Goal: Task Accomplishment & Management: Manage account settings

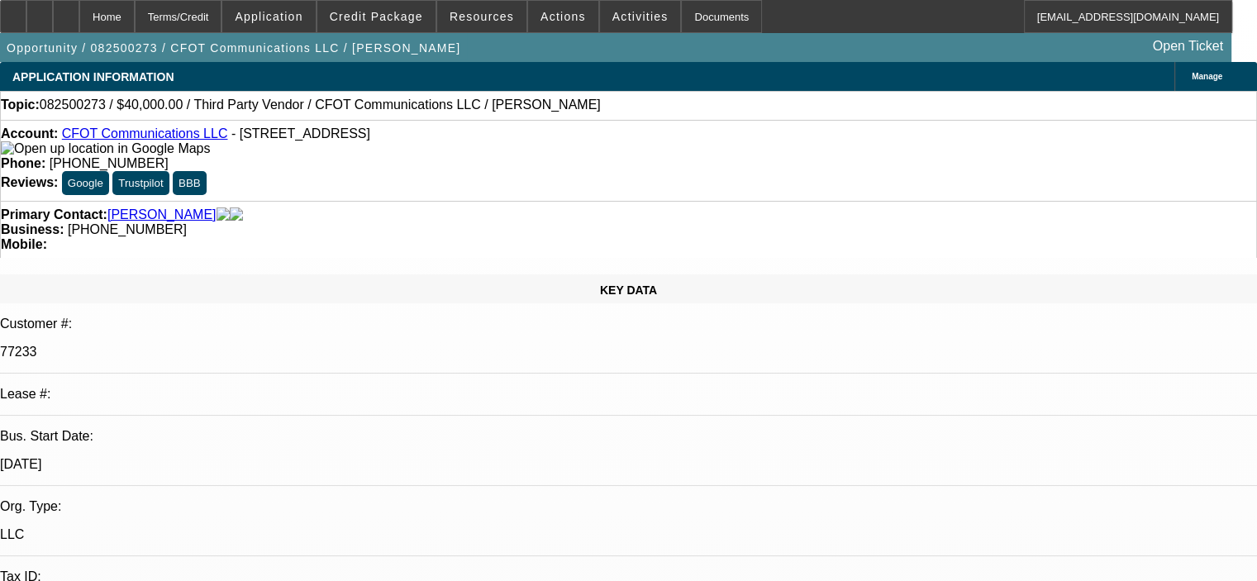
select select "0"
select select "2"
select select "0.1"
select select "4"
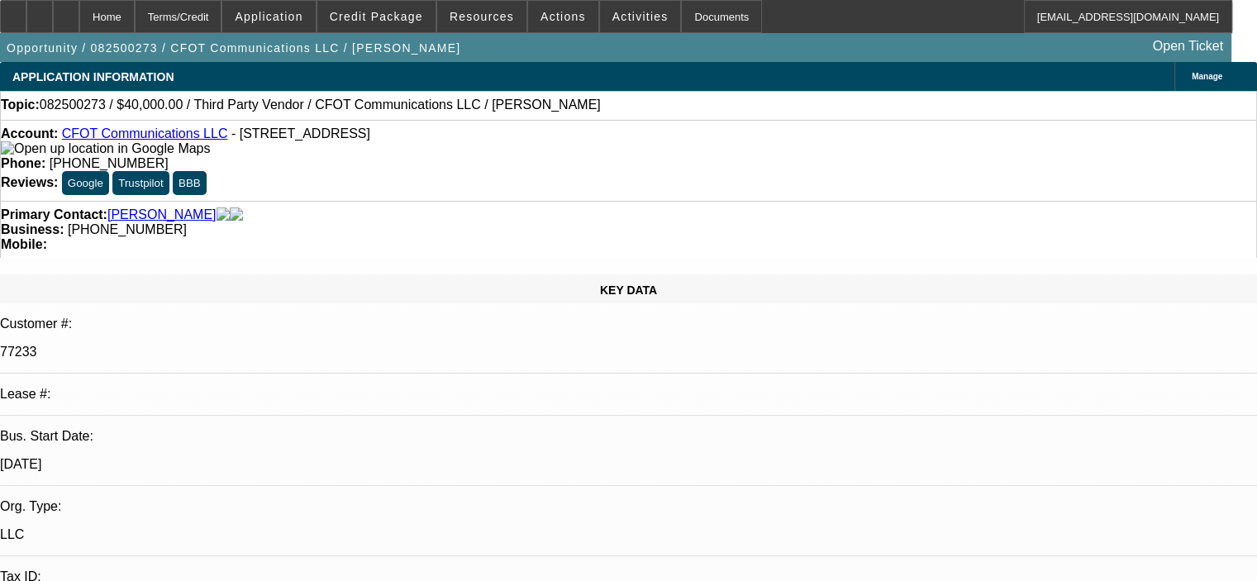
select select "0"
select select "2"
select select "0.1"
select select "4"
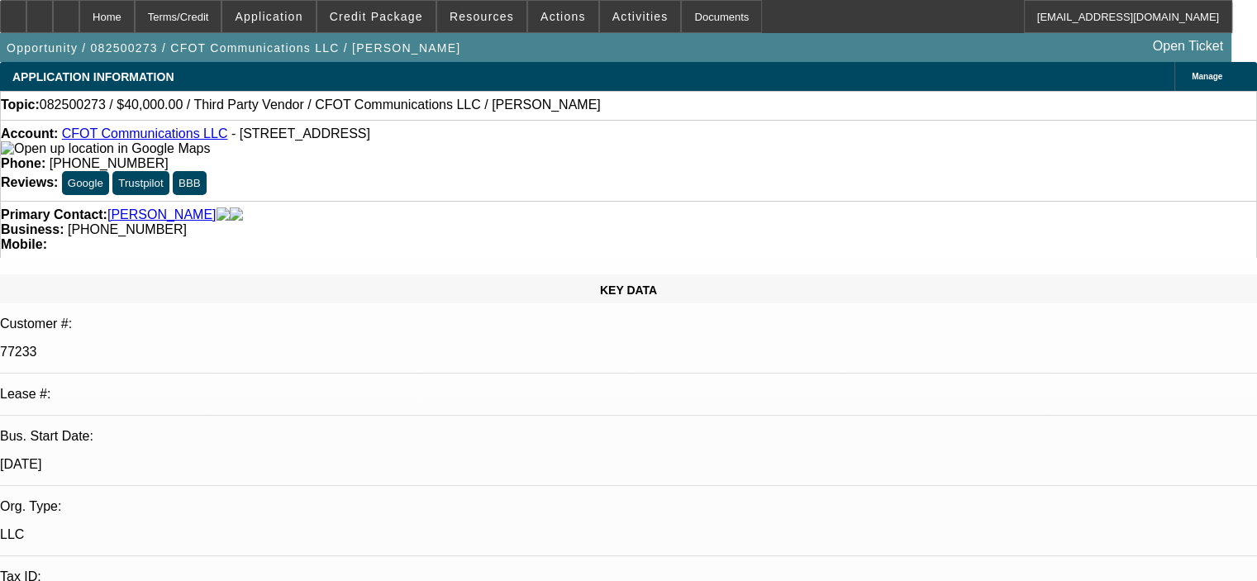
select select "0"
select select "2"
select select "0.1"
select select "4"
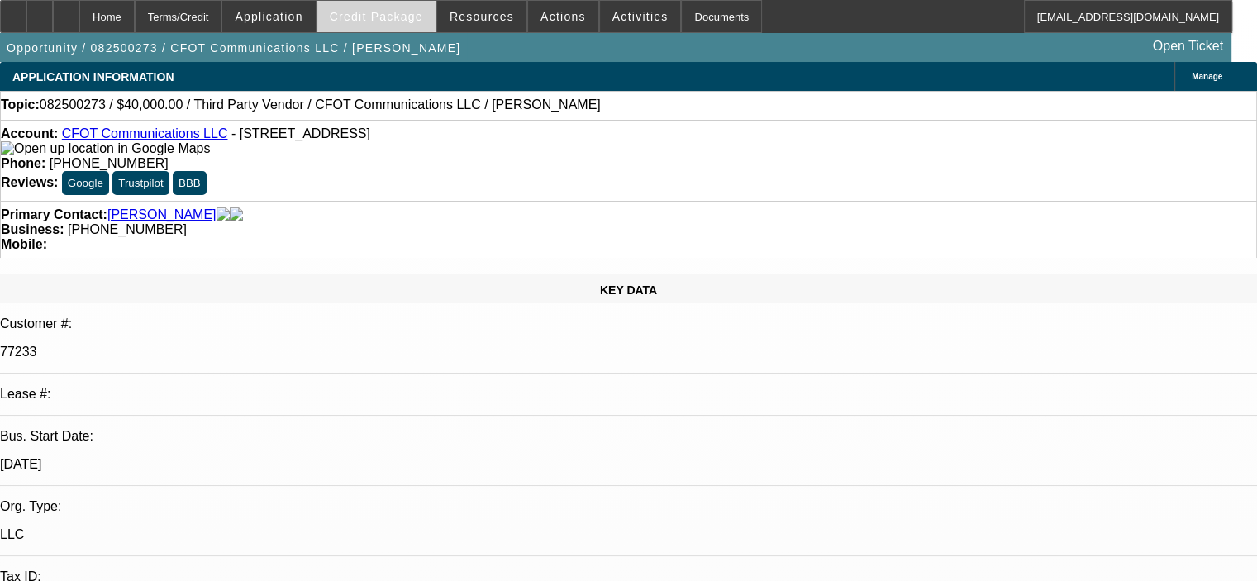
click at [421, 21] on span "Credit Package" at bounding box center [376, 16] width 93 height 13
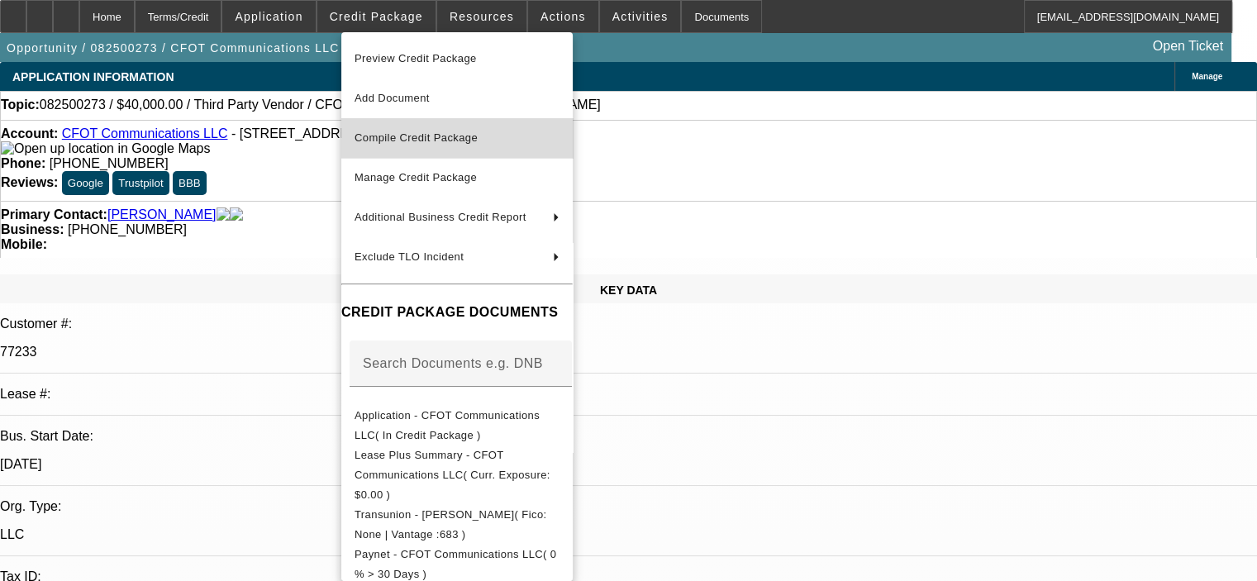
click at [456, 138] on span "Compile Credit Package" at bounding box center [416, 137] width 123 height 12
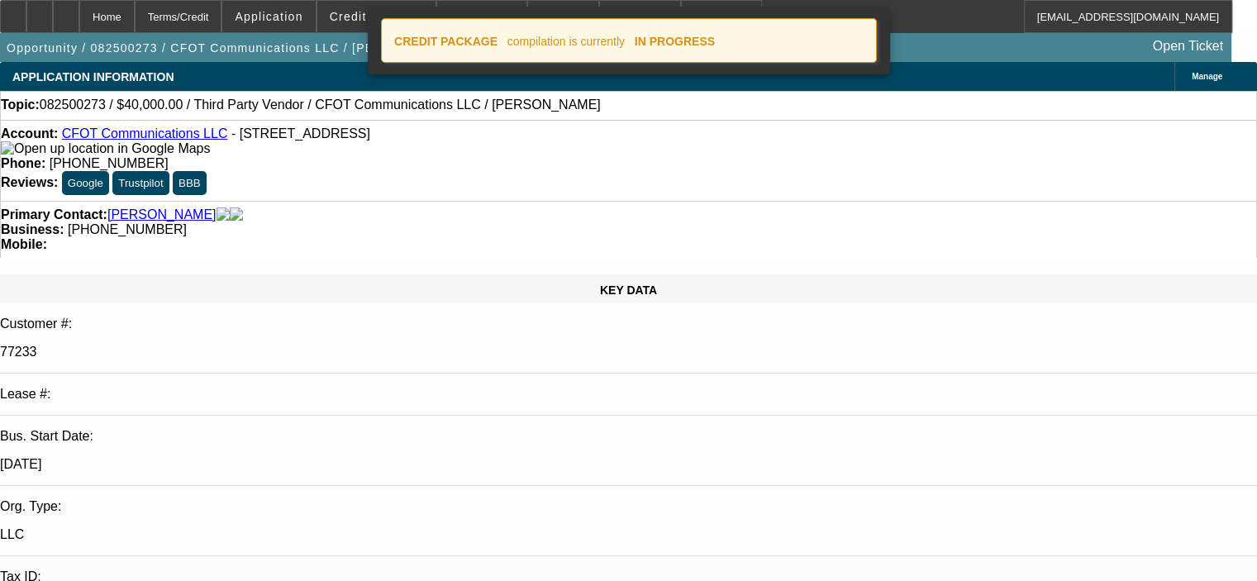
select select "0"
select select "2"
select select "0.1"
select select "4"
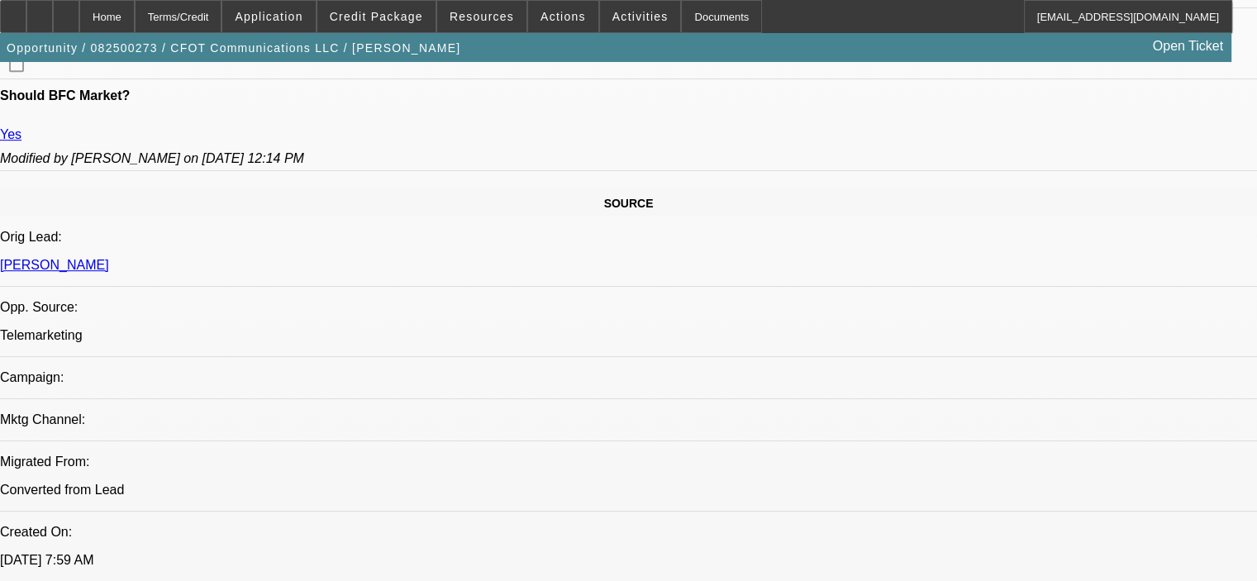
scroll to position [909, 0]
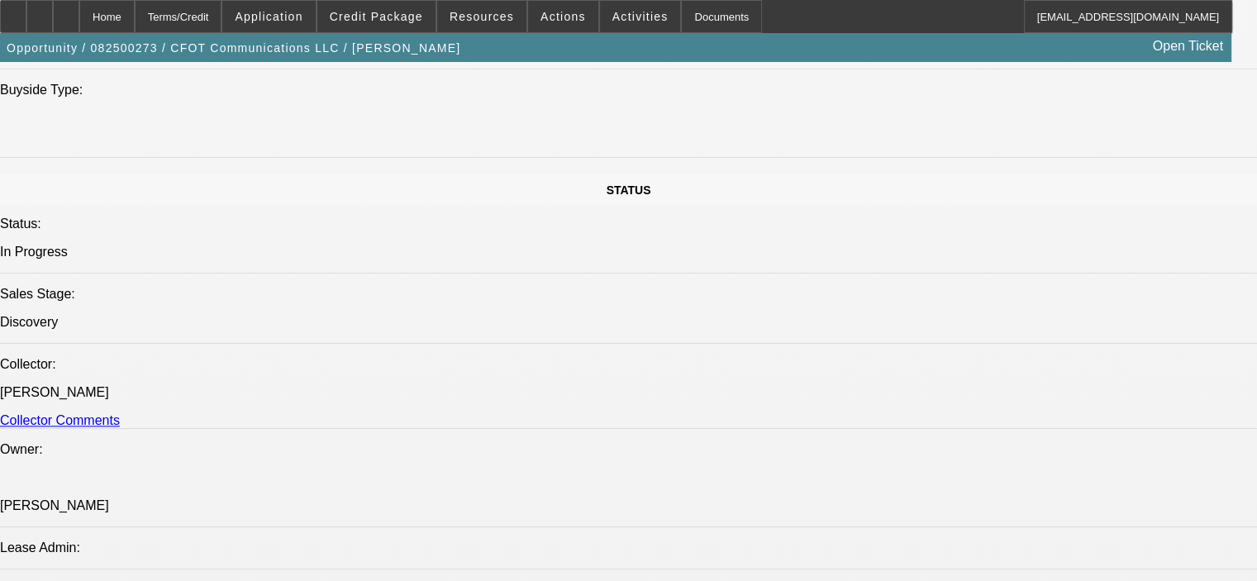
scroll to position [1735, 0]
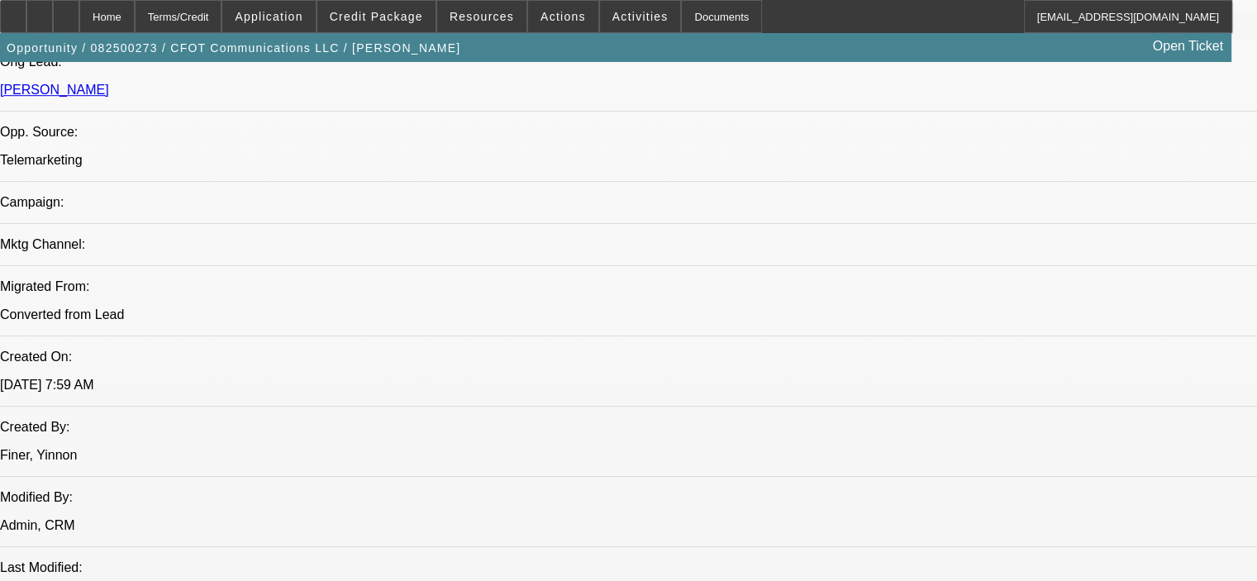
scroll to position [1041, 0]
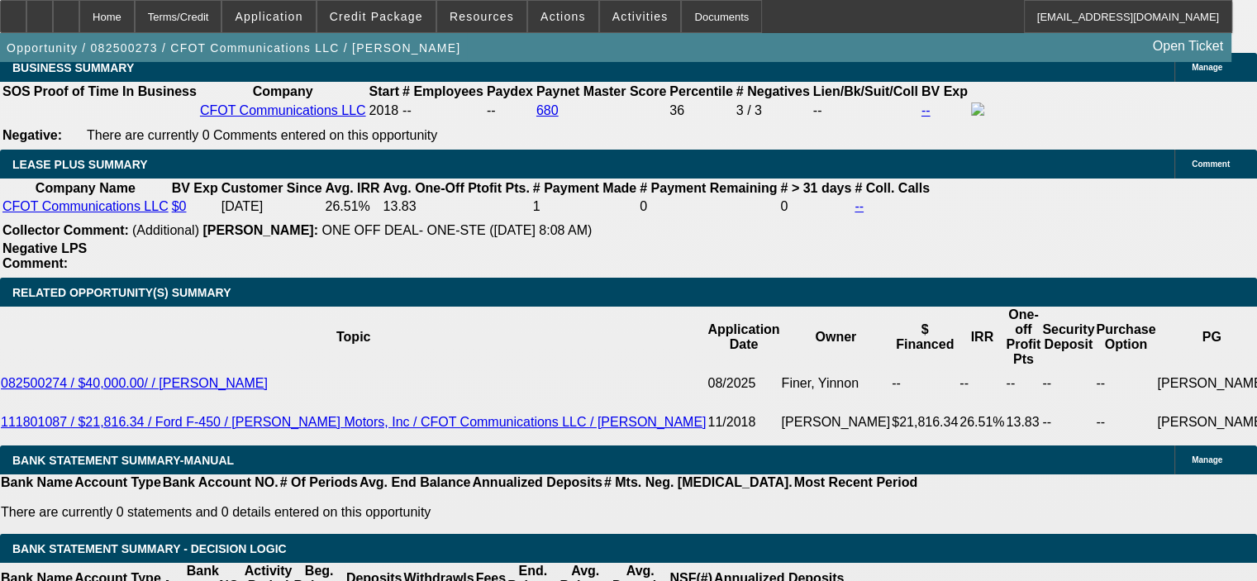
scroll to position [2727, 0]
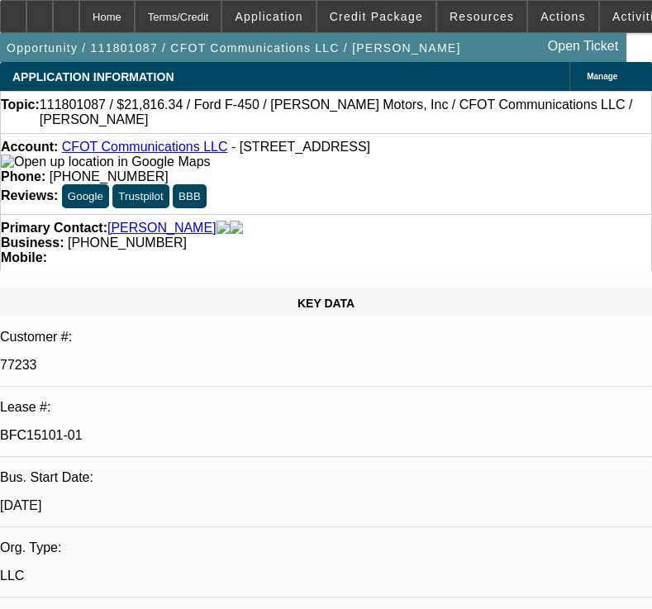
select select "0"
select select "6"
select select "0"
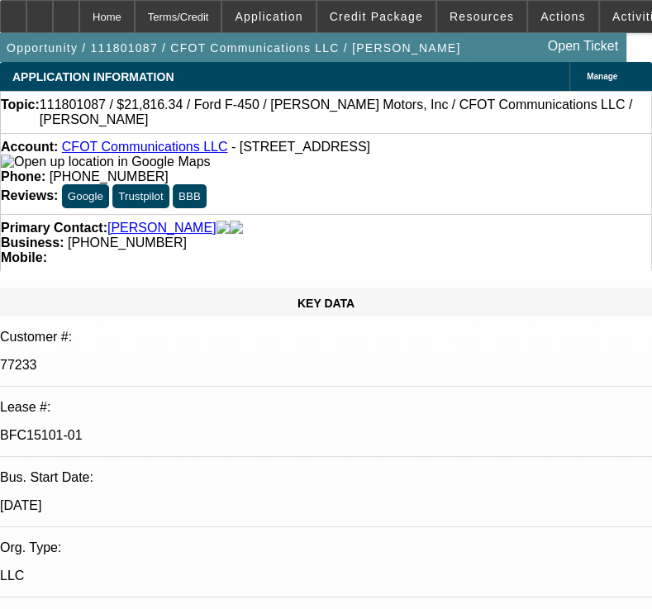
select select "0"
select select "2"
select select "0"
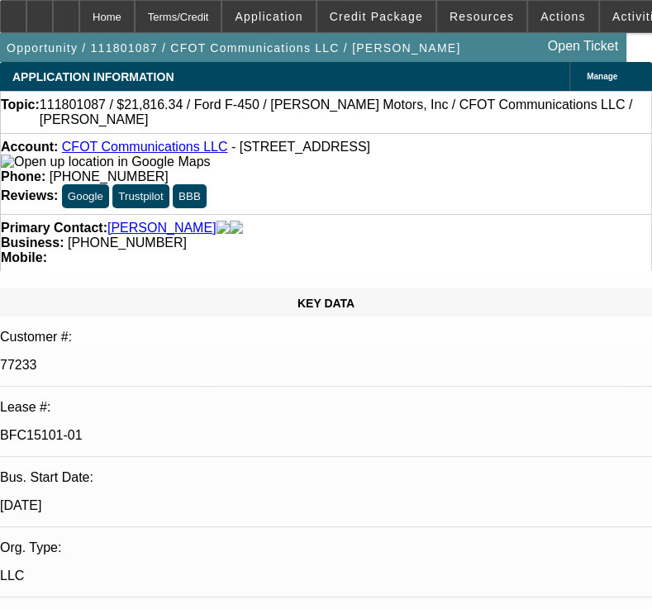
select select "0"
select select "2"
select select "0"
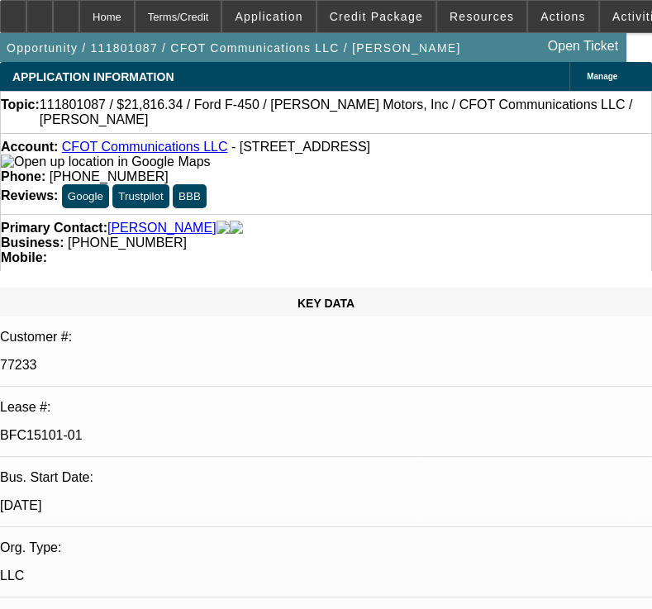
select select "2"
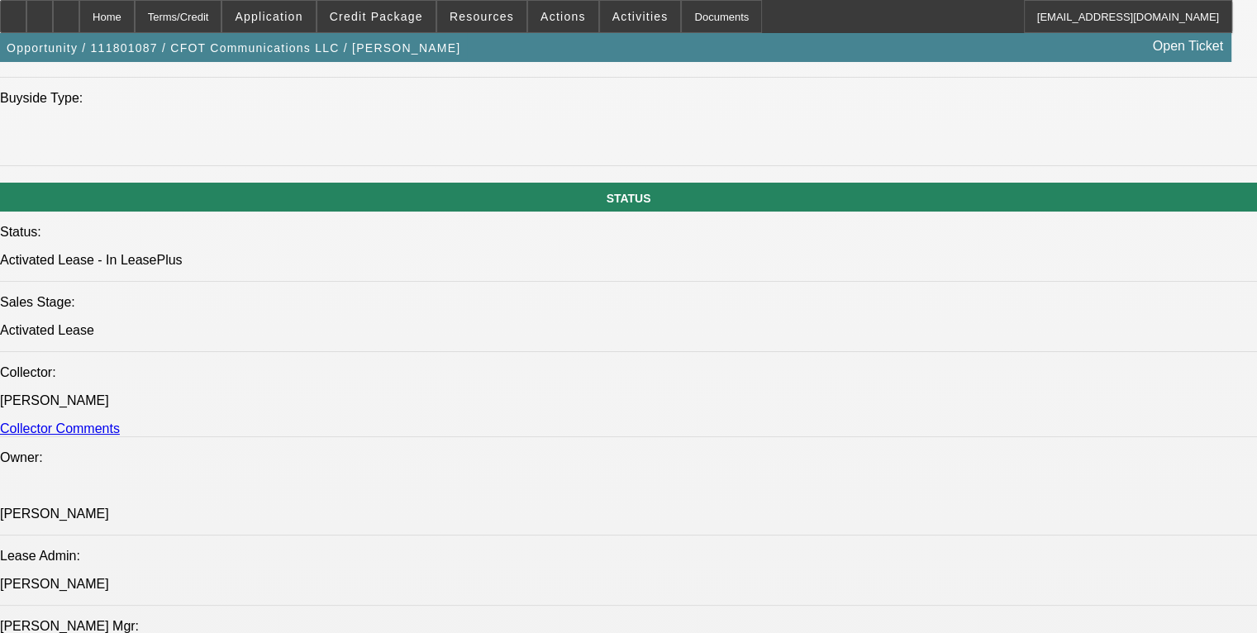
scroll to position [1735, 0]
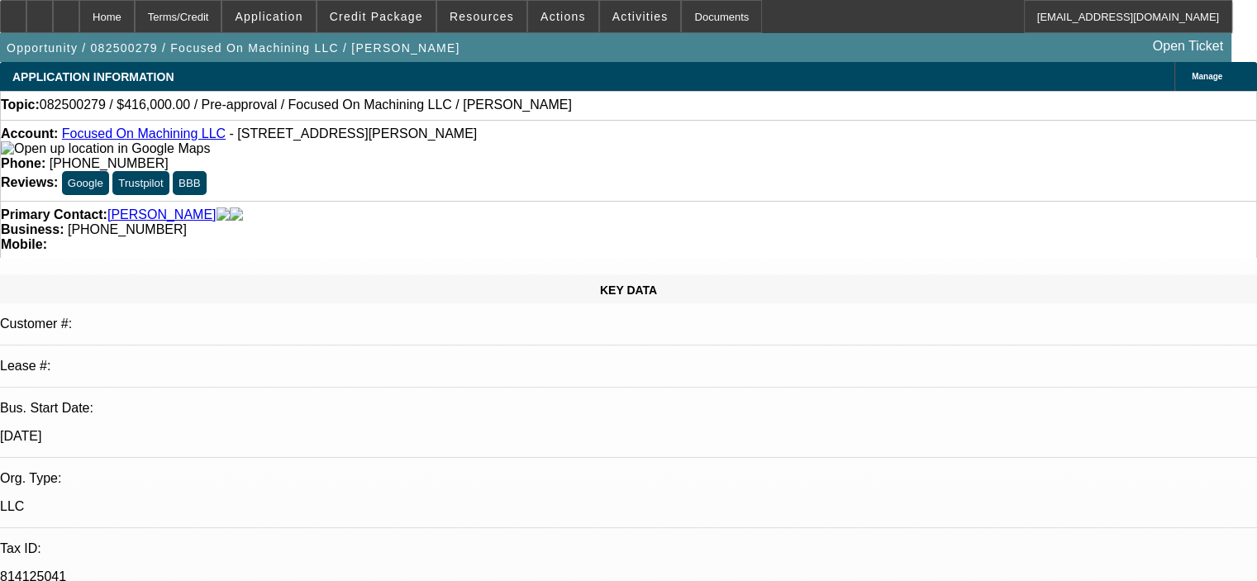
select select "0.2"
select select "2"
select select "0.15"
select select "4"
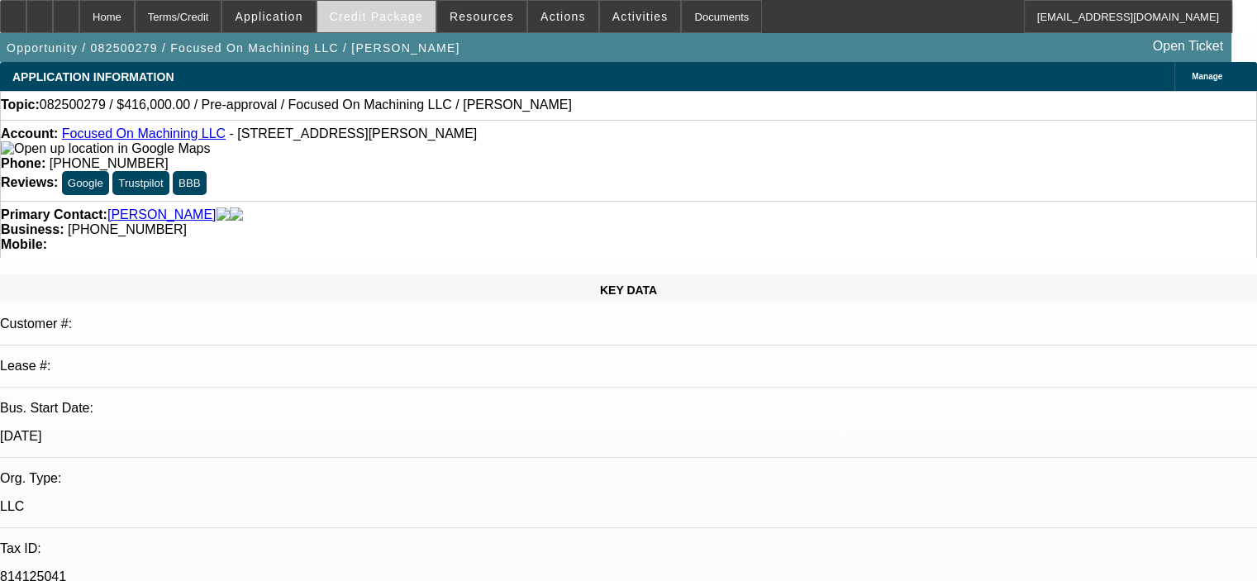
click at [393, 22] on span at bounding box center [376, 17] width 118 height 40
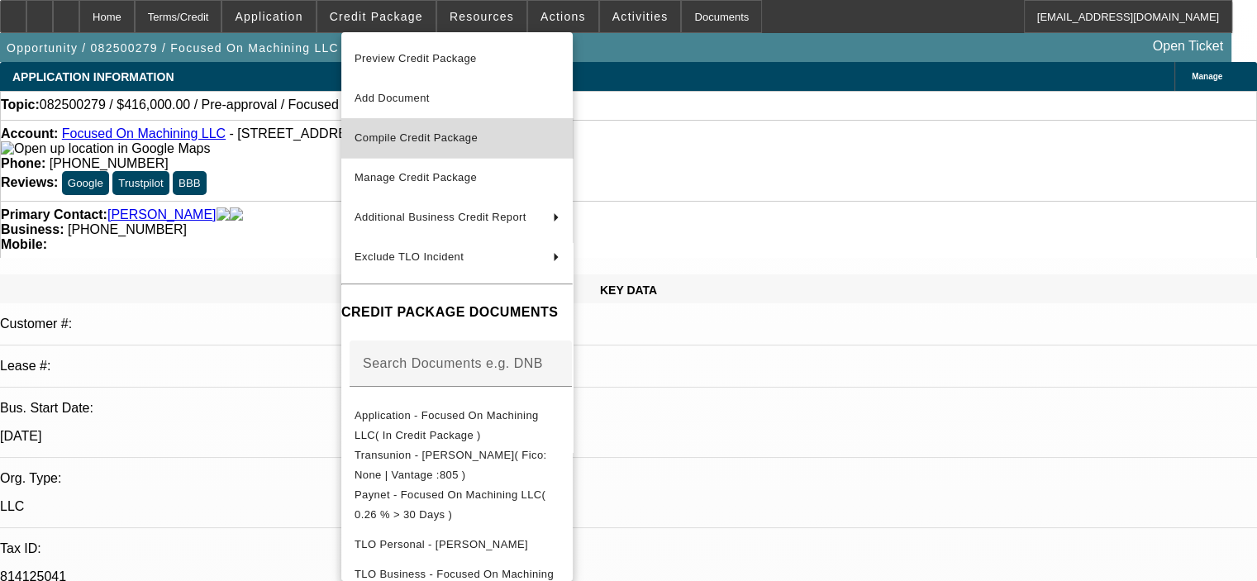
click at [436, 141] on span "Compile Credit Package" at bounding box center [416, 137] width 123 height 12
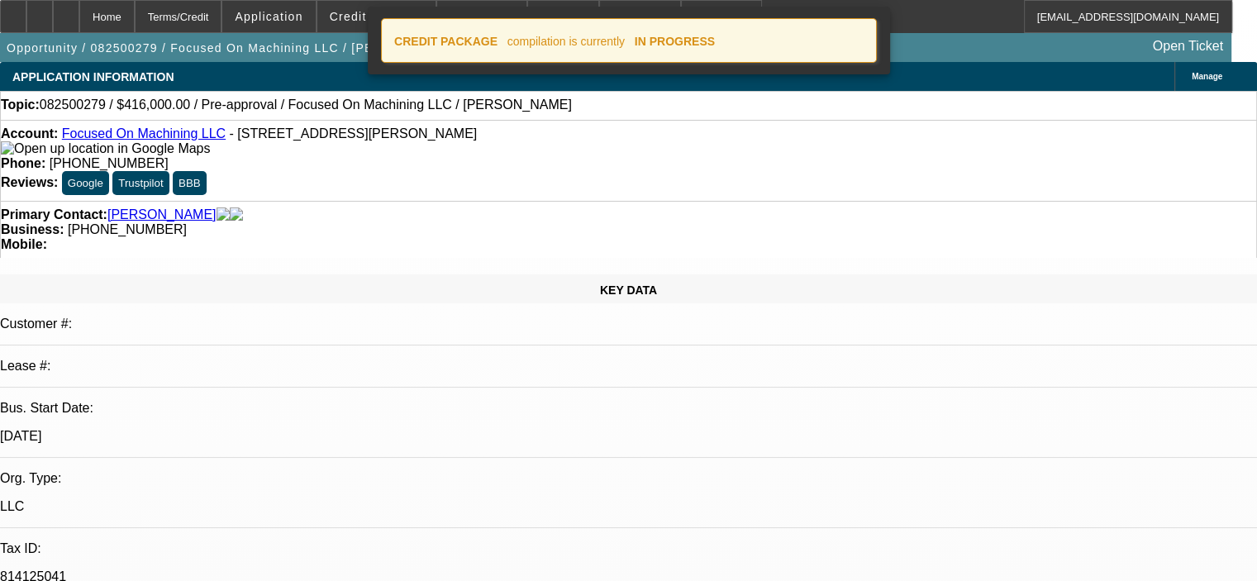
select select "0.2"
select select "2"
select select "0.15"
select select "4"
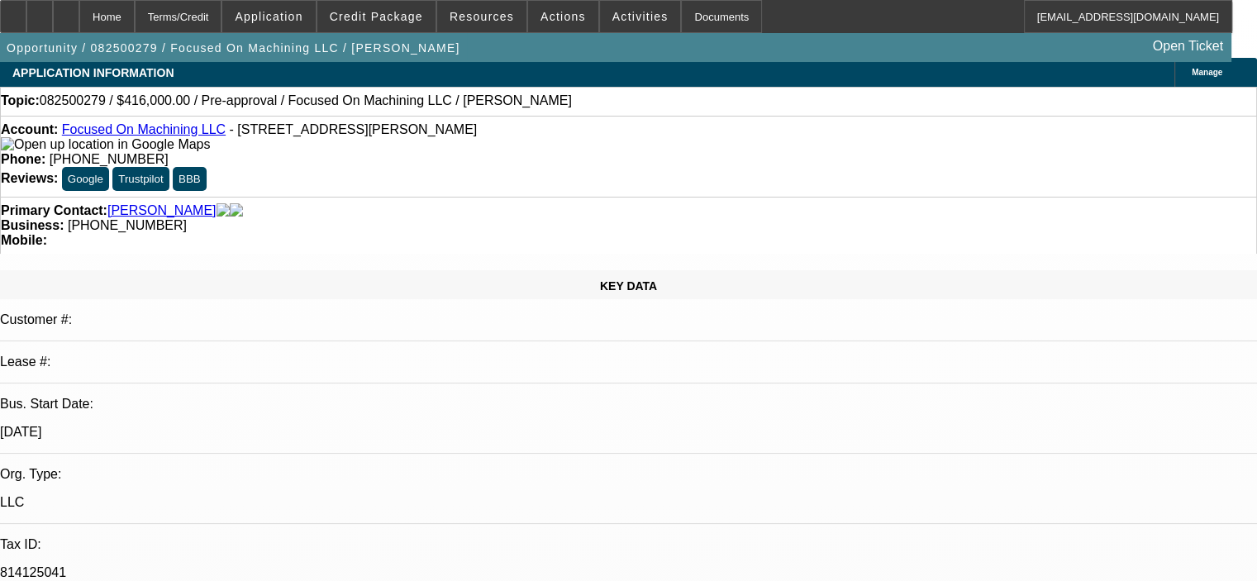
scroll to position [83, 0]
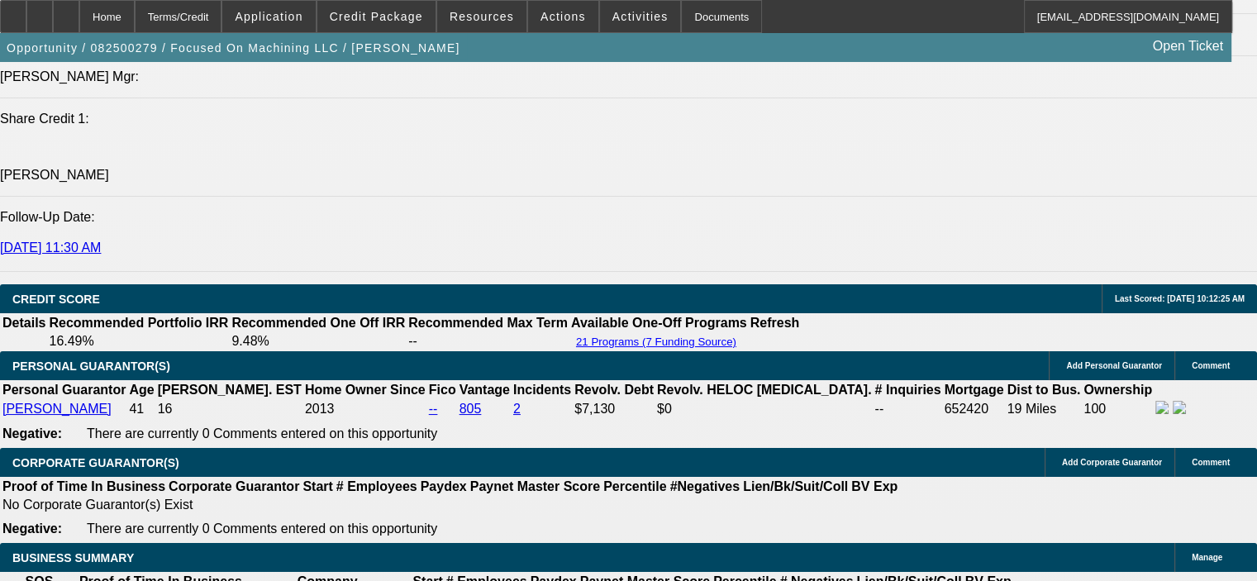
scroll to position [2149, 0]
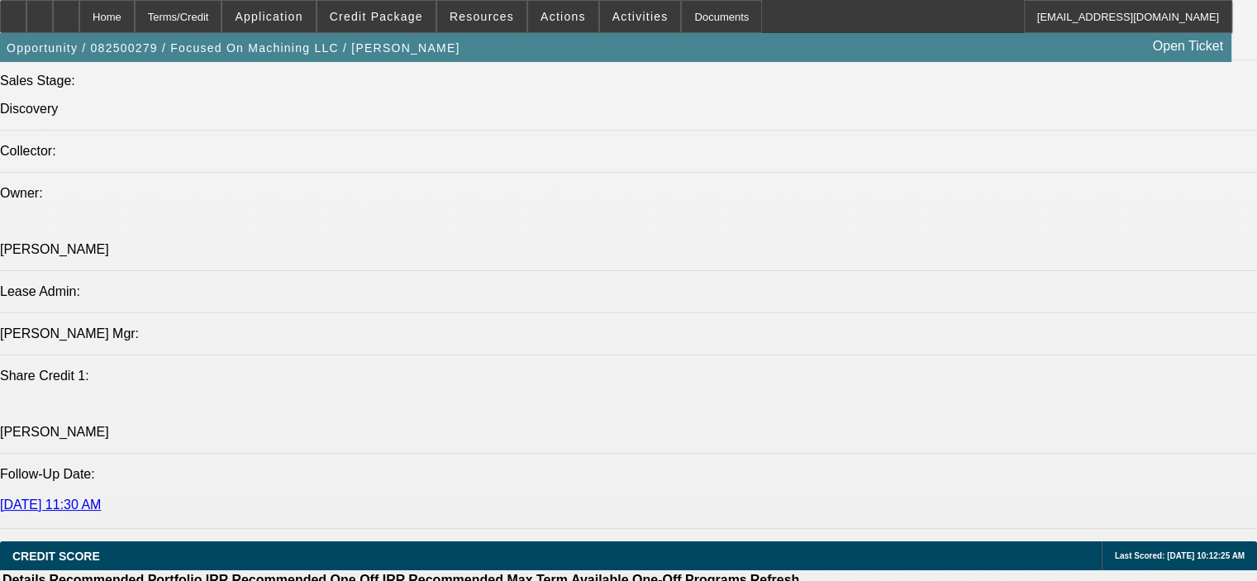
scroll to position [1901, 0]
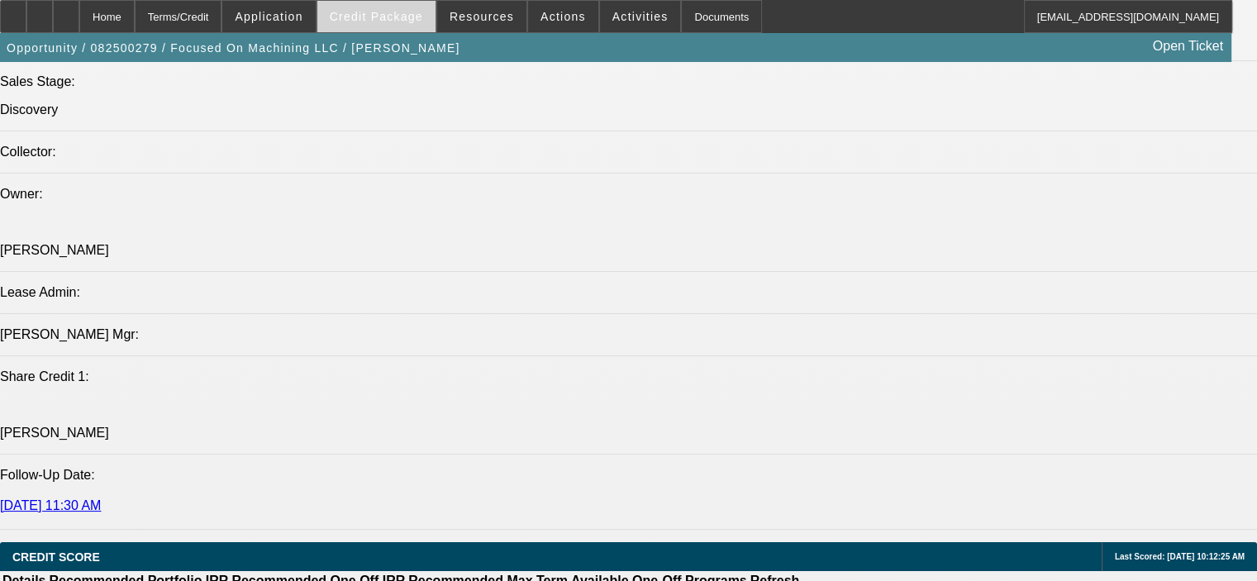
click at [379, 22] on span "Credit Package" at bounding box center [376, 16] width 93 height 13
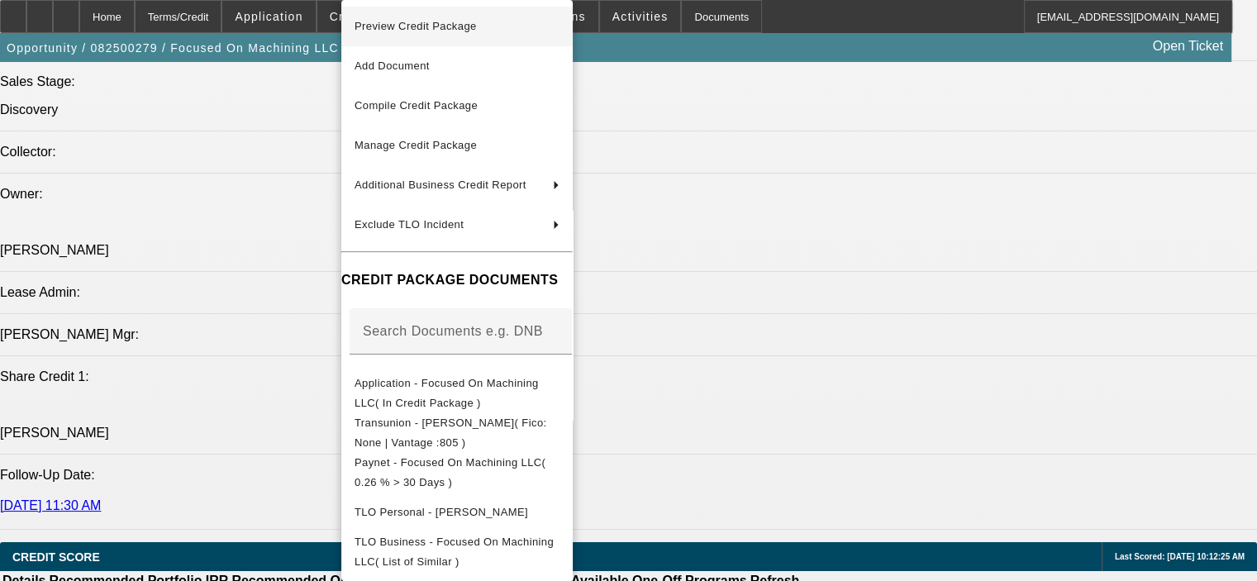
click at [390, 26] on span "Preview Credit Package" at bounding box center [416, 26] width 122 height 12
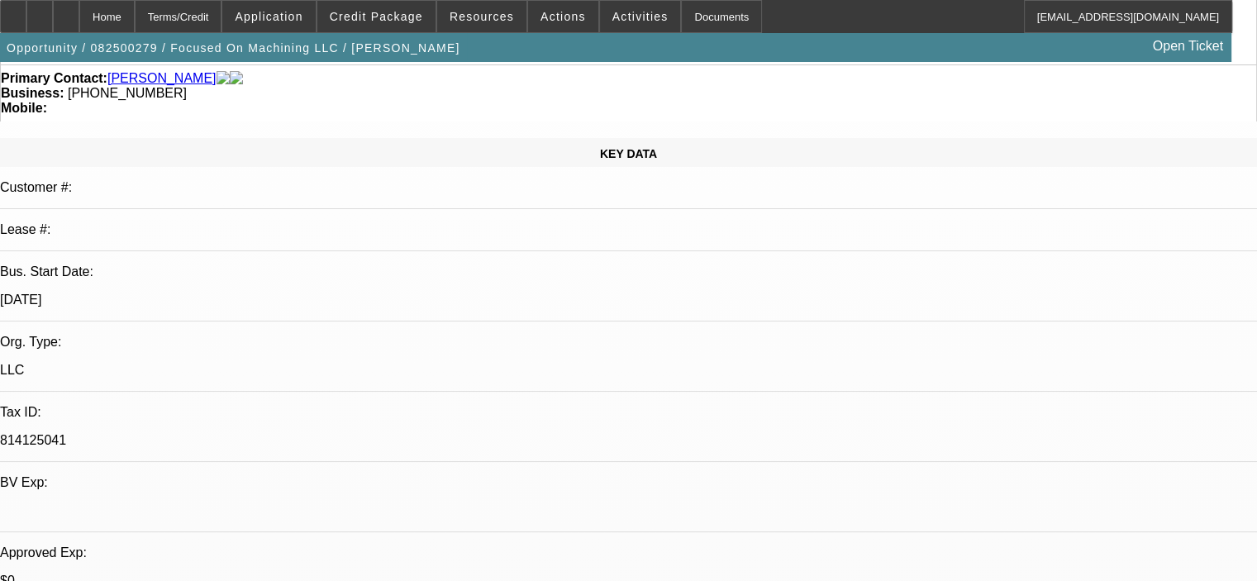
scroll to position [165, 0]
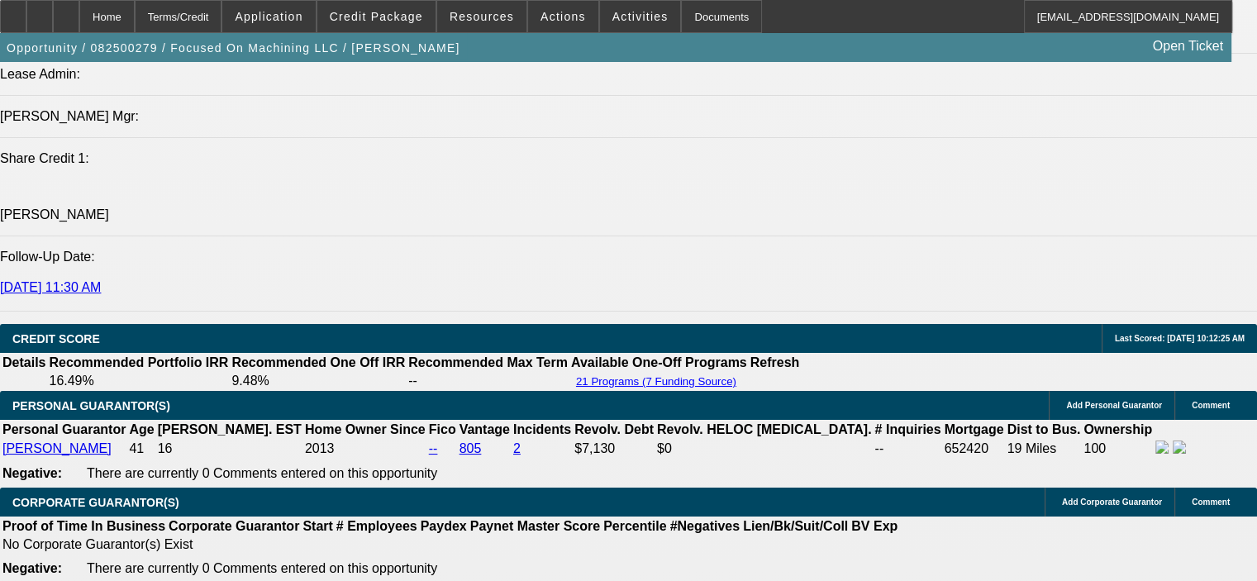
scroll to position [2229, 0]
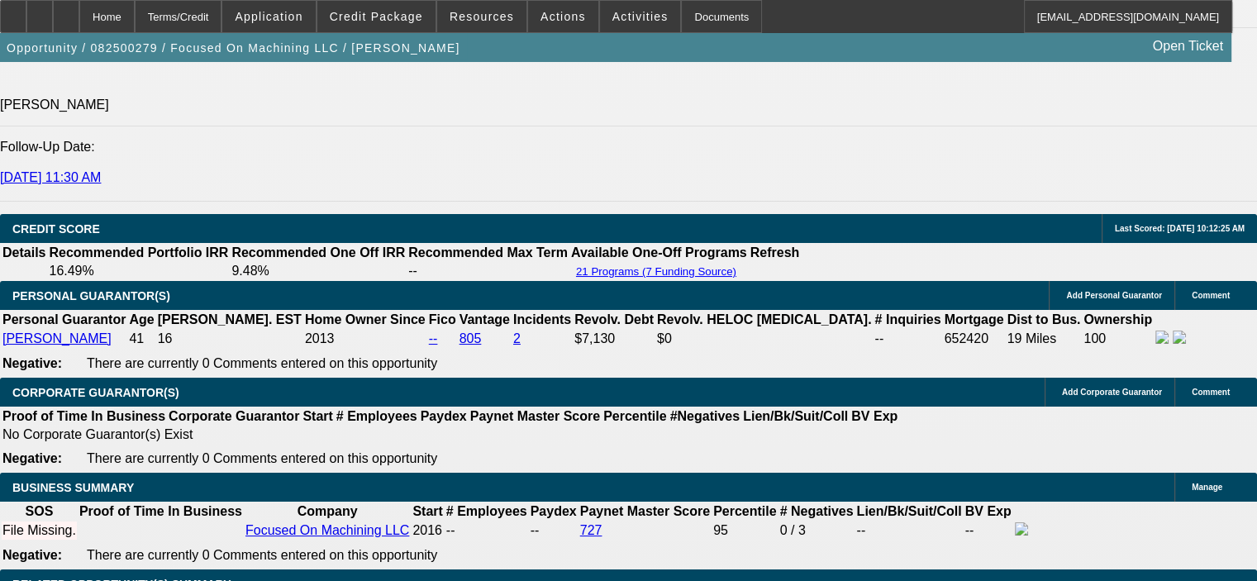
drag, startPoint x: 248, startPoint y: 296, endPoint x: 429, endPoint y: 274, distance: 182.3
type input "$0.00"
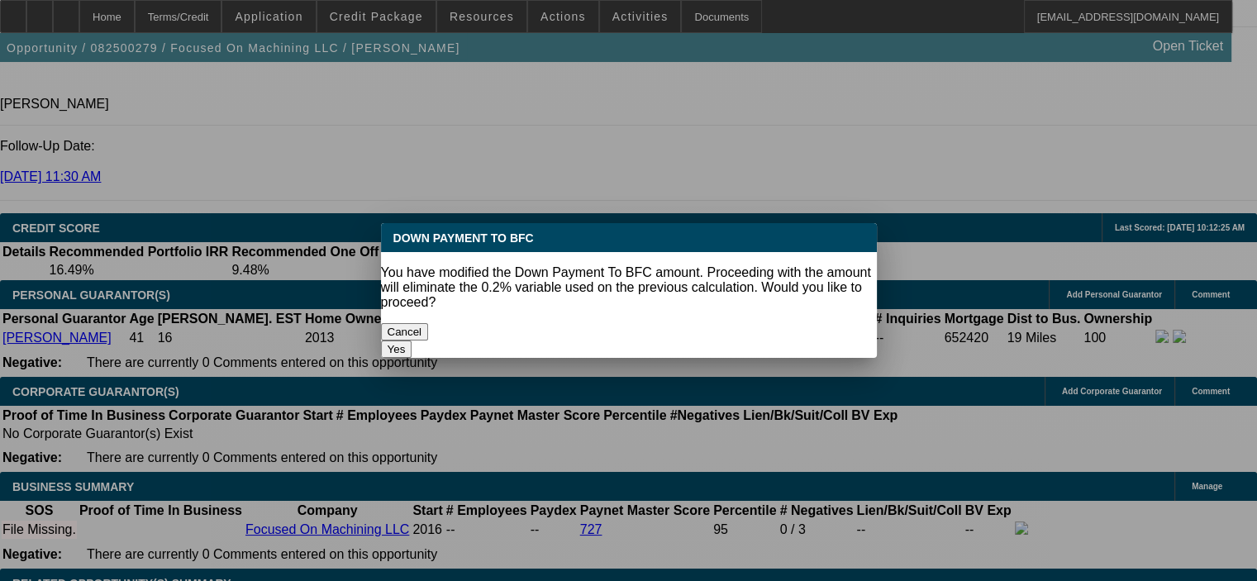
click at [412, 340] on button "Yes" at bounding box center [396, 348] width 31 height 17
select select "0"
type input "UNKNOWN"
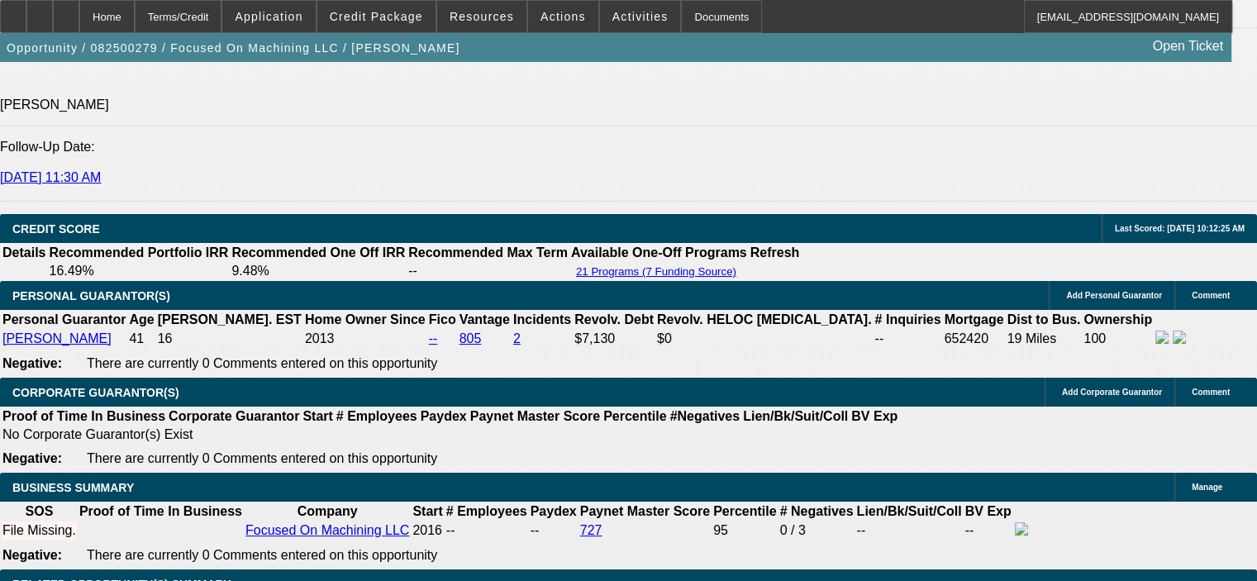
type input "$18,919.64"
type input "$9,459.82"
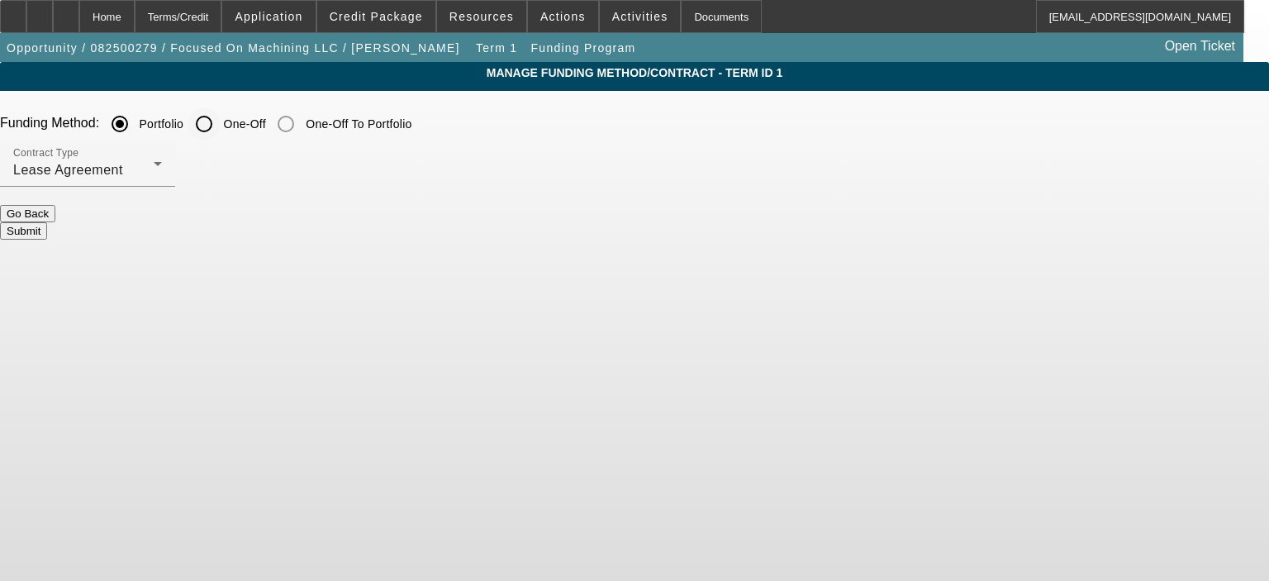
click at [221, 118] on input "One-Off" at bounding box center [204, 123] width 33 height 33
radio input "true"
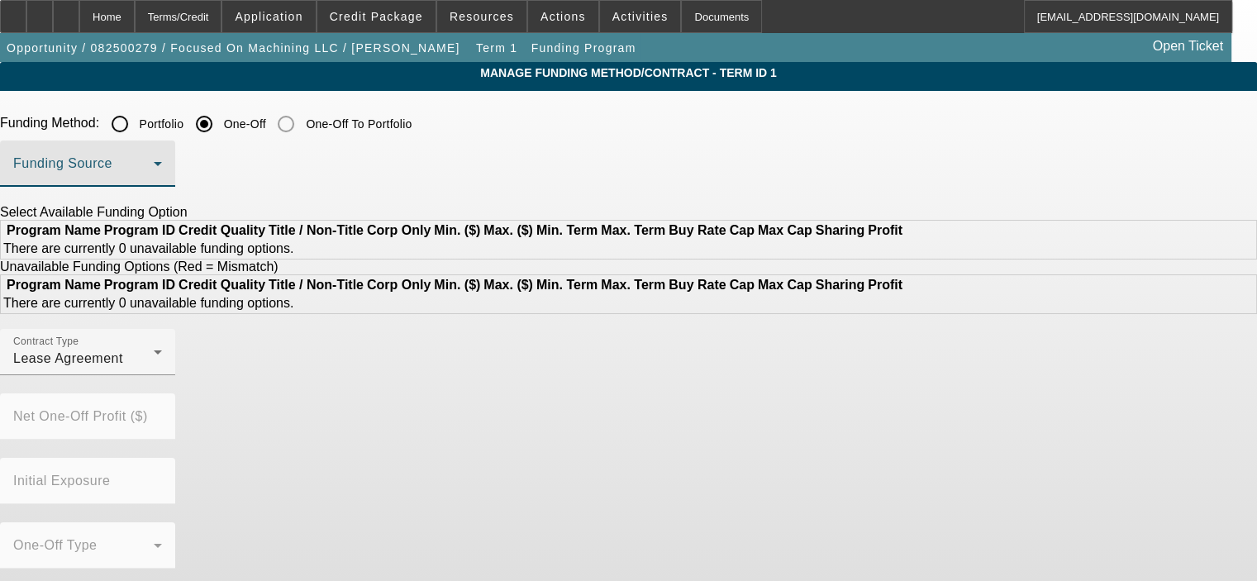
click at [154, 168] on span at bounding box center [83, 170] width 140 height 20
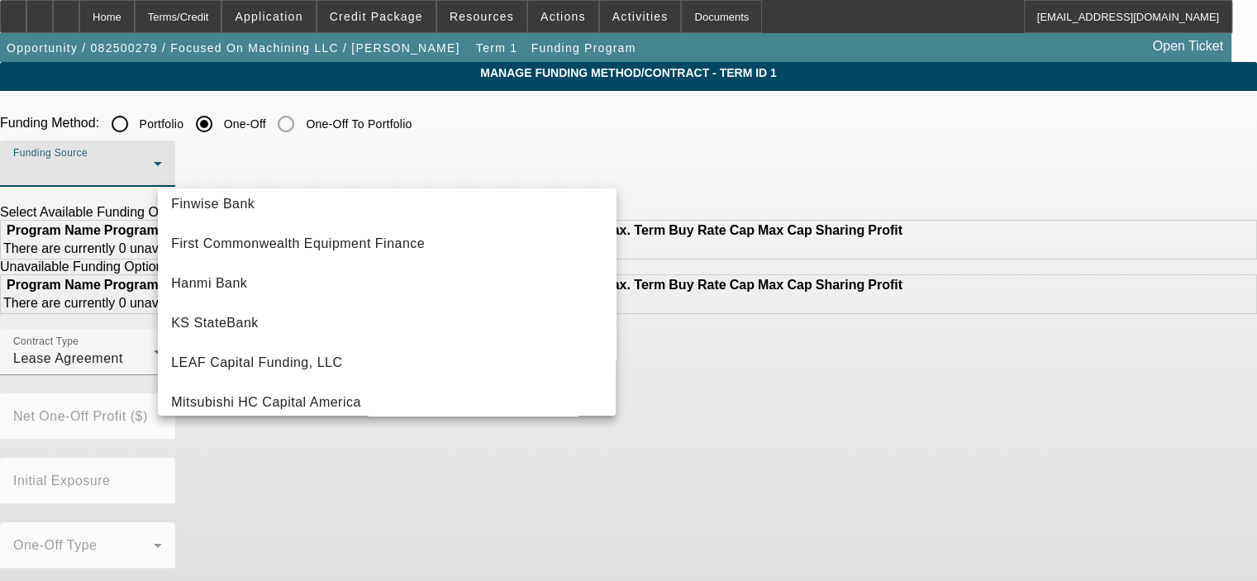
scroll to position [319, 0]
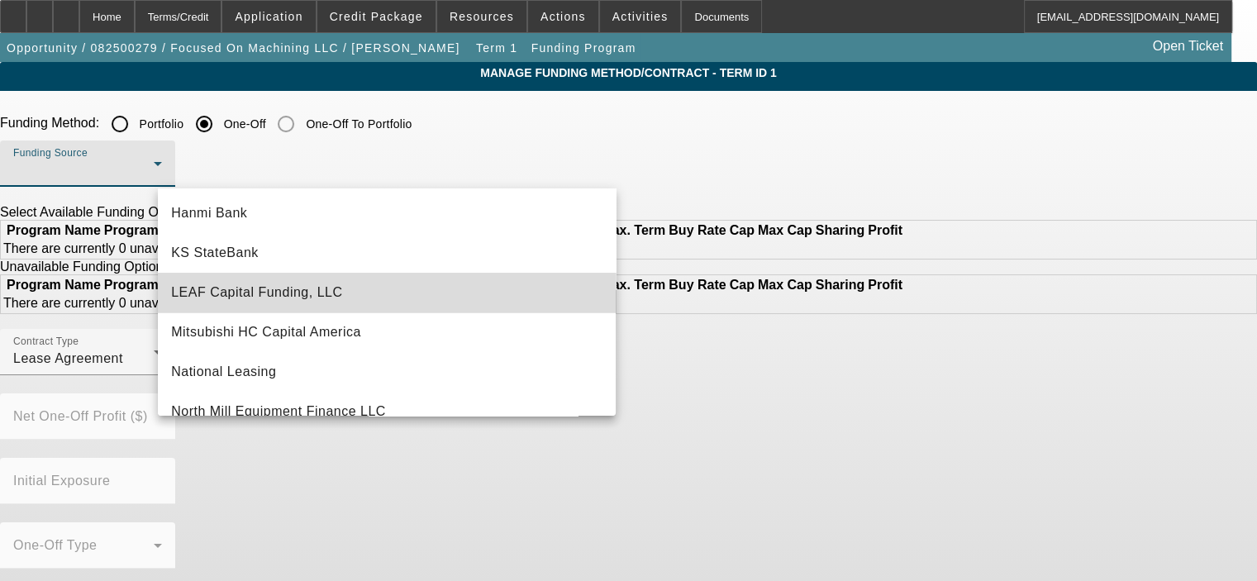
click at [433, 293] on mat-option "LEAF Capital Funding, LLC" at bounding box center [387, 293] width 458 height 40
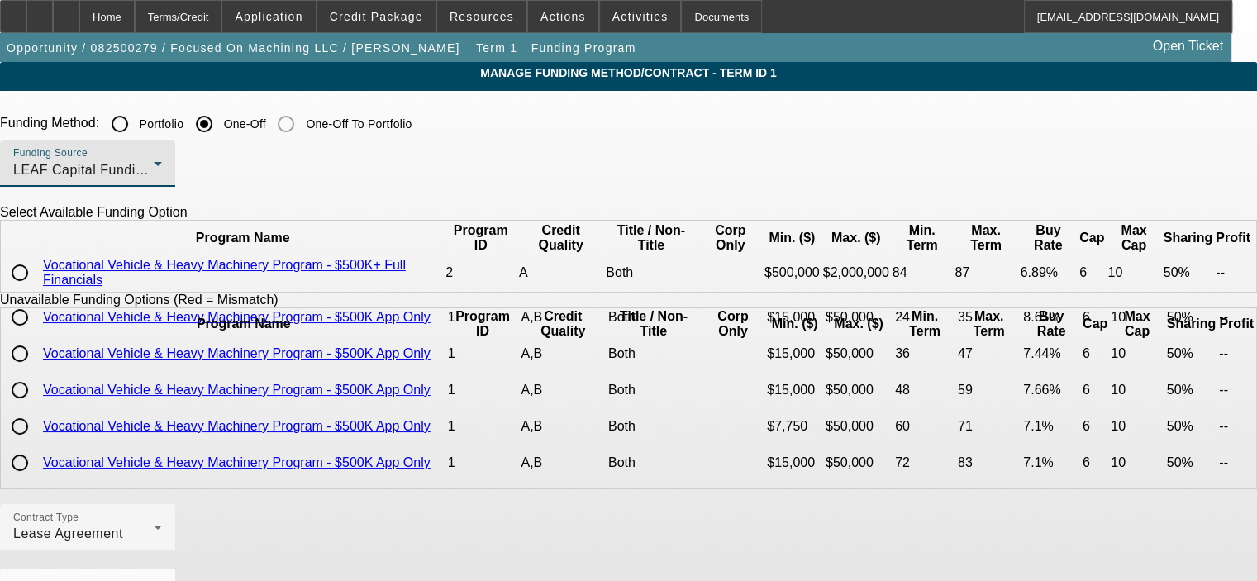
scroll to position [83, 0]
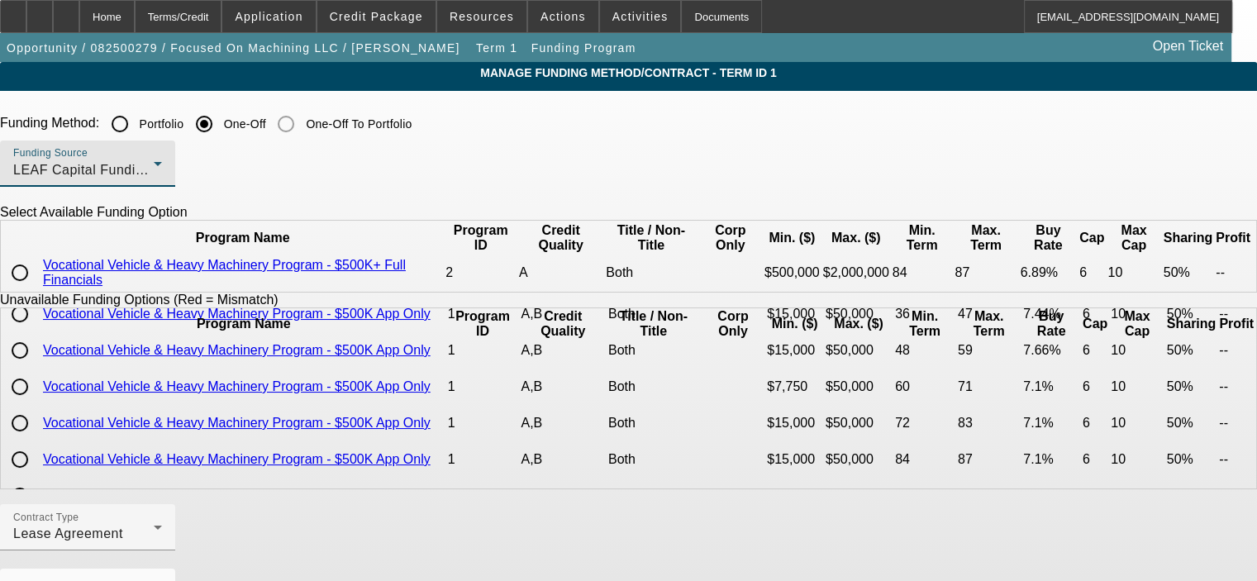
click at [715, 135] on div "Funding Method: Portfolio One-Off One-Off To Portfolio" at bounding box center [628, 123] width 1257 height 33
click at [36, 287] on input "radio" at bounding box center [19, 272] width 33 height 33
radio input "true"
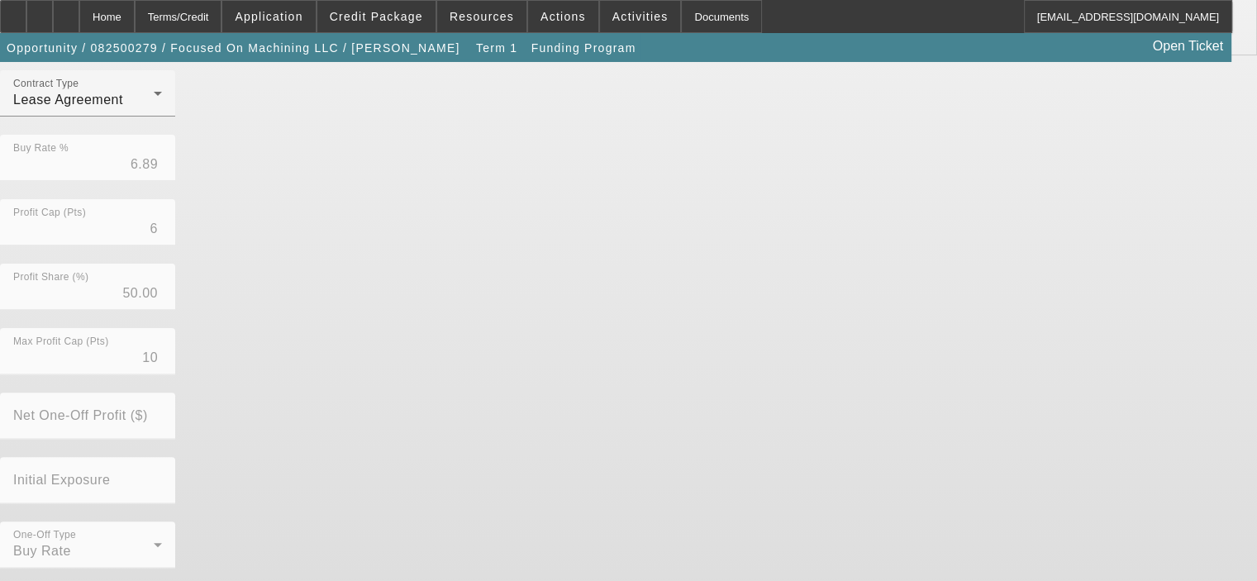
scroll to position [446, 0]
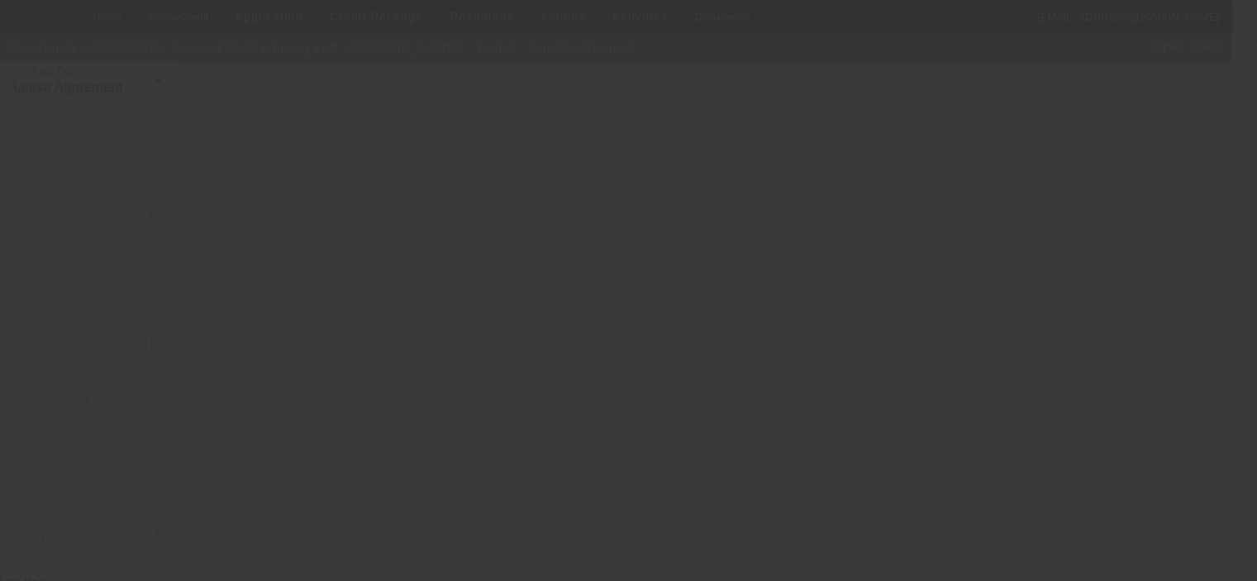
radio input "true"
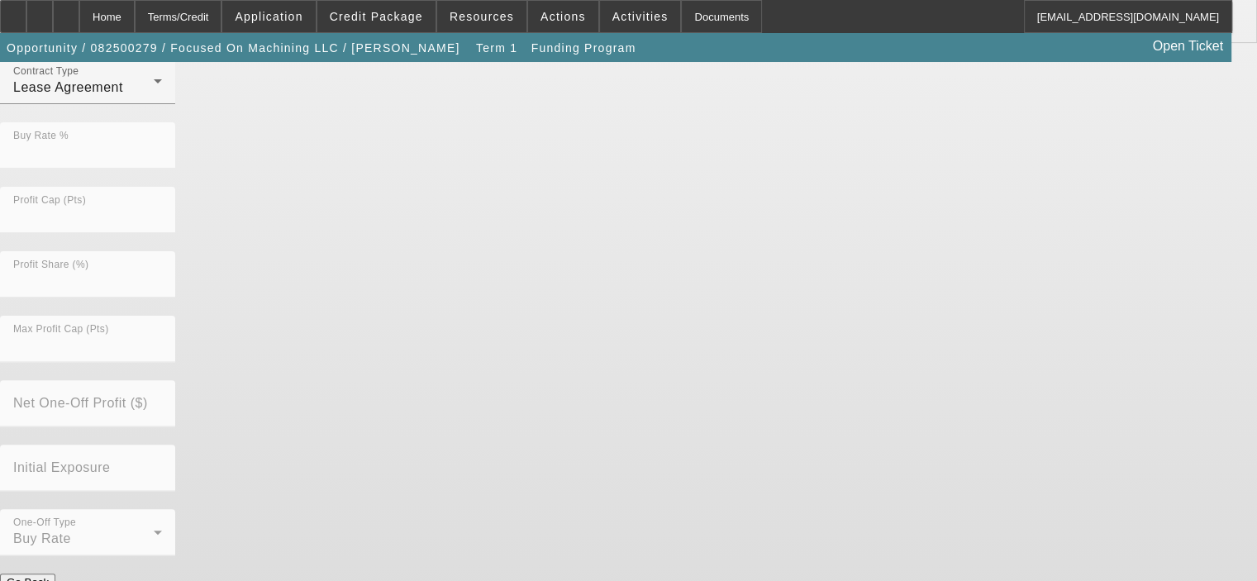
scroll to position [0, 0]
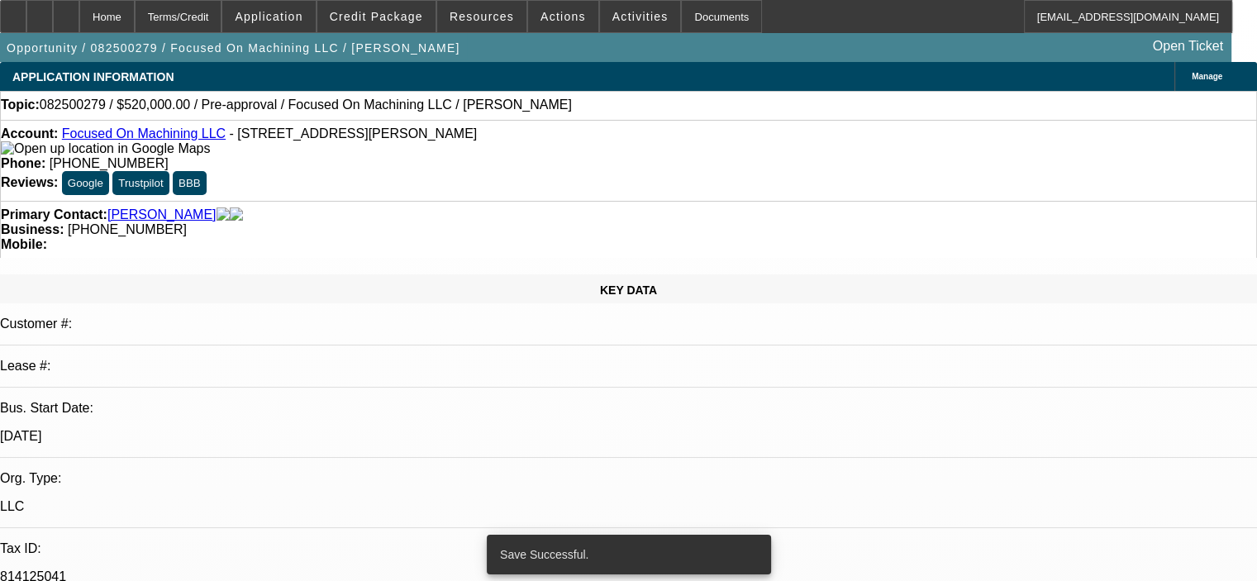
select select "0"
select select "2"
select select "0.15"
select select "4"
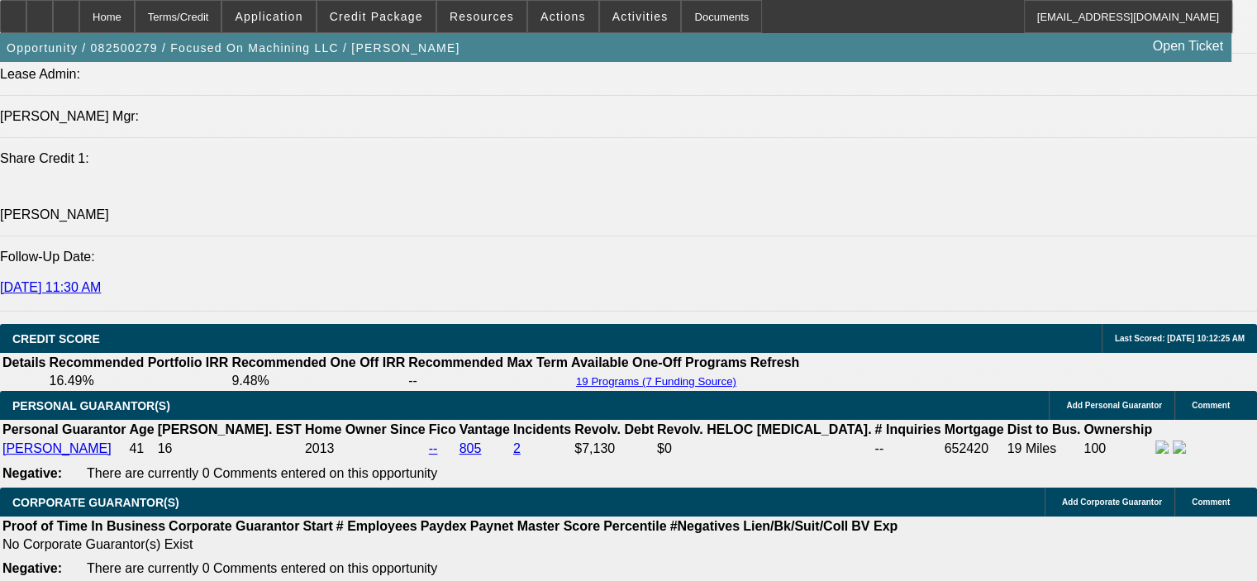
scroll to position [2149, 0]
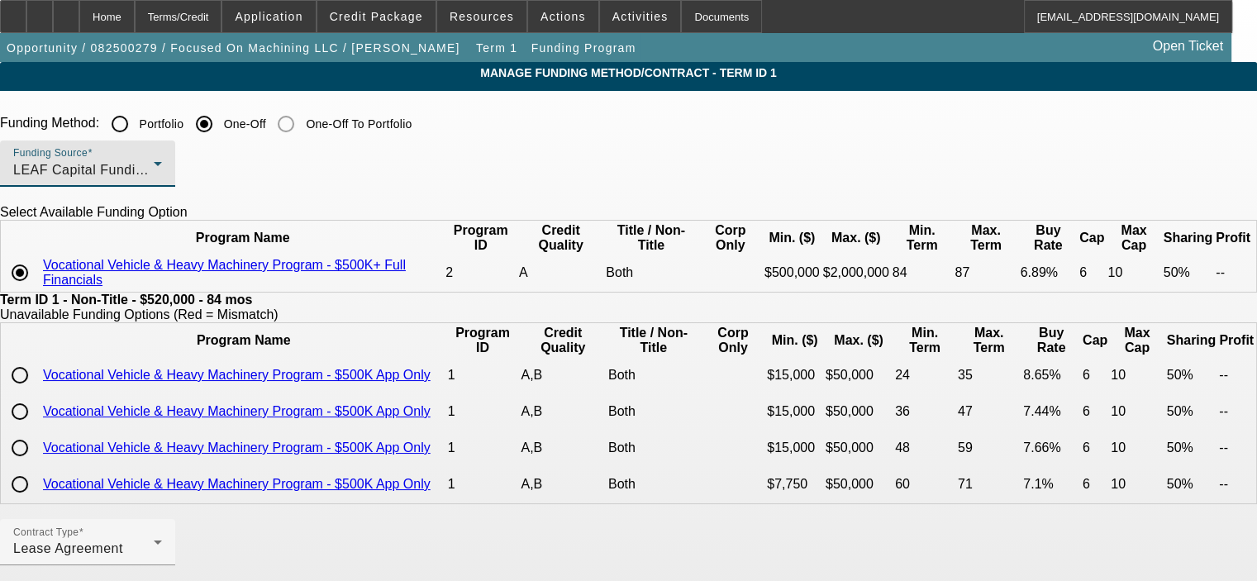
click at [154, 170] on div "LEAF Capital Funding, LLC" at bounding box center [83, 170] width 140 height 20
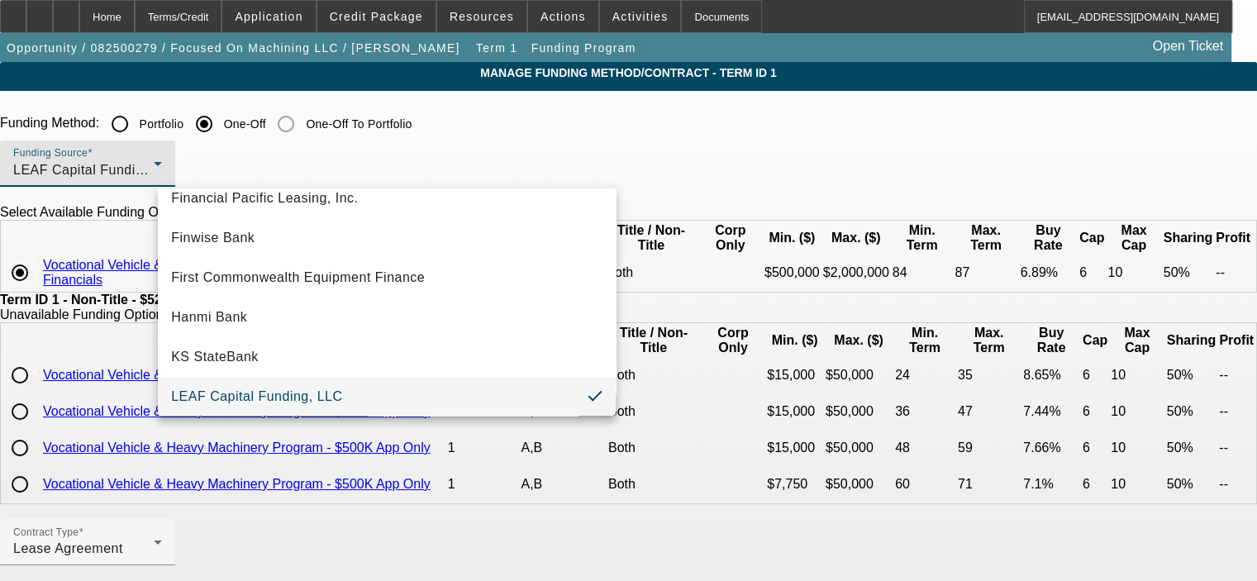
scroll to position [469, 0]
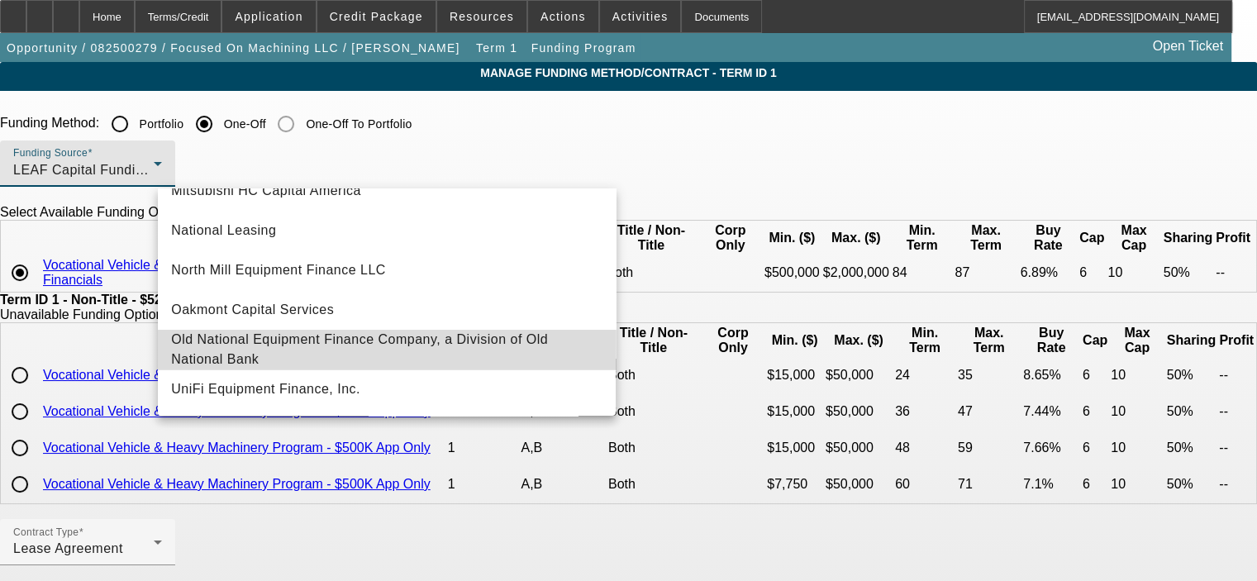
click at [490, 339] on span "Old National Equipment Finance Company, a Division of Old National Bank" at bounding box center [386, 350] width 431 height 40
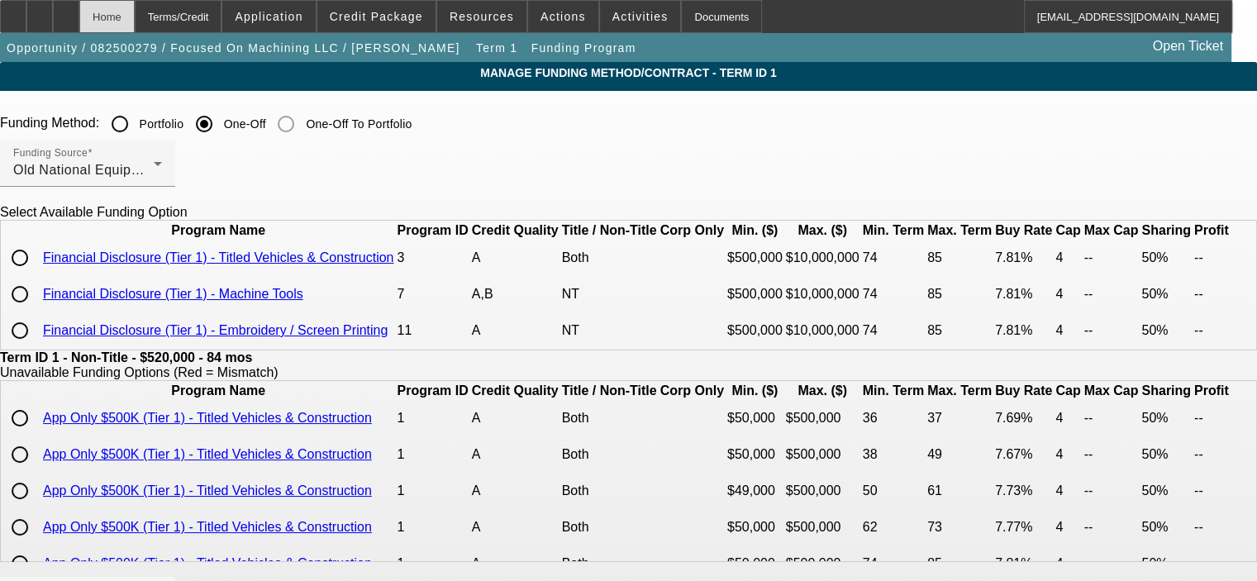
click at [135, 13] on div "Home" at bounding box center [106, 16] width 55 height 33
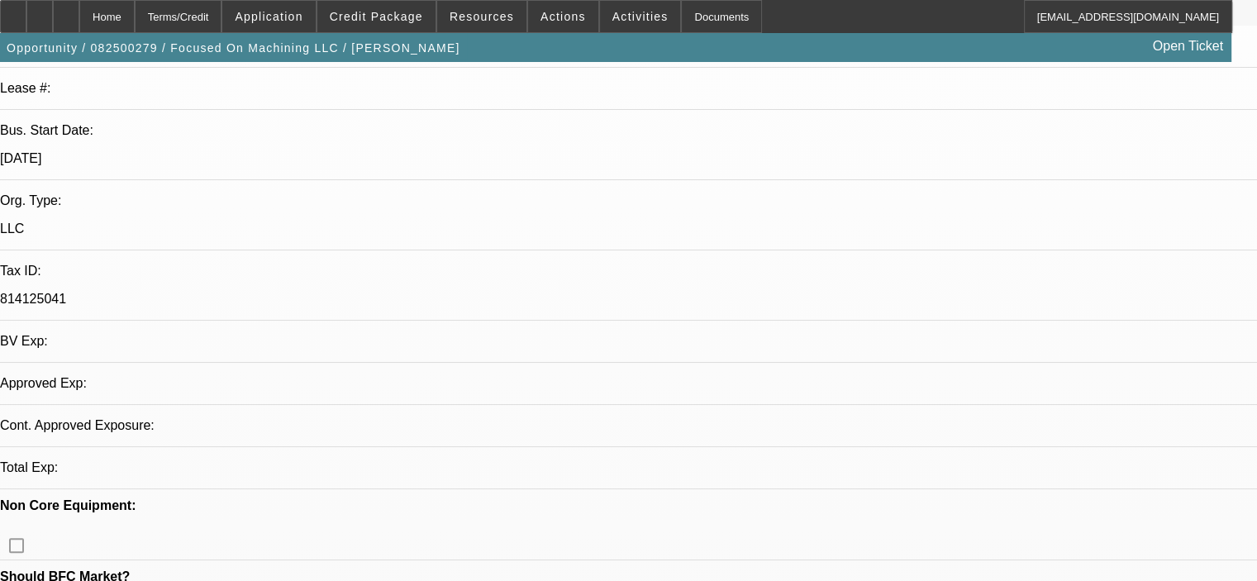
select select "0"
select select "2"
select select "0.15"
select select "4"
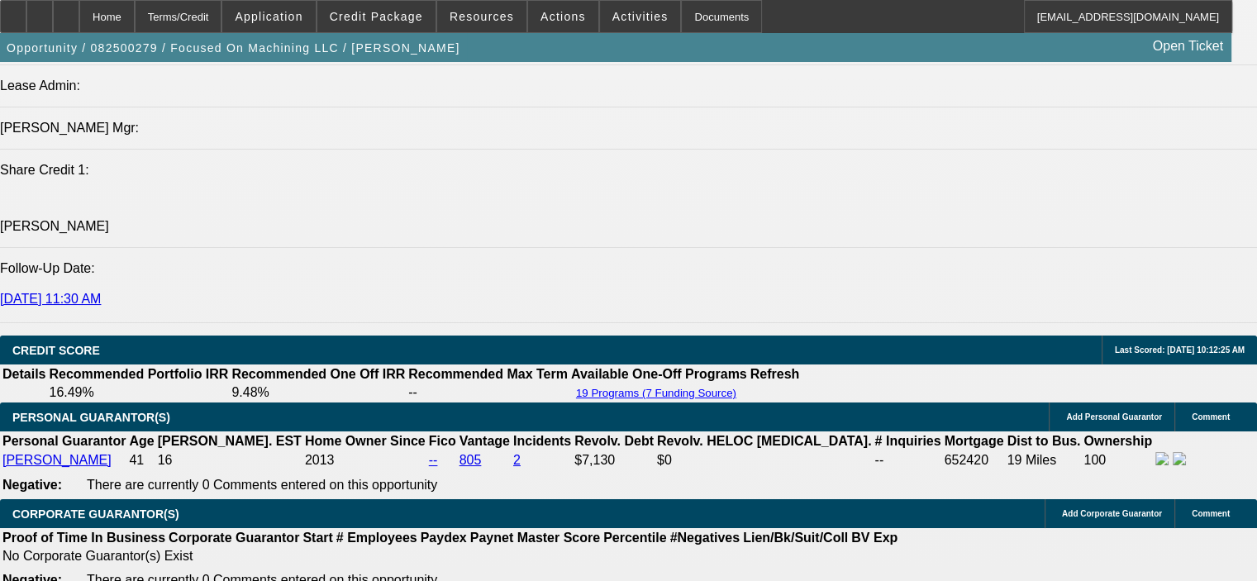
scroll to position [2149, 0]
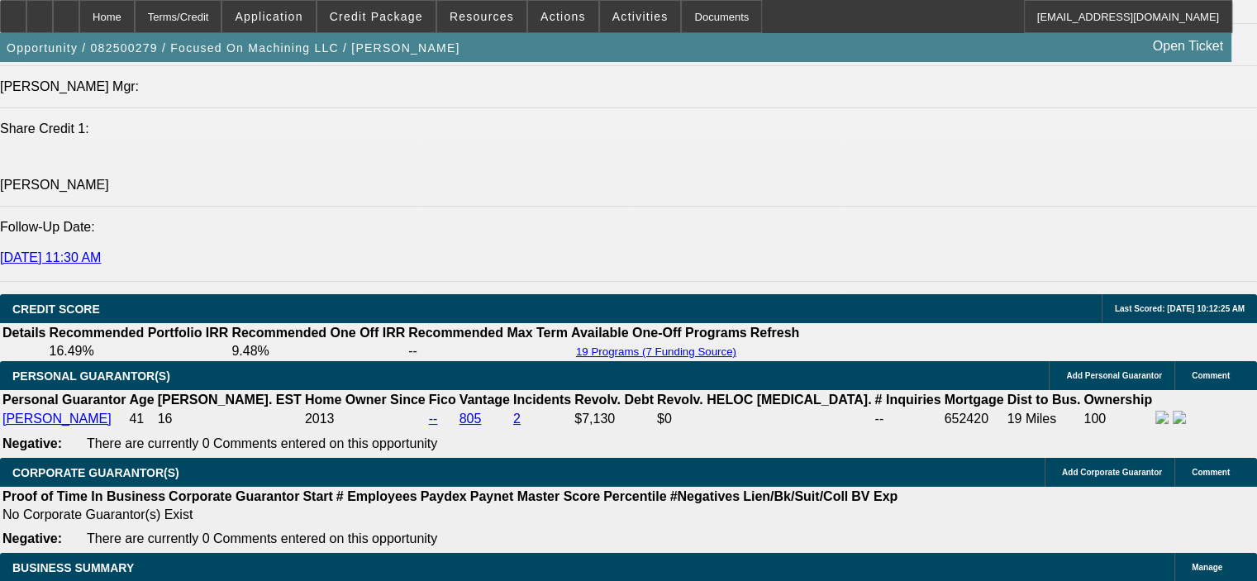
drag, startPoint x: 261, startPoint y: 375, endPoint x: 370, endPoint y: 376, distance: 109.1
type input "$20,000.00"
type input "UNKNOWN"
drag, startPoint x: 430, startPoint y: 402, endPoint x: 431, endPoint y: 412, distance: 10.0
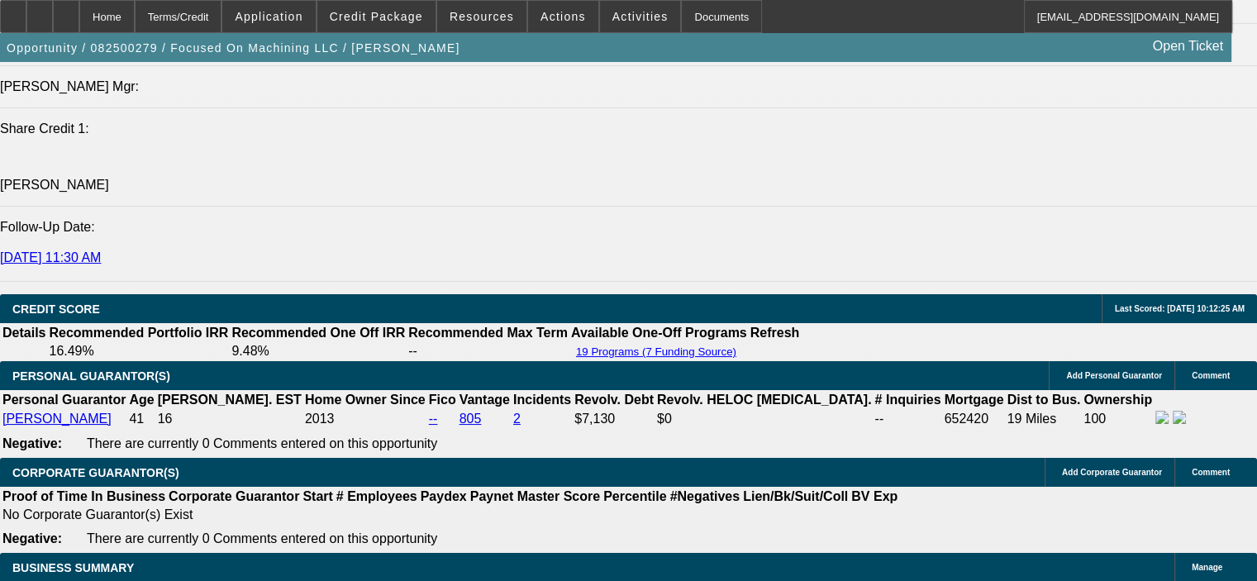
type input "$18,191.96"
type input "$9,095.98"
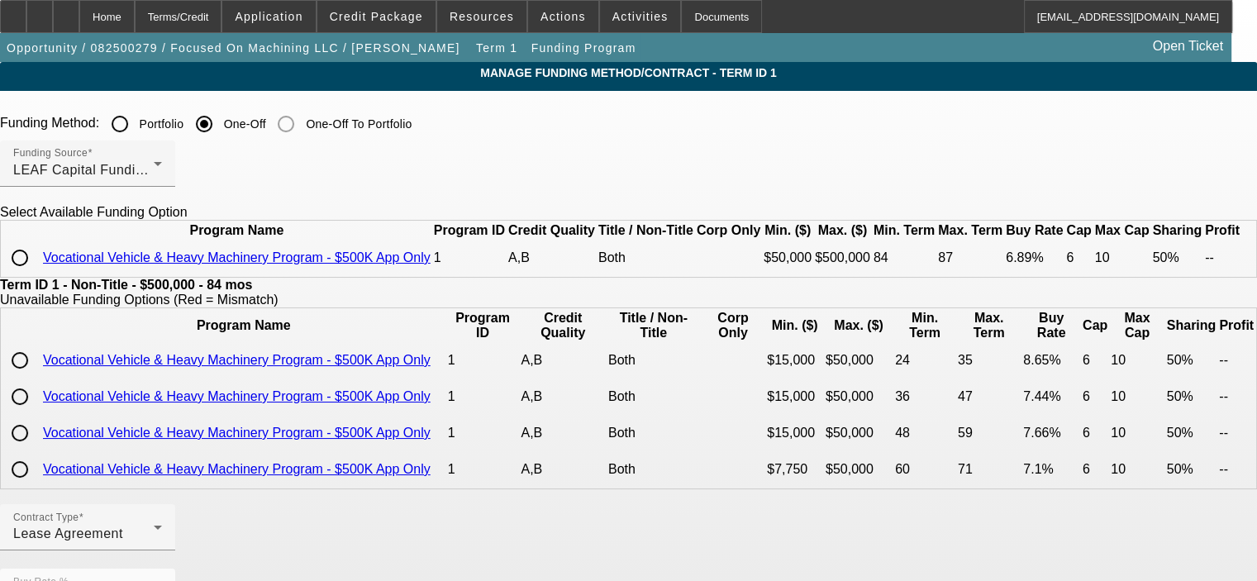
click at [36, 274] on input "radio" at bounding box center [19, 257] width 33 height 33
radio input "true"
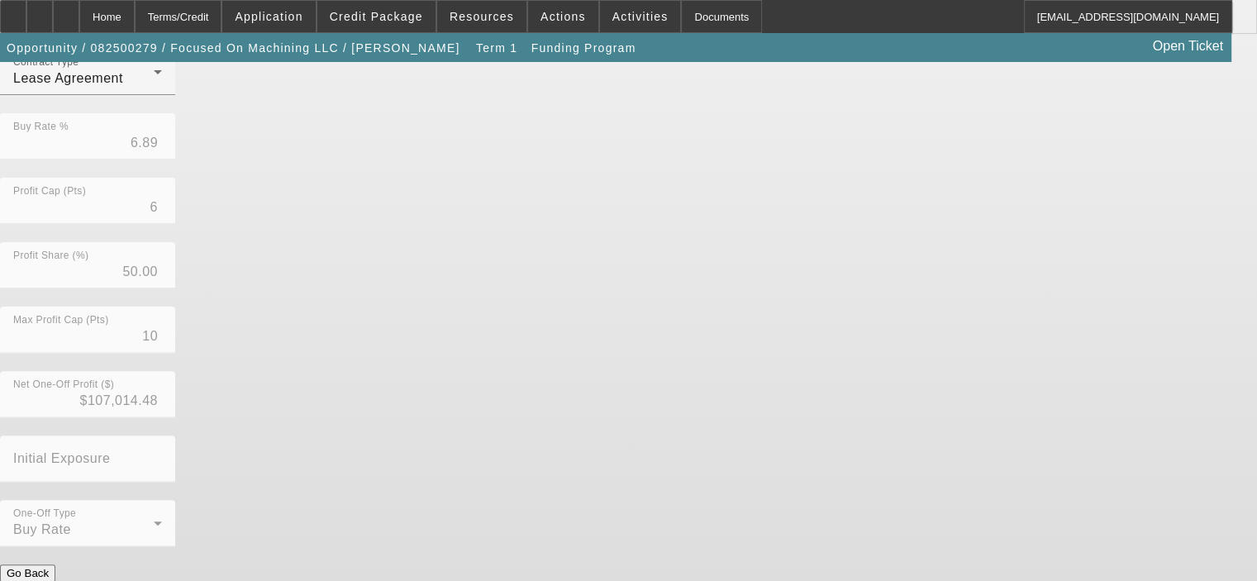
scroll to position [461, 0]
click at [47, 576] on button "Submit" at bounding box center [23, 584] width 47 height 17
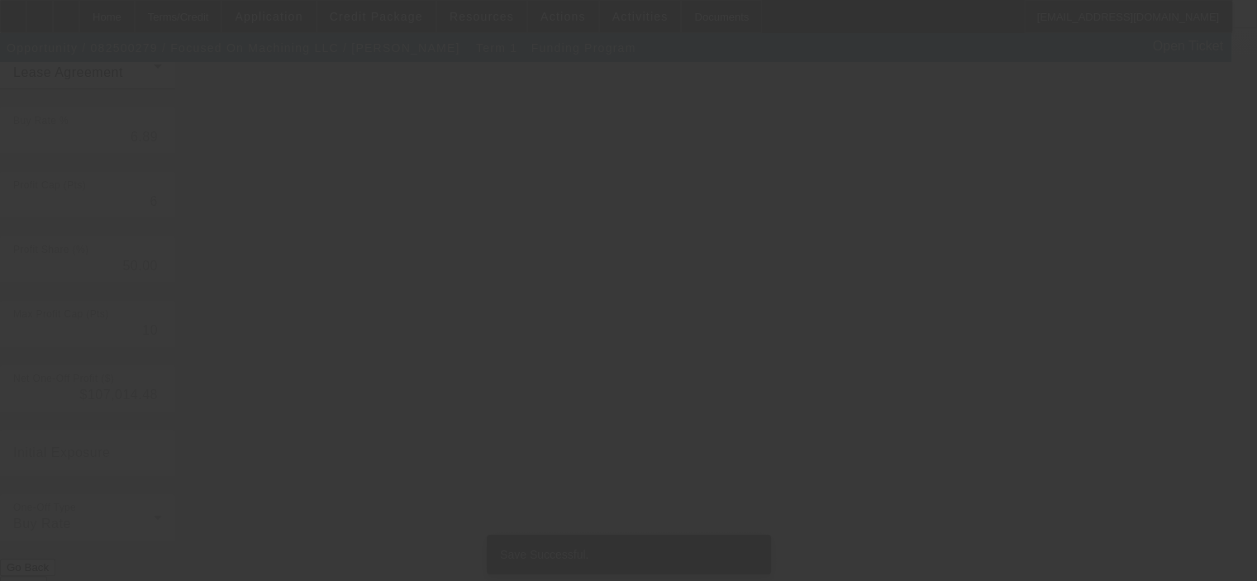
scroll to position [0, 0]
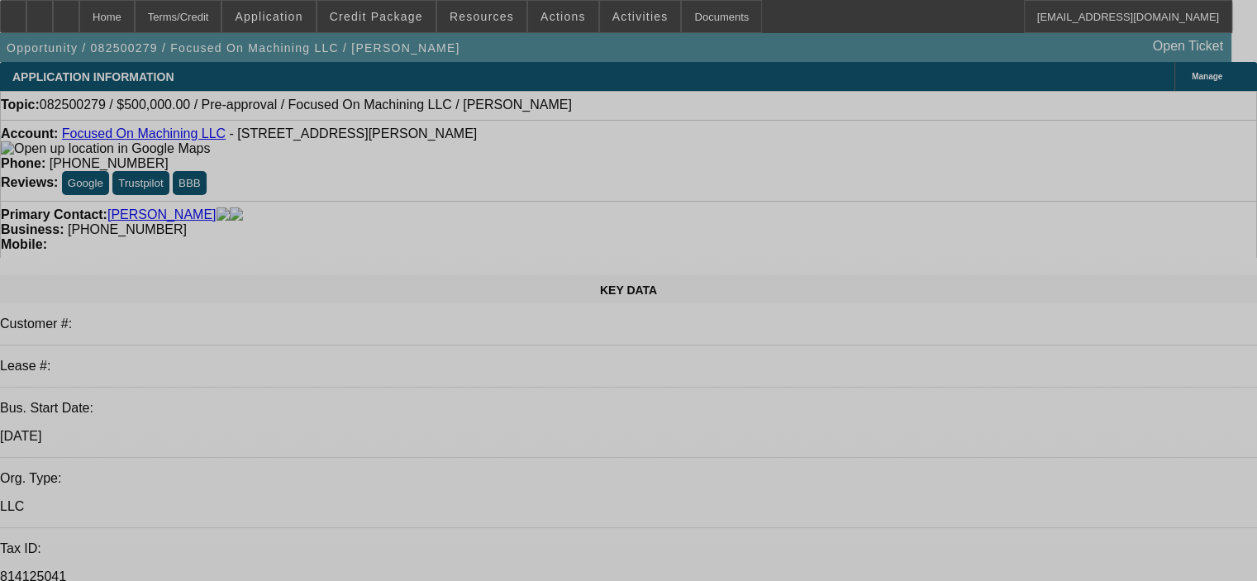
select select "0"
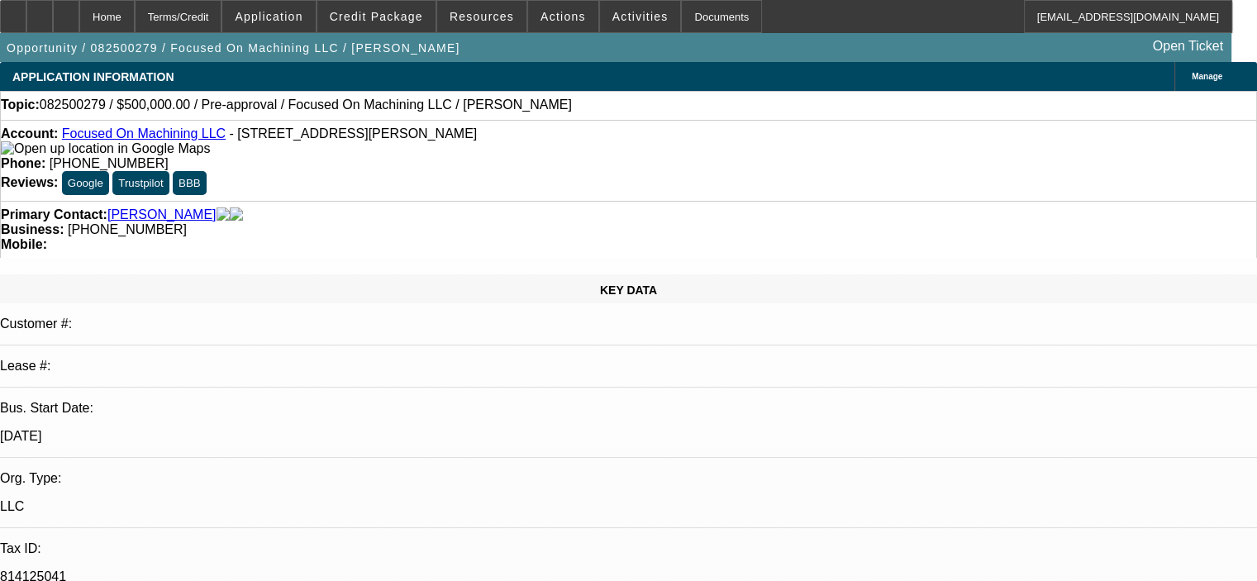
select select "2"
select select "0.15"
select select "4"
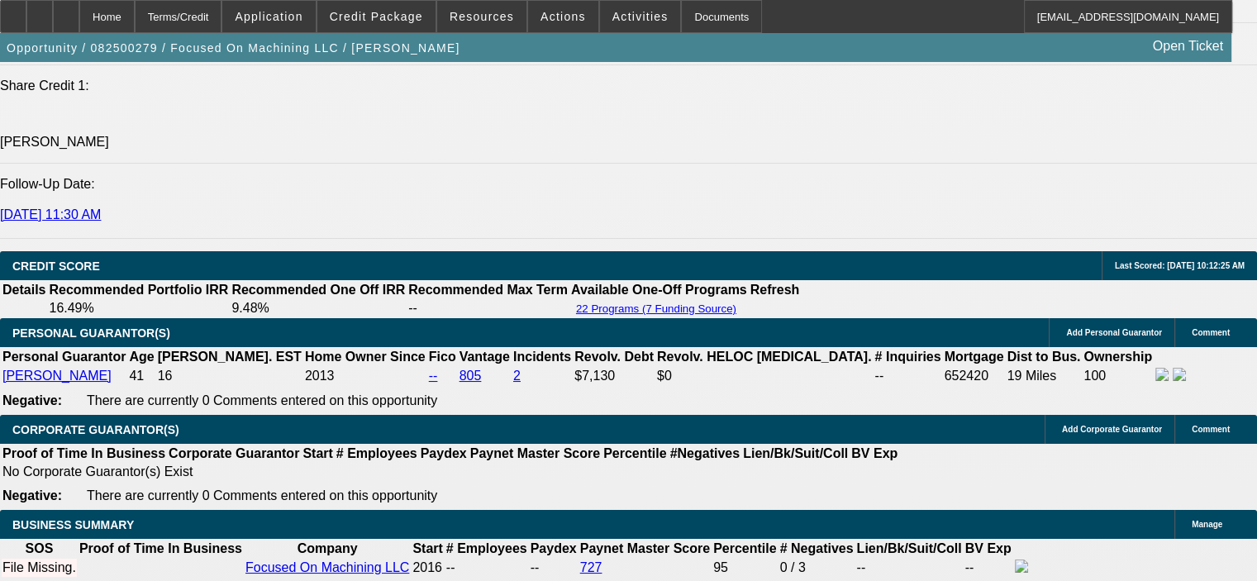
scroll to position [2233, 0]
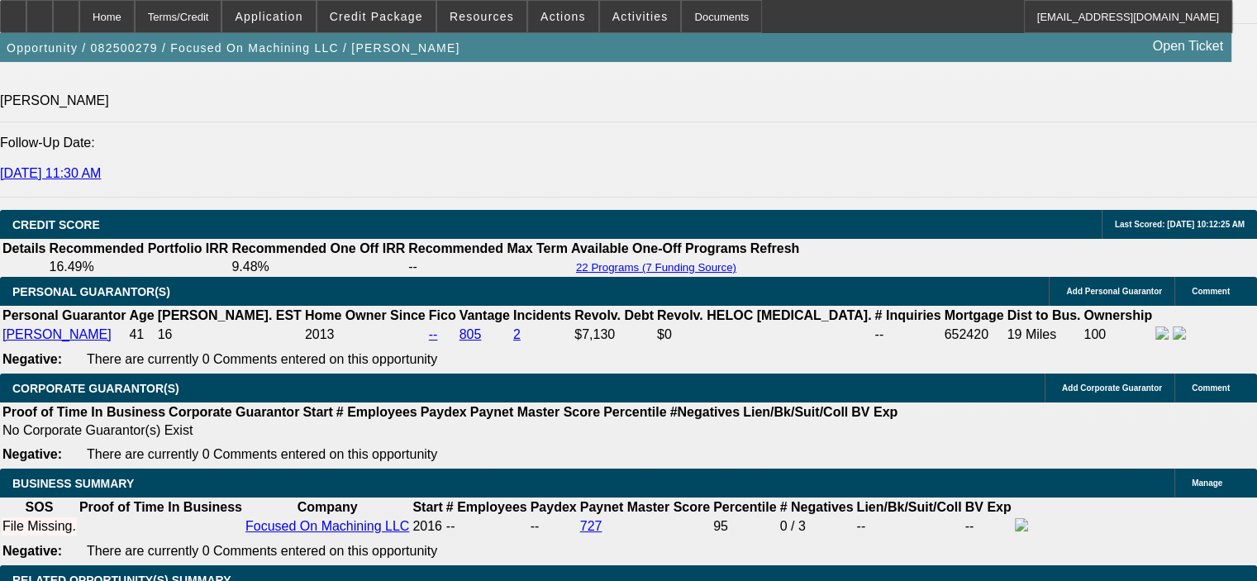
drag, startPoint x: 313, startPoint y: 419, endPoint x: 400, endPoint y: 417, distance: 86.8
drag, startPoint x: 205, startPoint y: 424, endPoint x: 292, endPoint y: 422, distance: 86.8
type input "80"
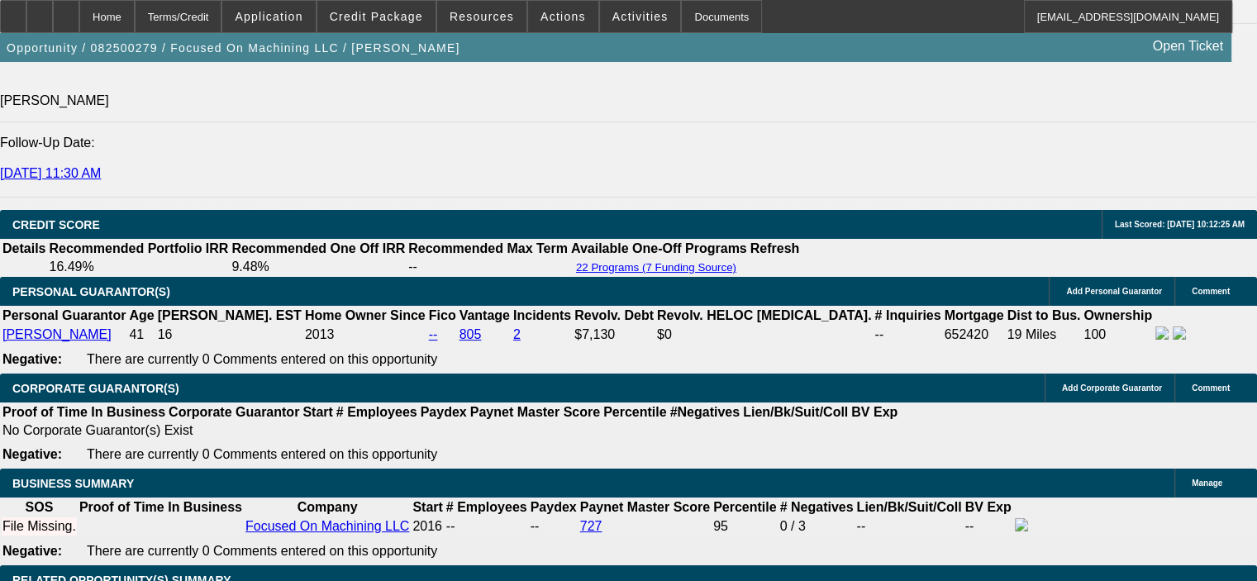
type input "$160.00"
type input "UNKNOWN"
type input "8000"
type input "$16,000.00"
type input "8.8"
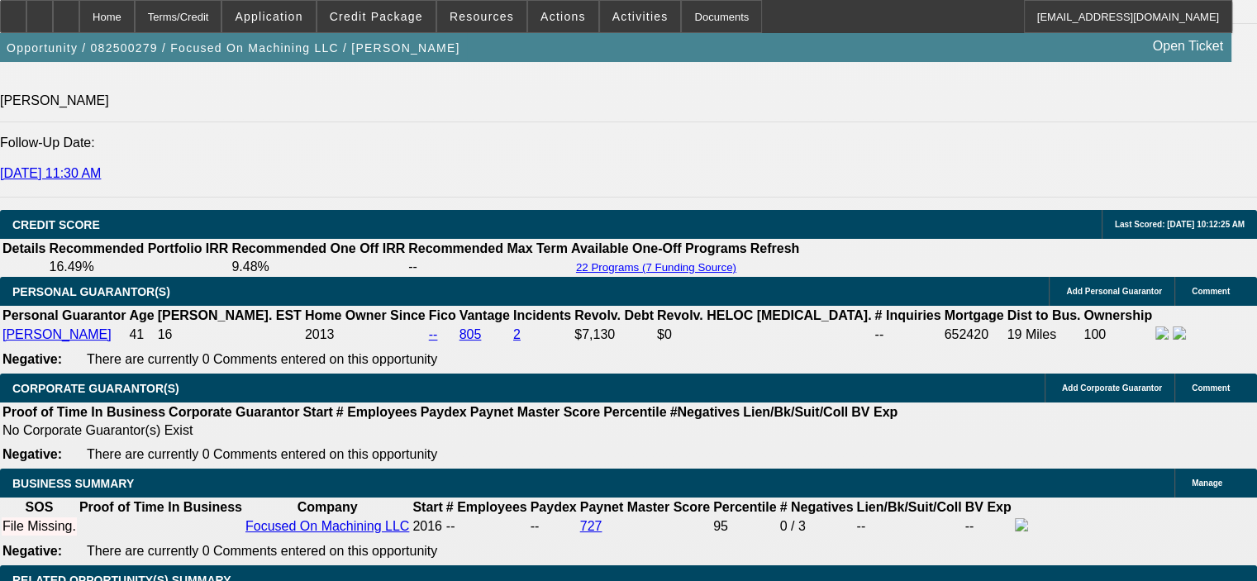
type input "$8,000.00"
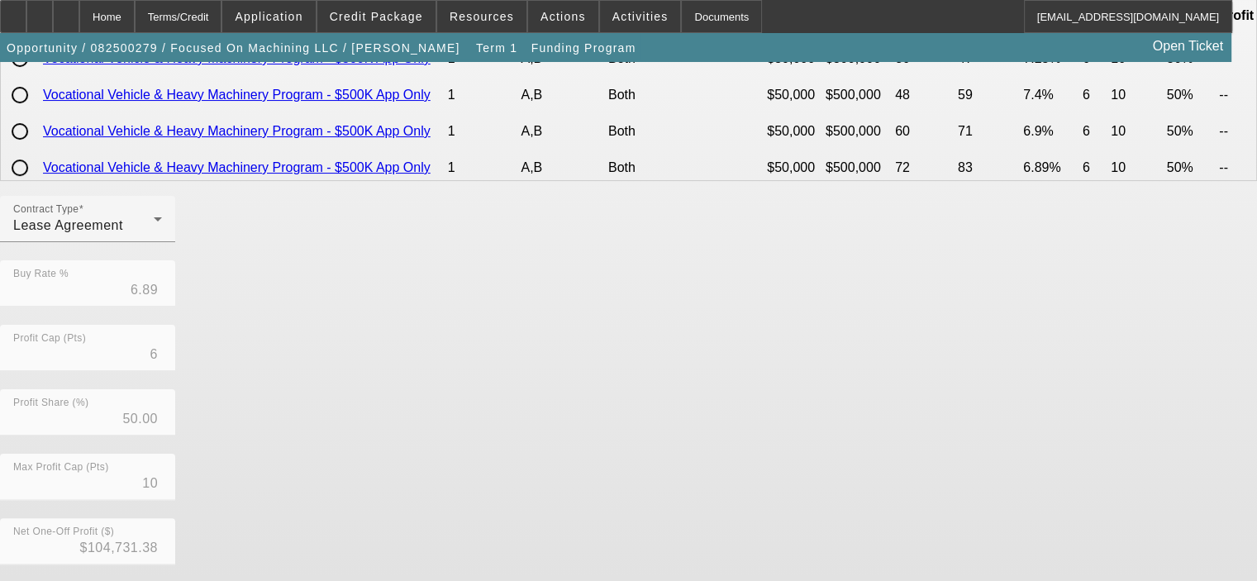
scroll to position [331, 0]
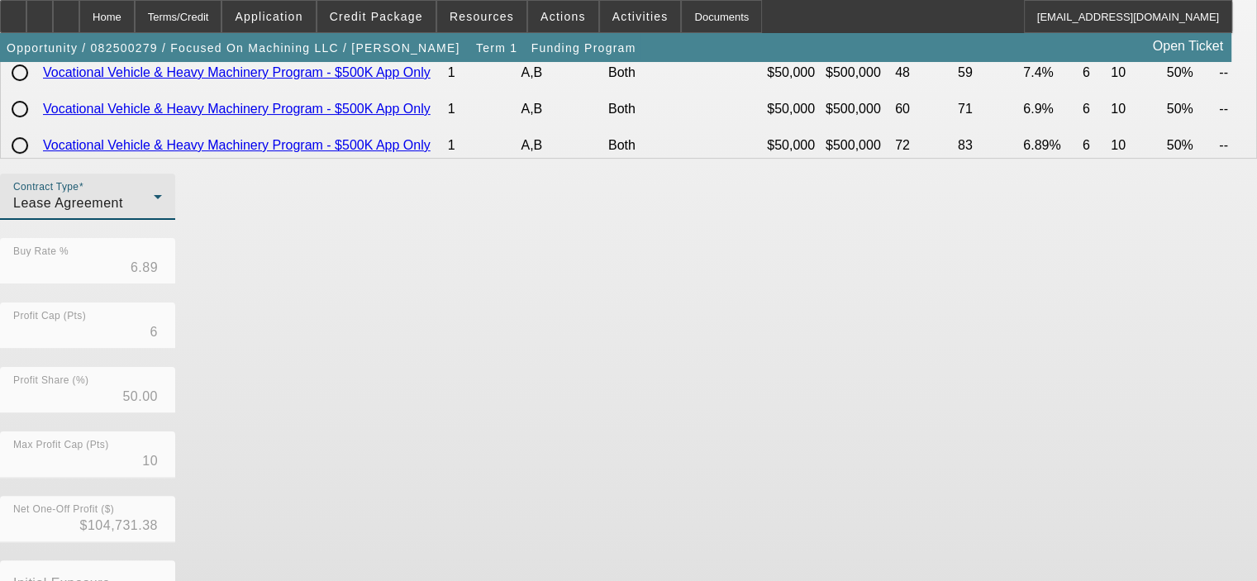
click at [168, 207] on icon at bounding box center [158, 197] width 20 height 20
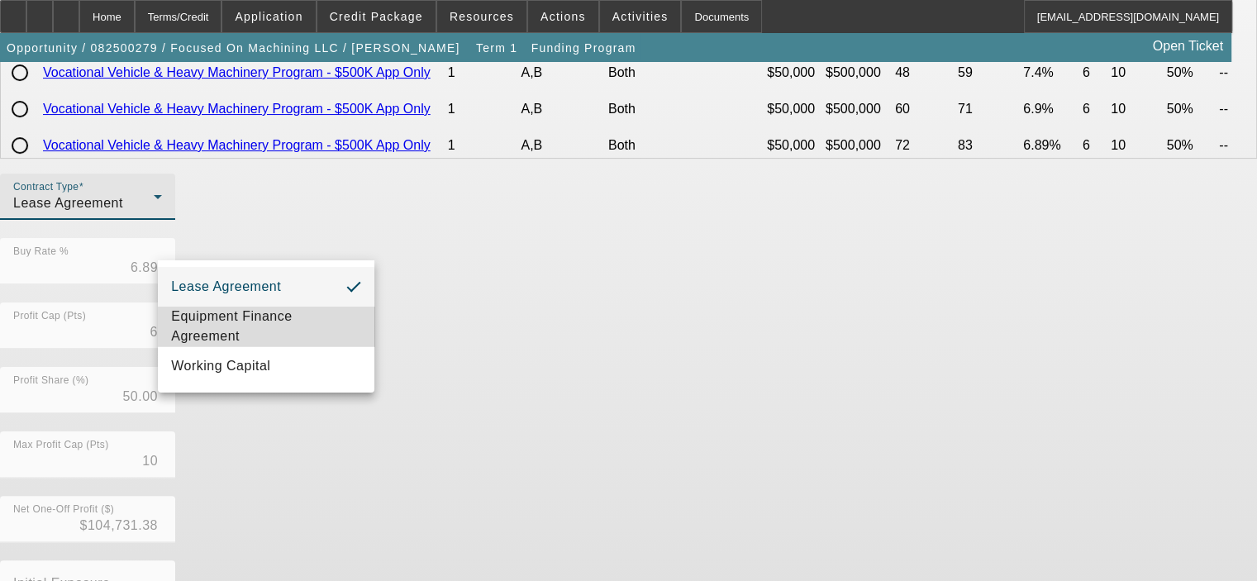
click at [274, 326] on span "Equipment Finance Agreement" at bounding box center [266, 327] width 190 height 40
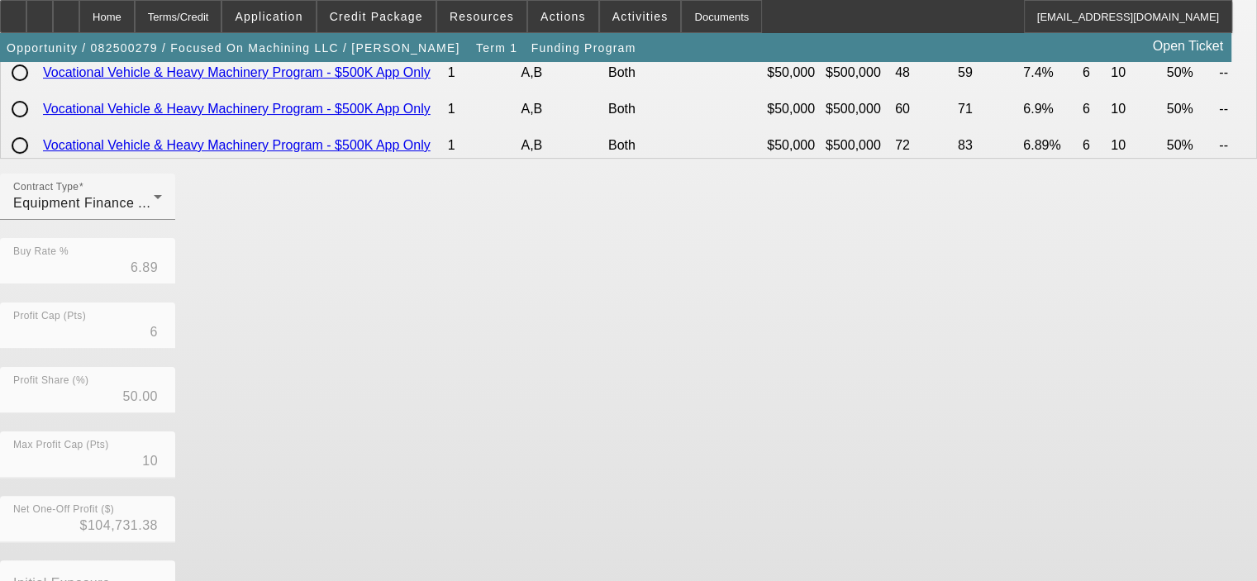
click at [493, 346] on div "Contract Type Equipment Finance Agreement Buy Rate % 6.89 Profit Cap (Pts) 6 Pr…" at bounding box center [628, 432] width 1257 height 516
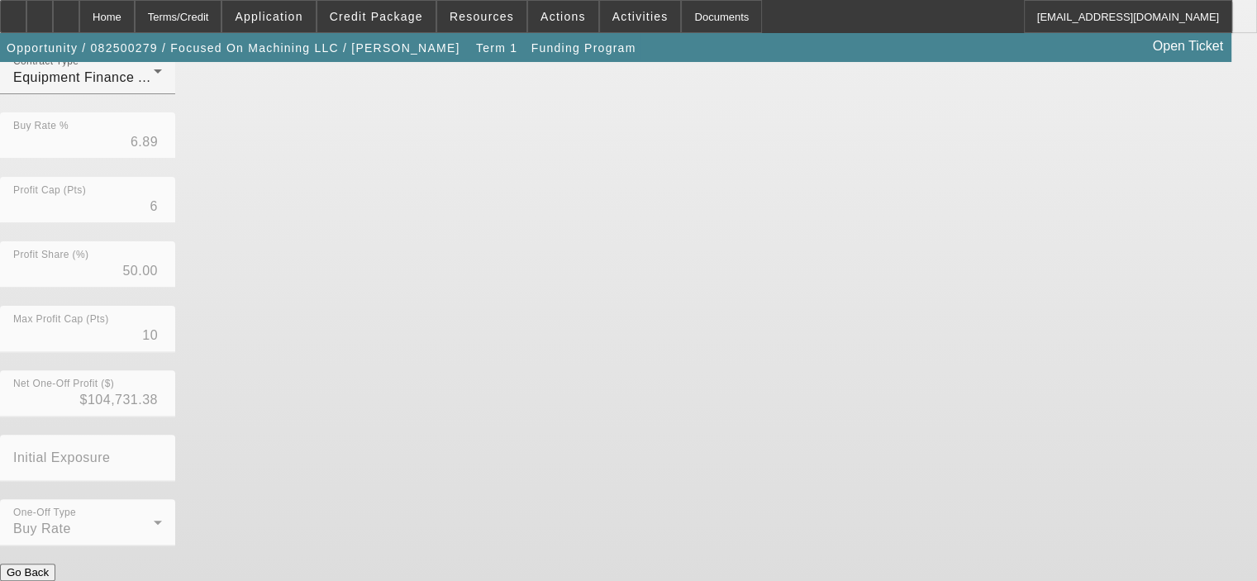
scroll to position [461, 0]
click at [47, 576] on button "Submit" at bounding box center [23, 584] width 47 height 17
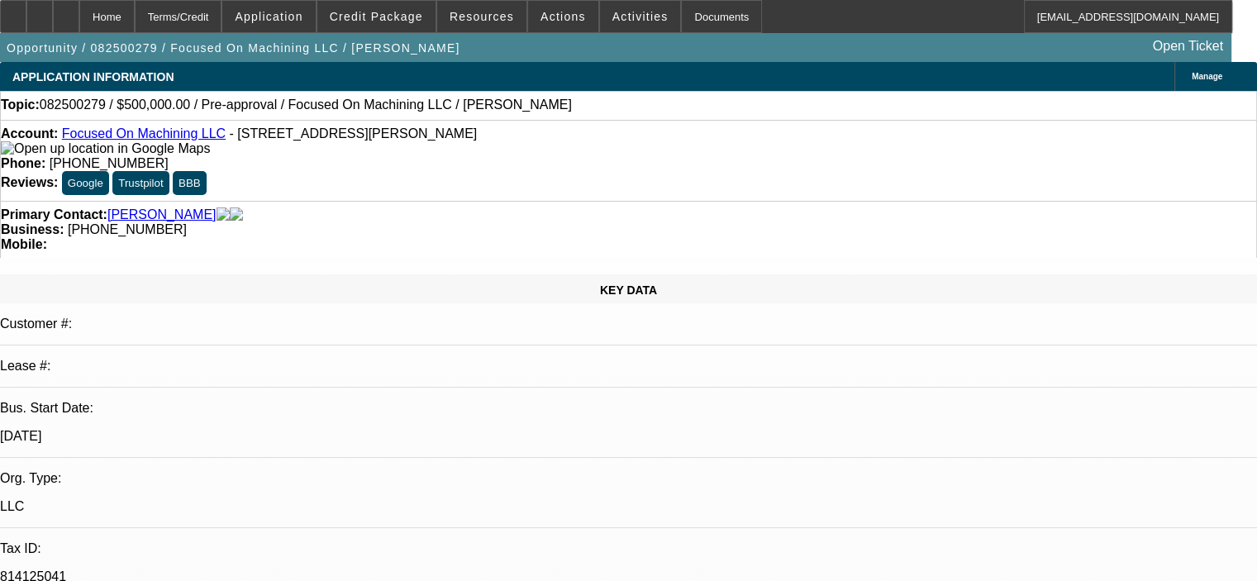
select select "0"
select select "2"
select select "0"
select select "6"
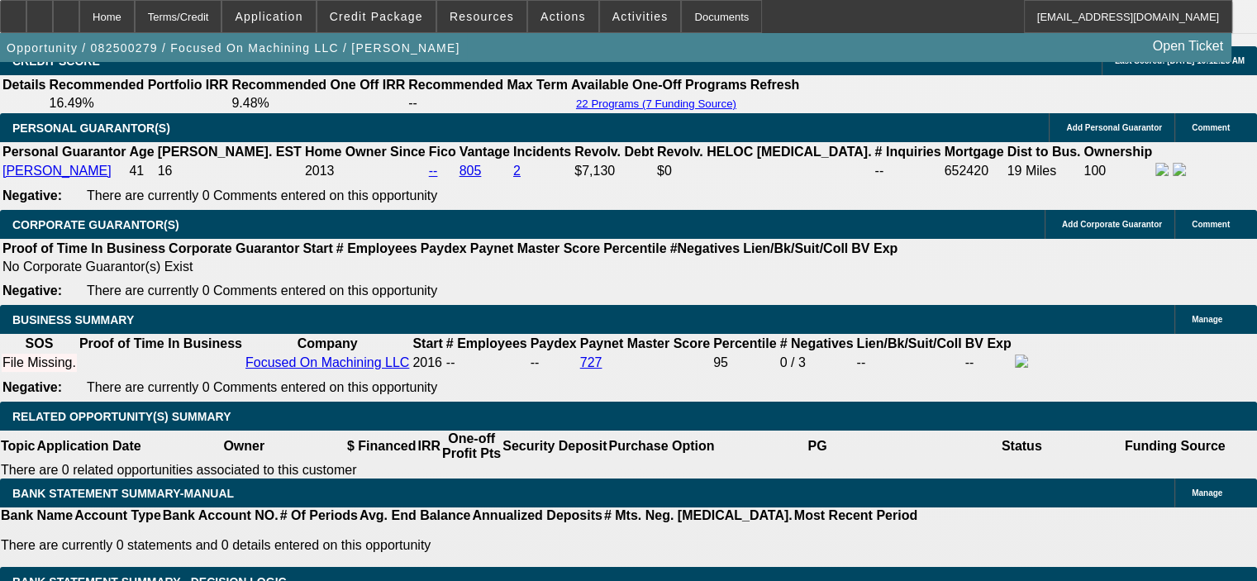
scroll to position [2479, 0]
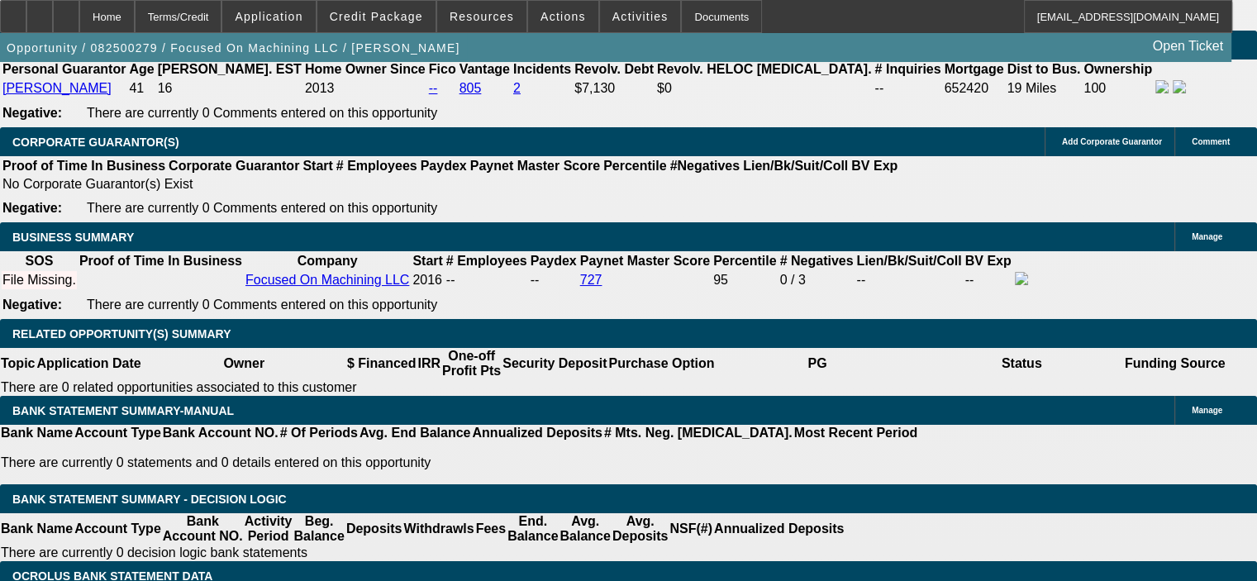
drag, startPoint x: 208, startPoint y: 174, endPoint x: 338, endPoint y: 178, distance: 129.8
type input "7"
type input "$14.00"
type input "UNKNOWN"
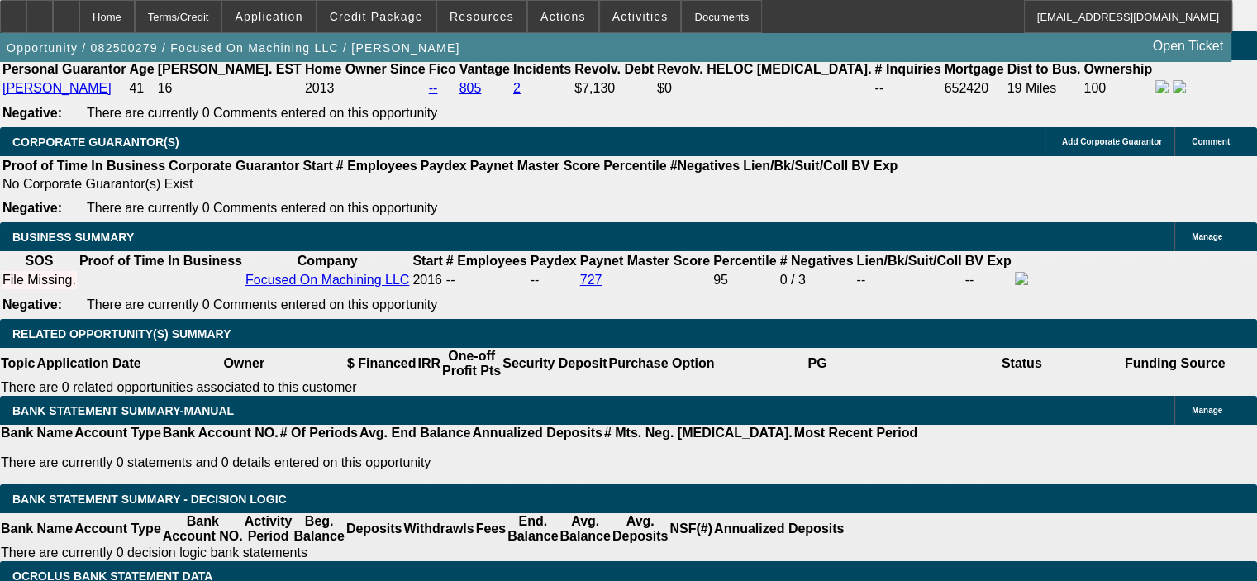
type input "7000"
type input "$14,000.00"
type input "4.7"
drag, startPoint x: 197, startPoint y: 172, endPoint x: 321, endPoint y: 174, distance: 123.1
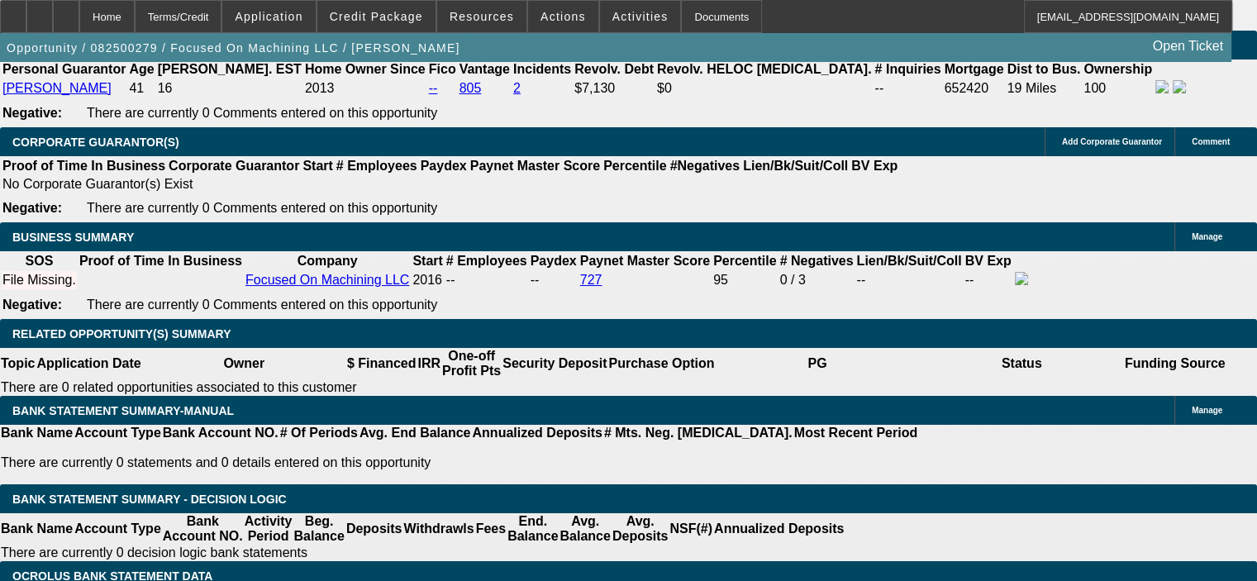
type input "79"
type input "$158.00"
type input "7900"
type input "$15,800.00"
type input "8.4"
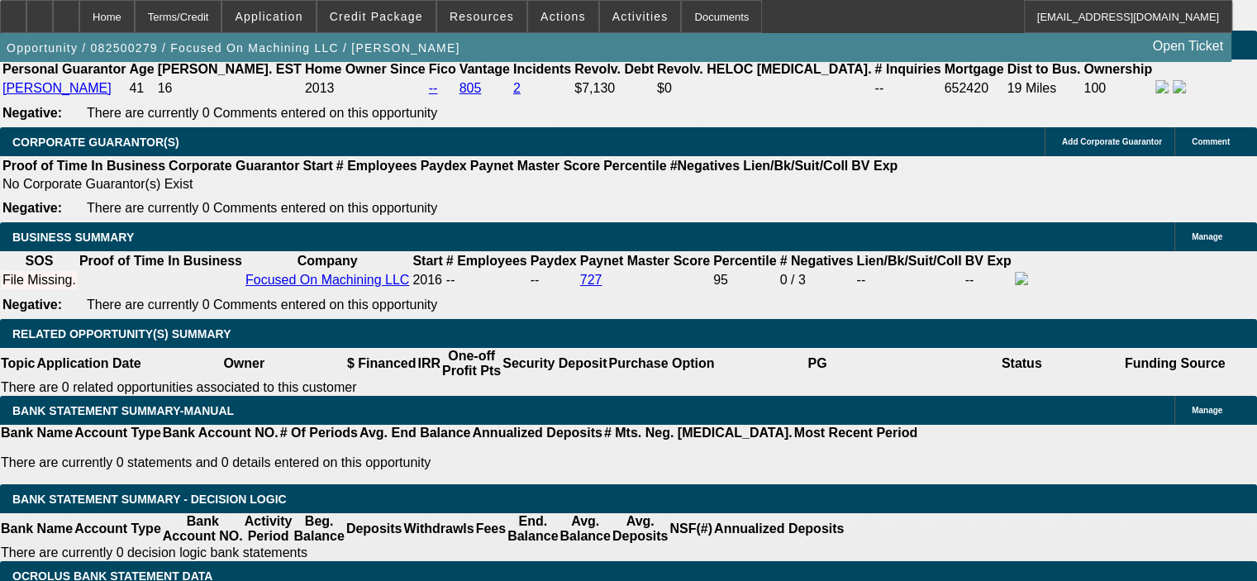
type input "$7,900.00"
select select "0"
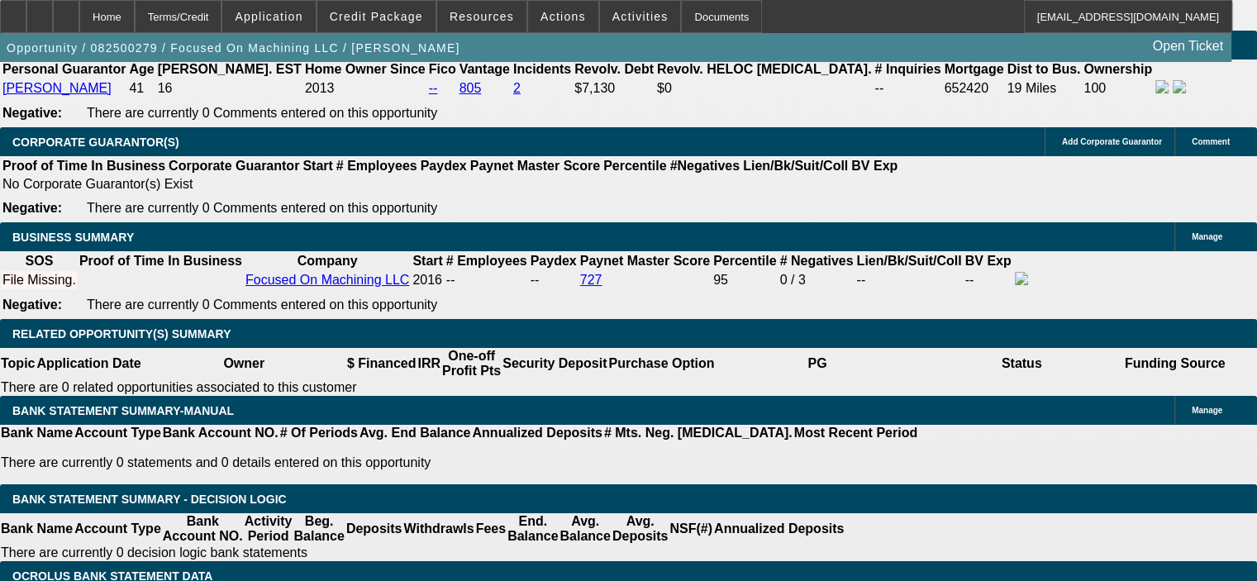
scroll to position [0, 0]
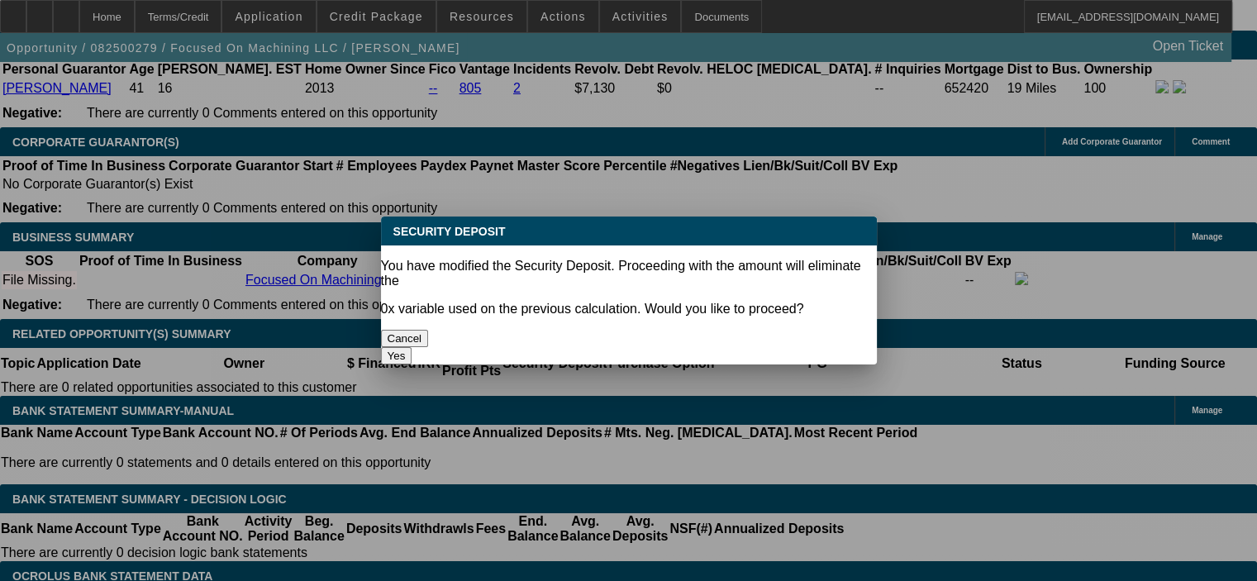
click at [412, 347] on button "Yes" at bounding box center [396, 355] width 31 height 17
type input "$0.00"
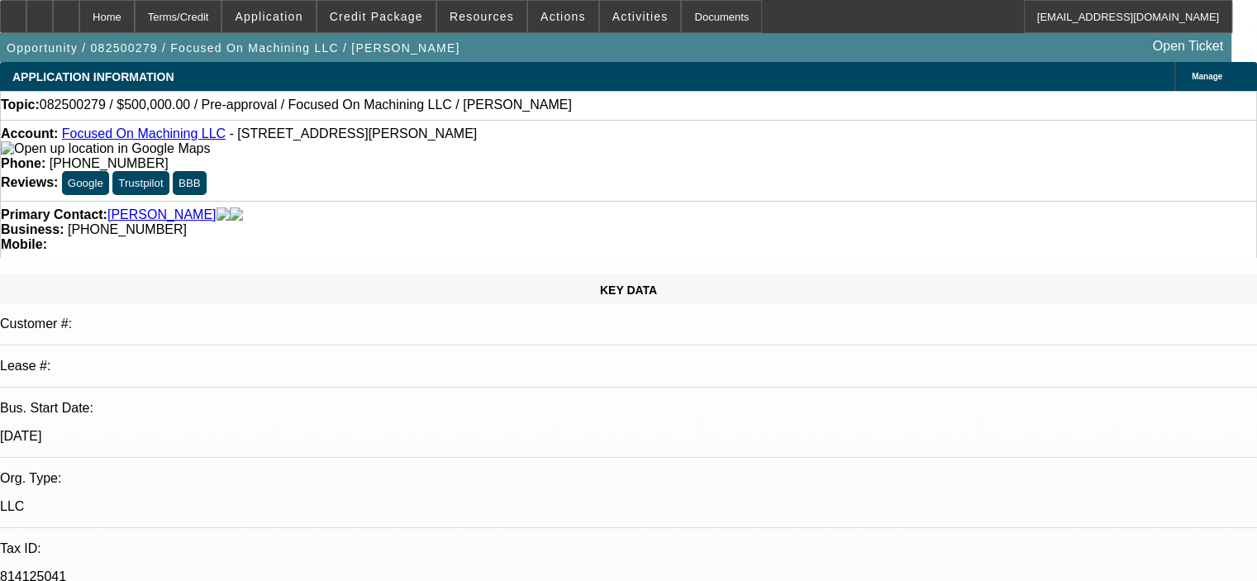
scroll to position [2479, 0]
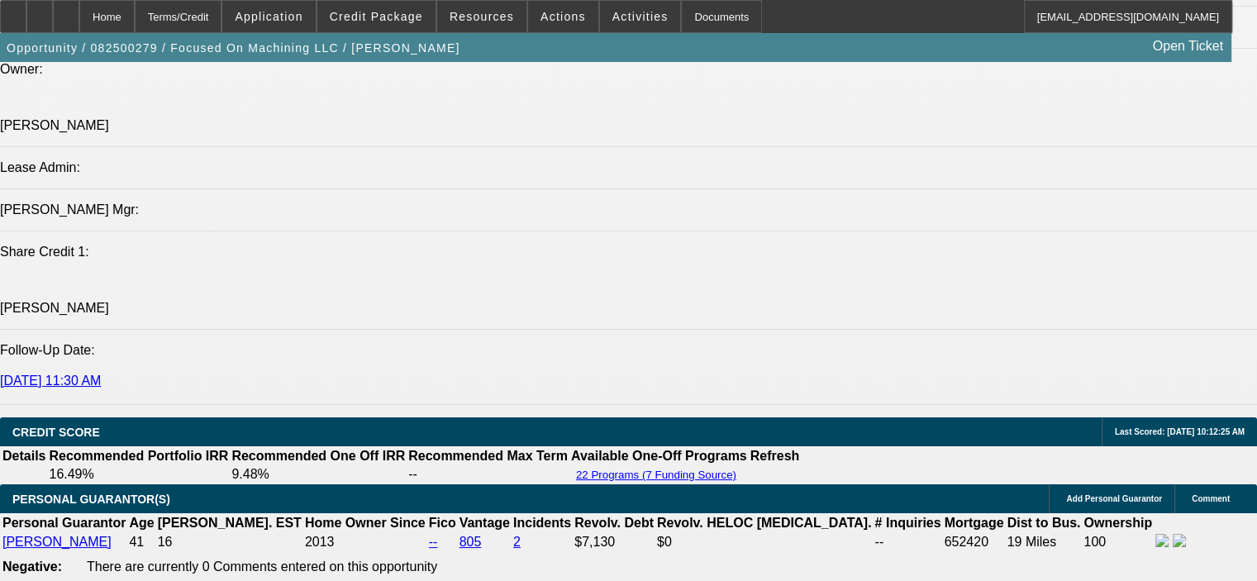
scroll to position [1983, 0]
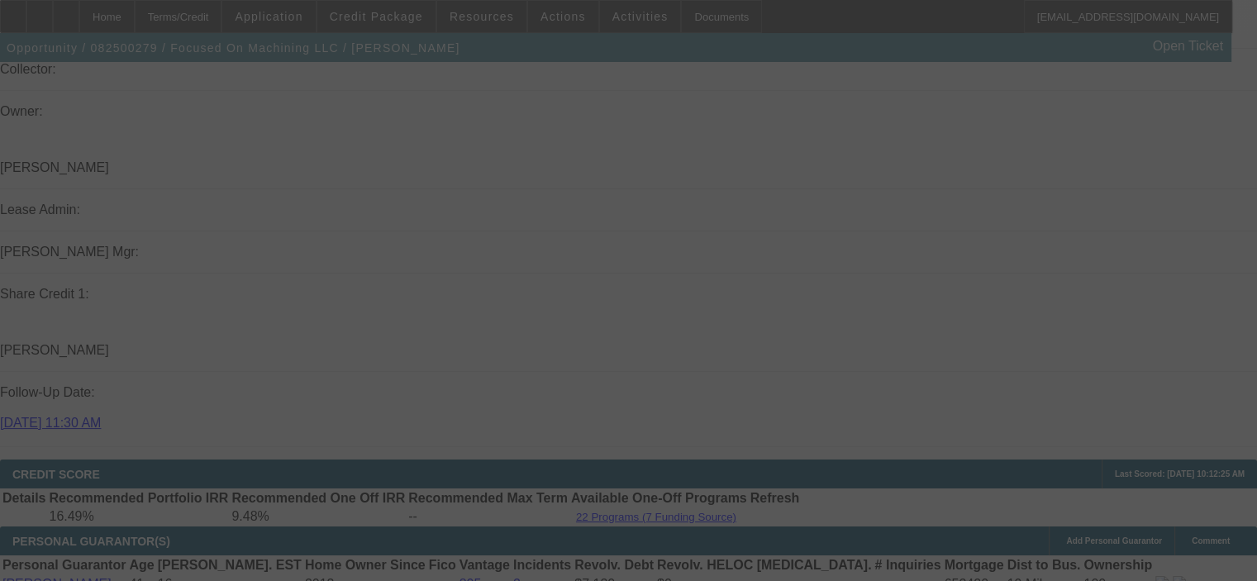
select select "0"
select select "2"
select select "0"
select select "6"
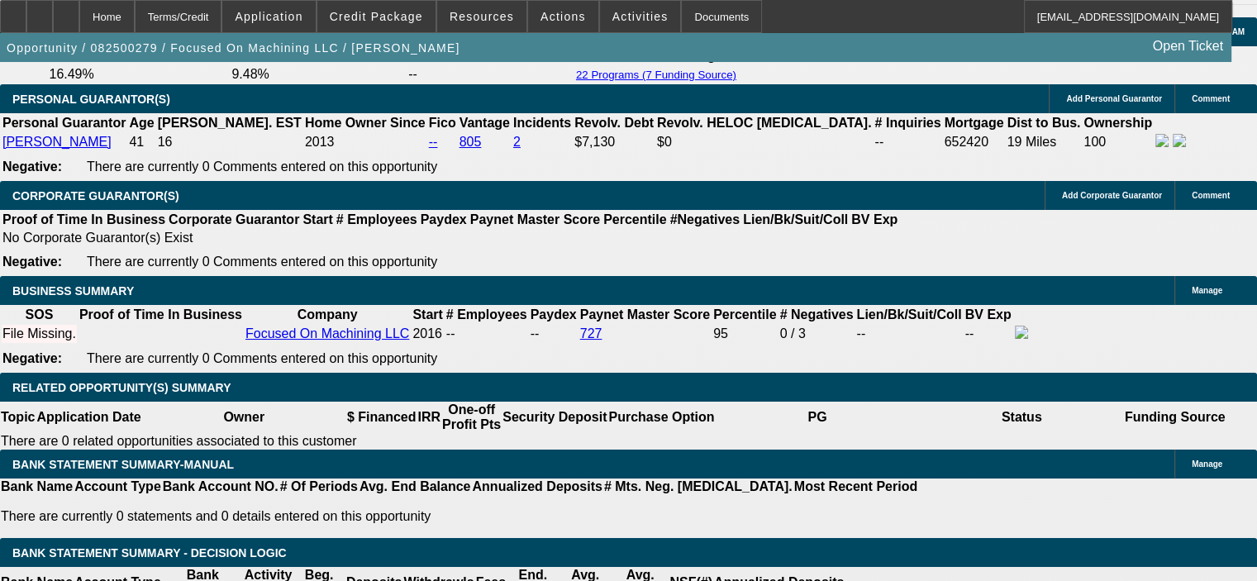
scroll to position [2396, 0]
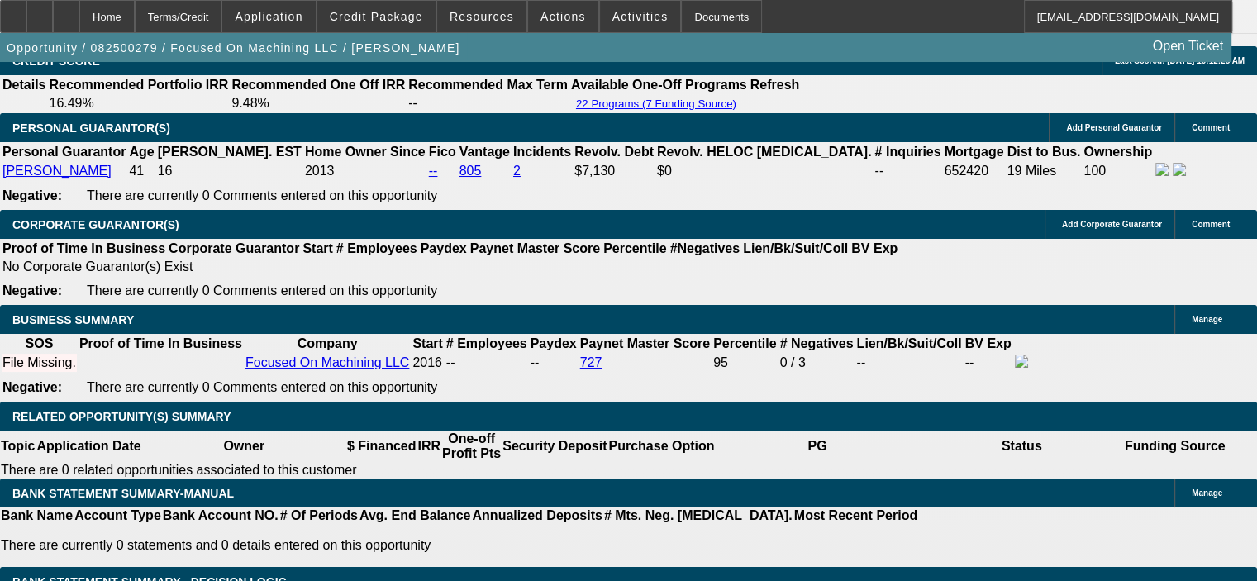
type input "0"
drag, startPoint x: 208, startPoint y: 272, endPoint x: 279, endPoint y: 274, distance: 71.1
type input "UNKNOWN"
type input "$52,000.00"
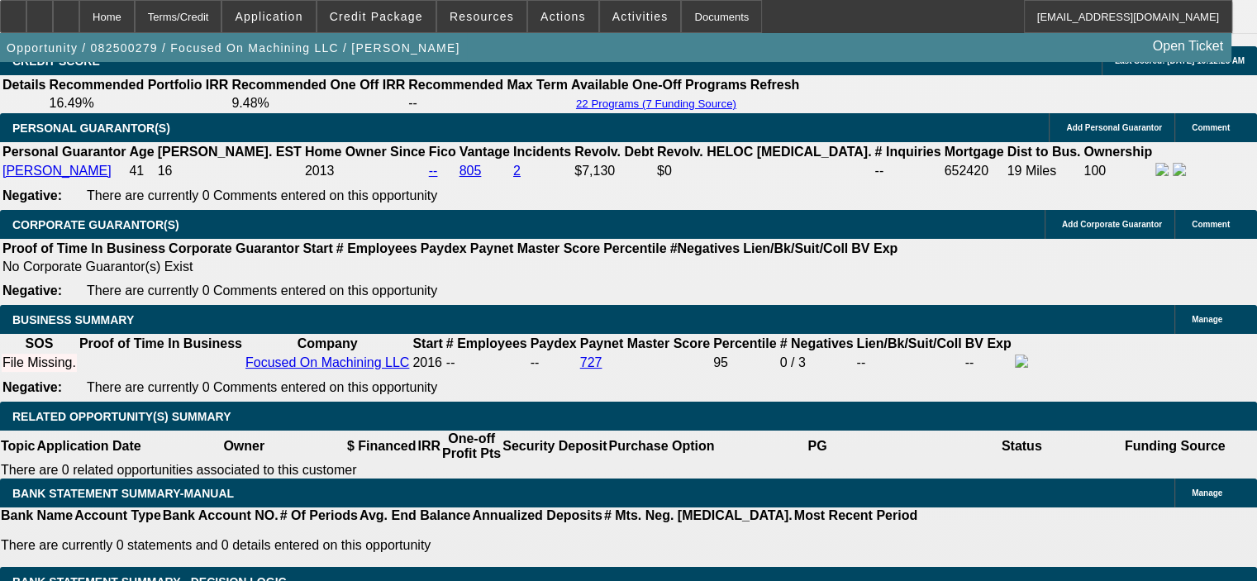
drag, startPoint x: 310, startPoint y: 260, endPoint x: 363, endPoint y: 255, distance: 53.1
type input "7"
type input "$7,546.34"
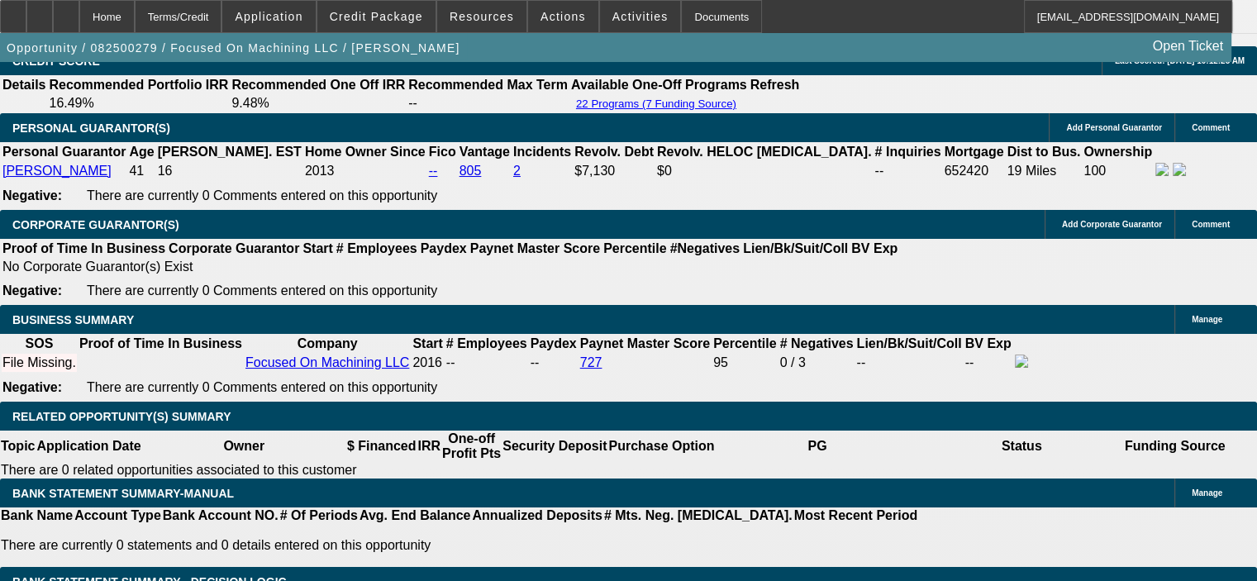
type input "7"
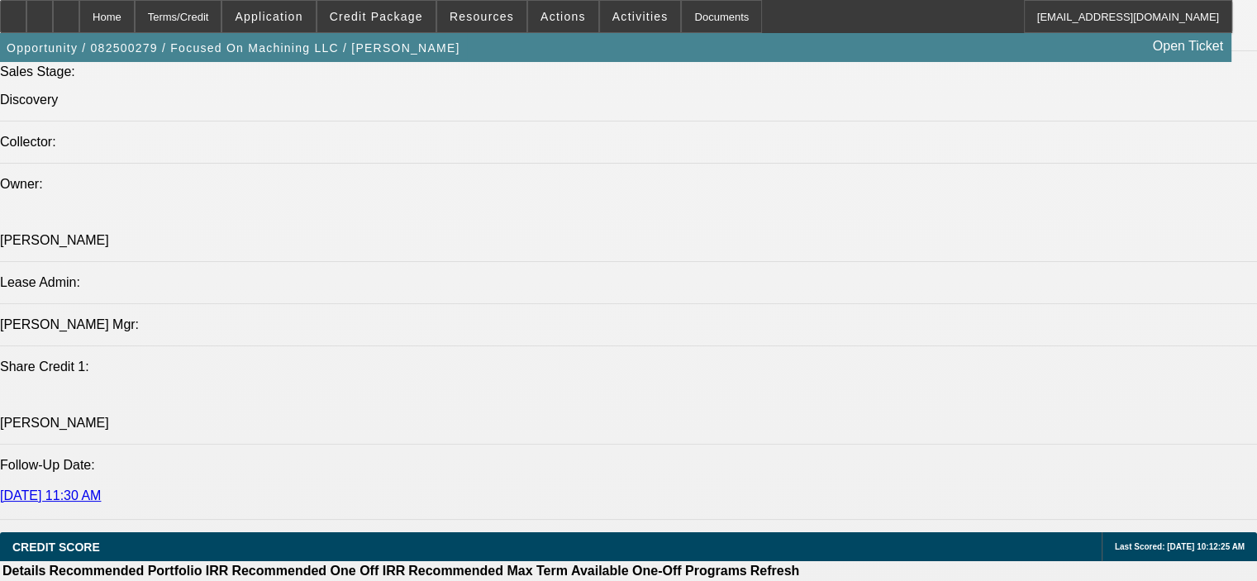
scroll to position [1901, 0]
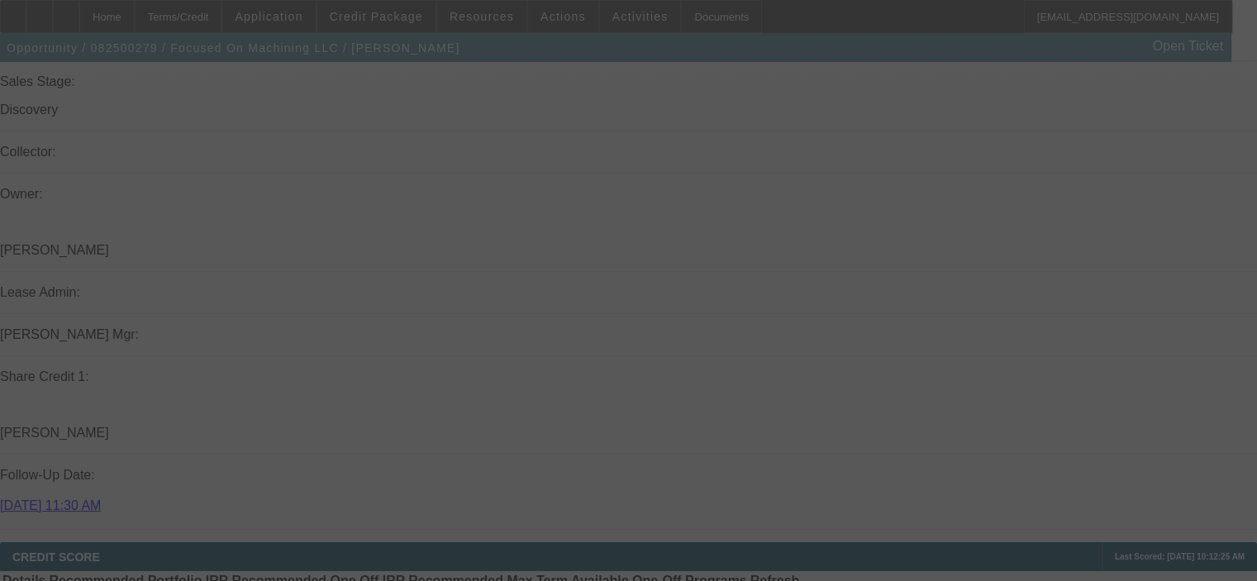
select select "0"
select select "2"
select select "0"
select select "6"
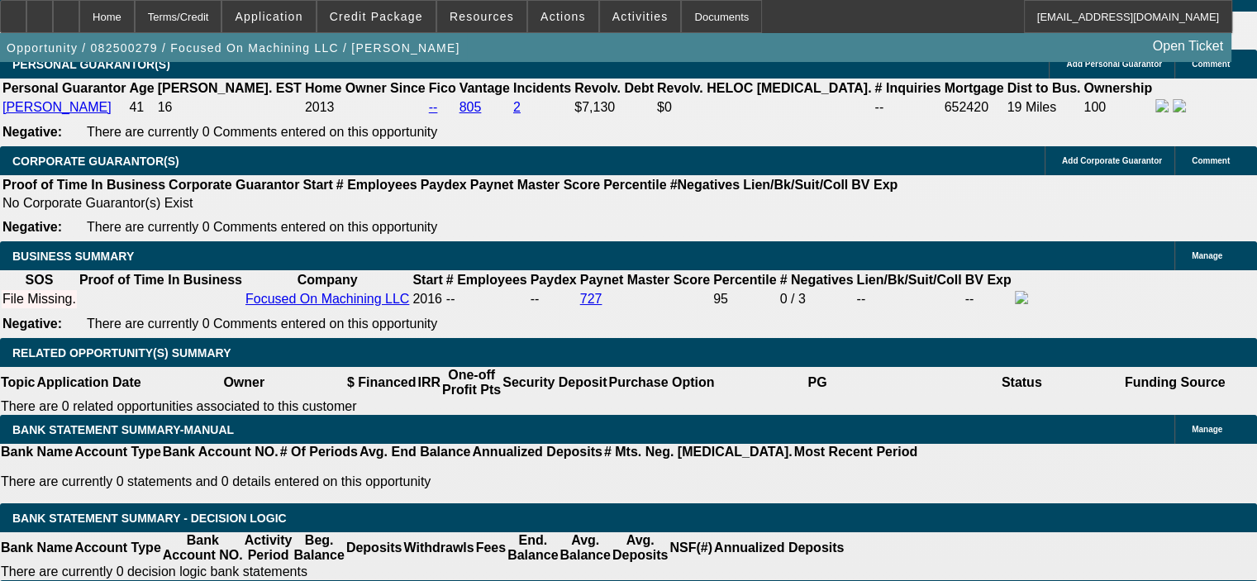
scroll to position [2479, 0]
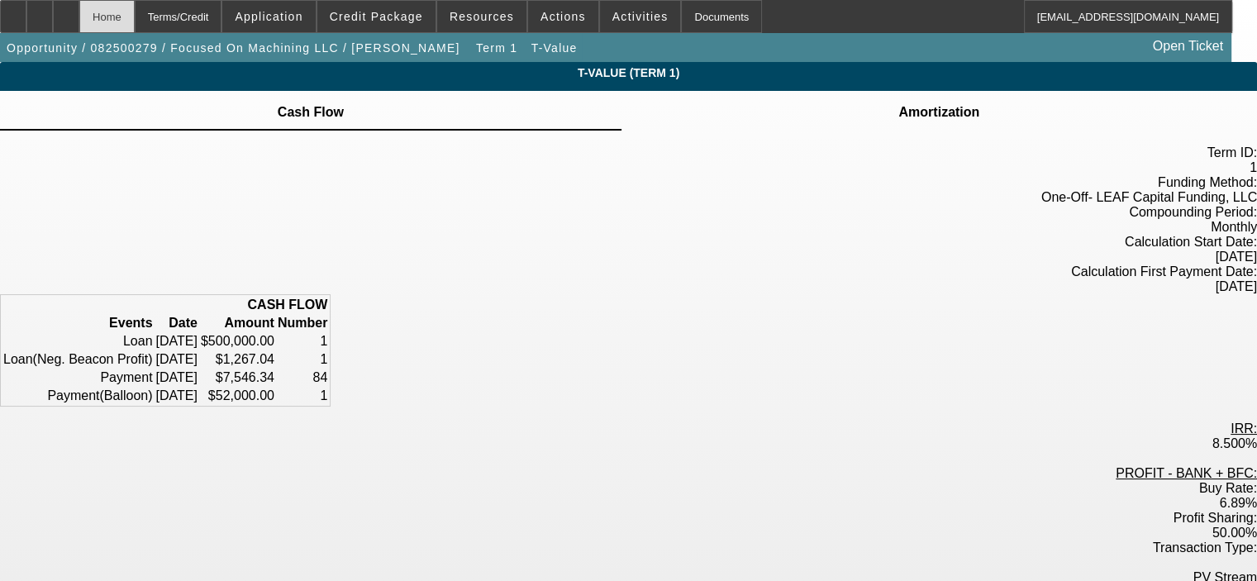
click at [135, 16] on div "Home" at bounding box center [106, 16] width 55 height 33
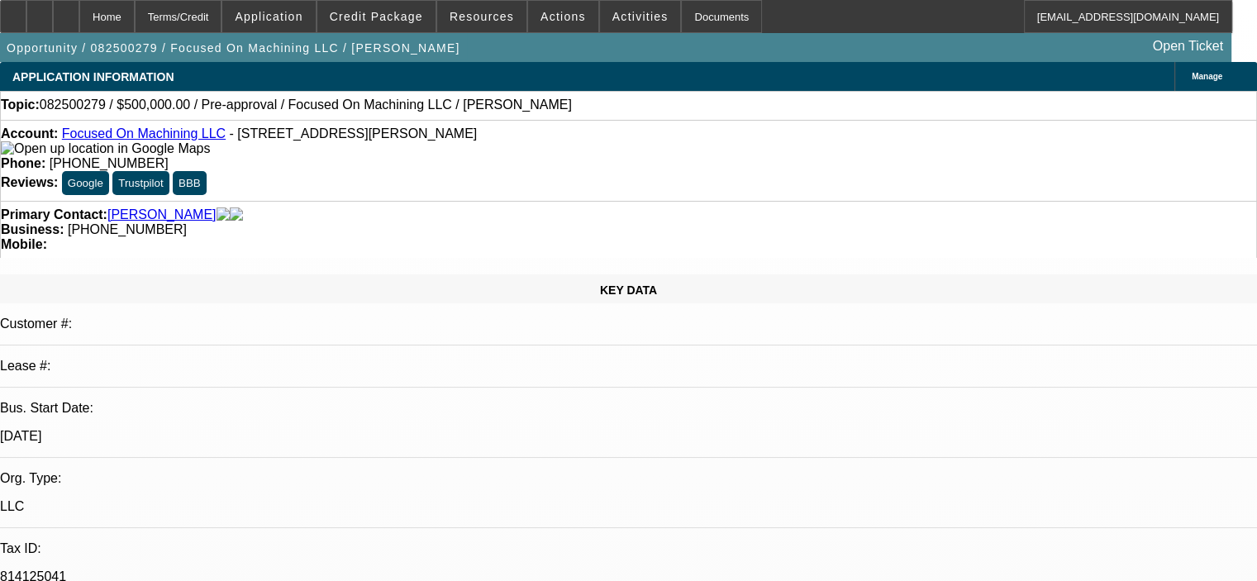
select select "0"
select select "2"
select select "0"
select select "6"
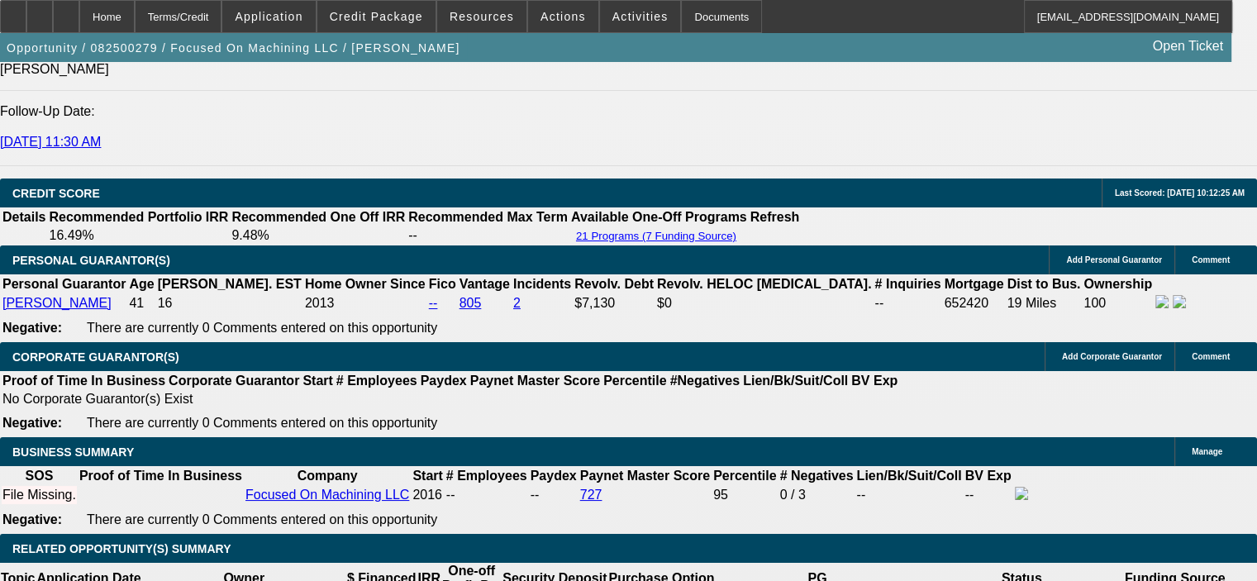
scroll to position [2384, 0]
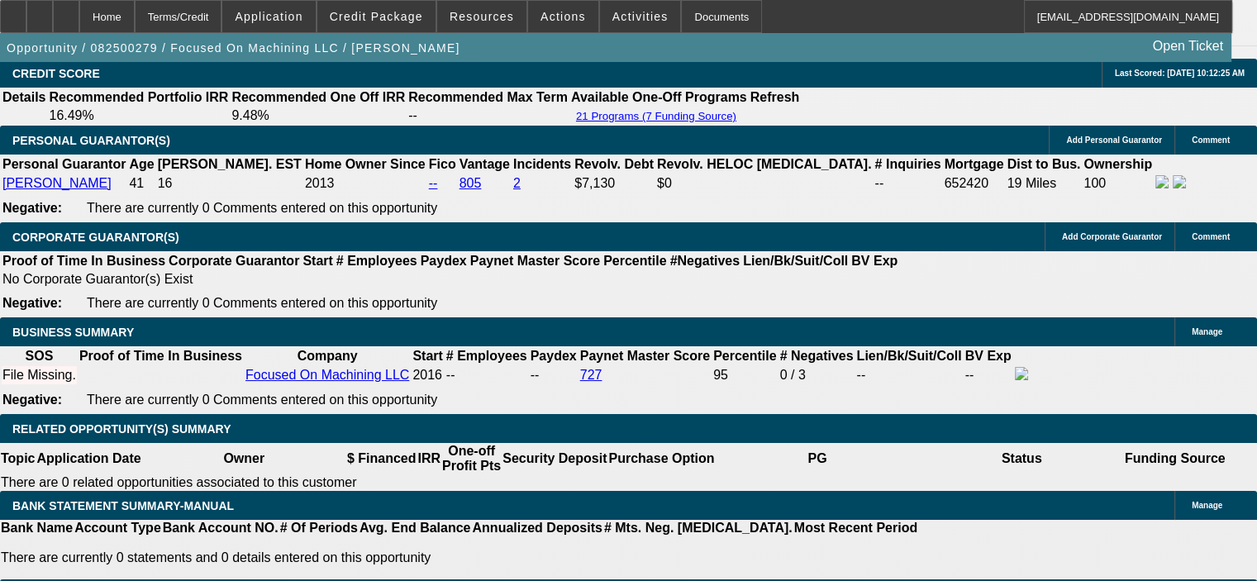
drag, startPoint x: 278, startPoint y: 141, endPoint x: 345, endPoint y: 136, distance: 68.0
type input "$0.00"
type input "UNKNOWN"
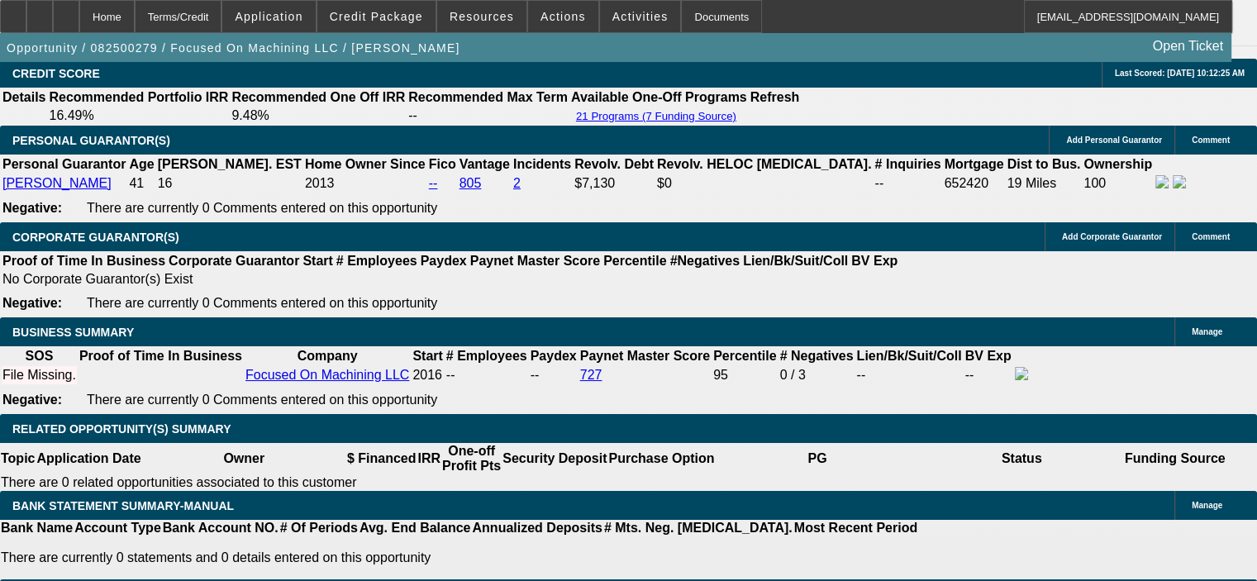
type input "$7,848.19"
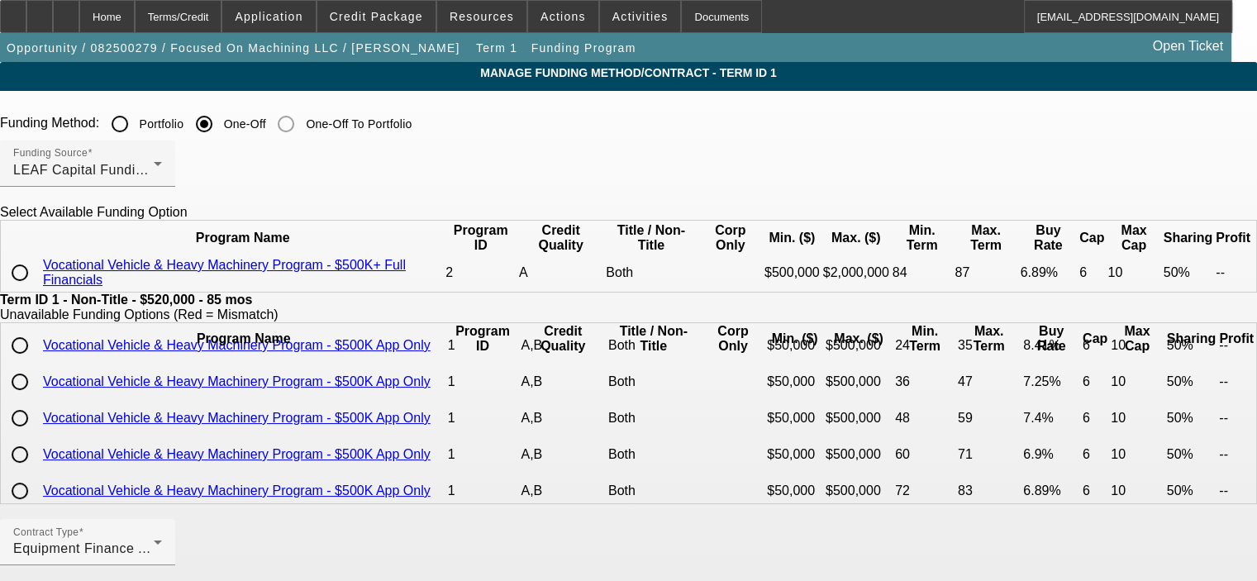
scroll to position [331, 0]
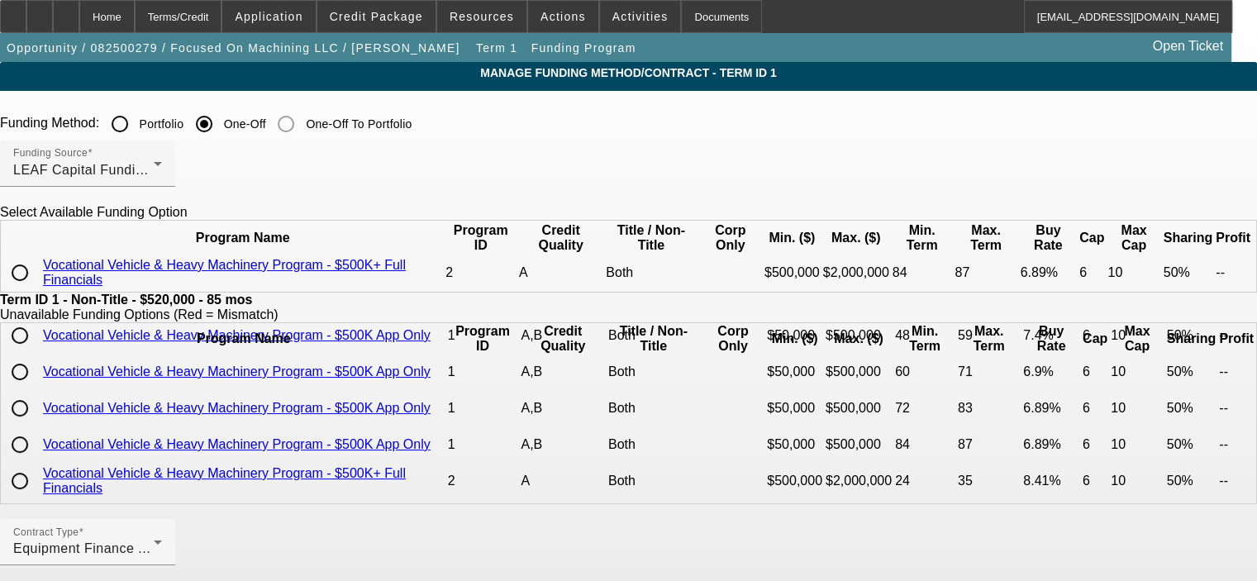
click at [36, 289] on input "radio" at bounding box center [19, 272] width 33 height 33
radio input "true"
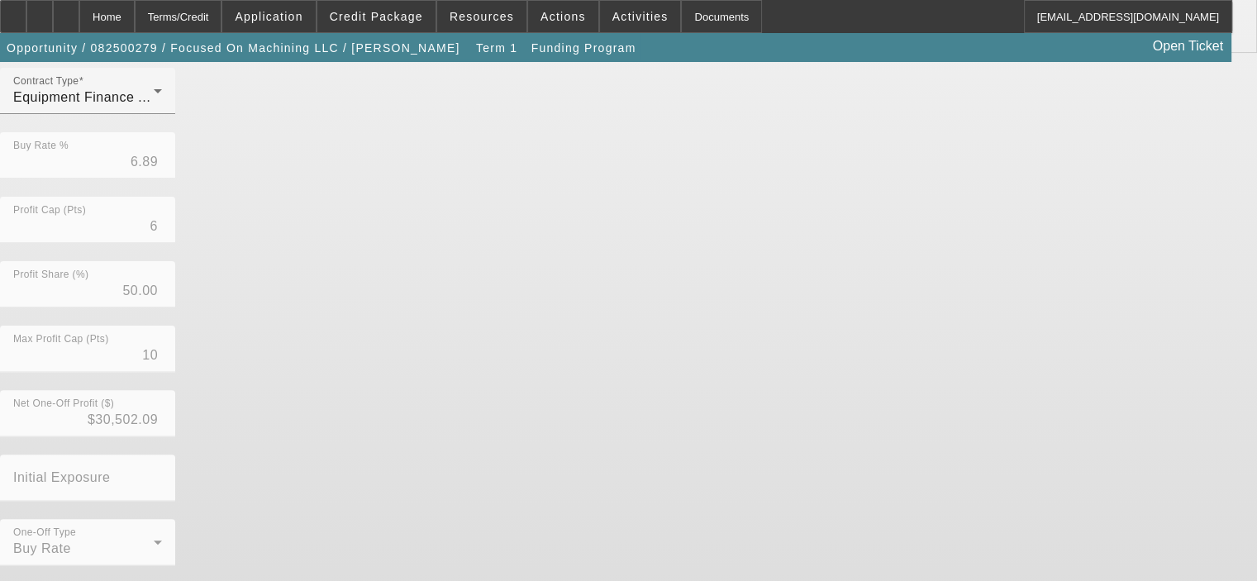
scroll to position [461, 0]
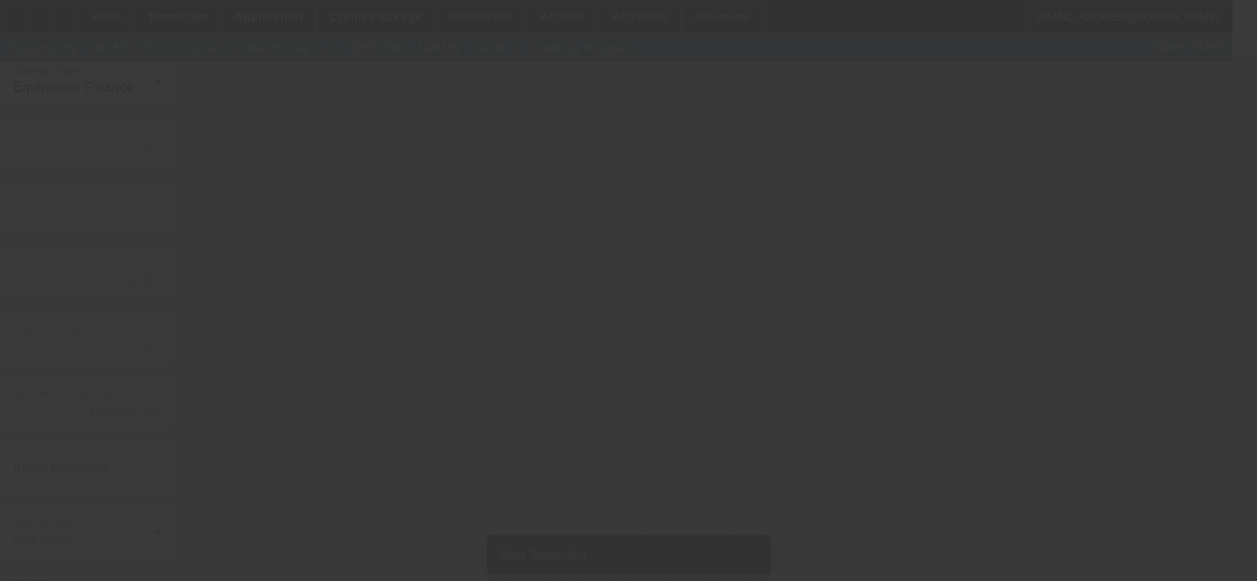
scroll to position [0, 0]
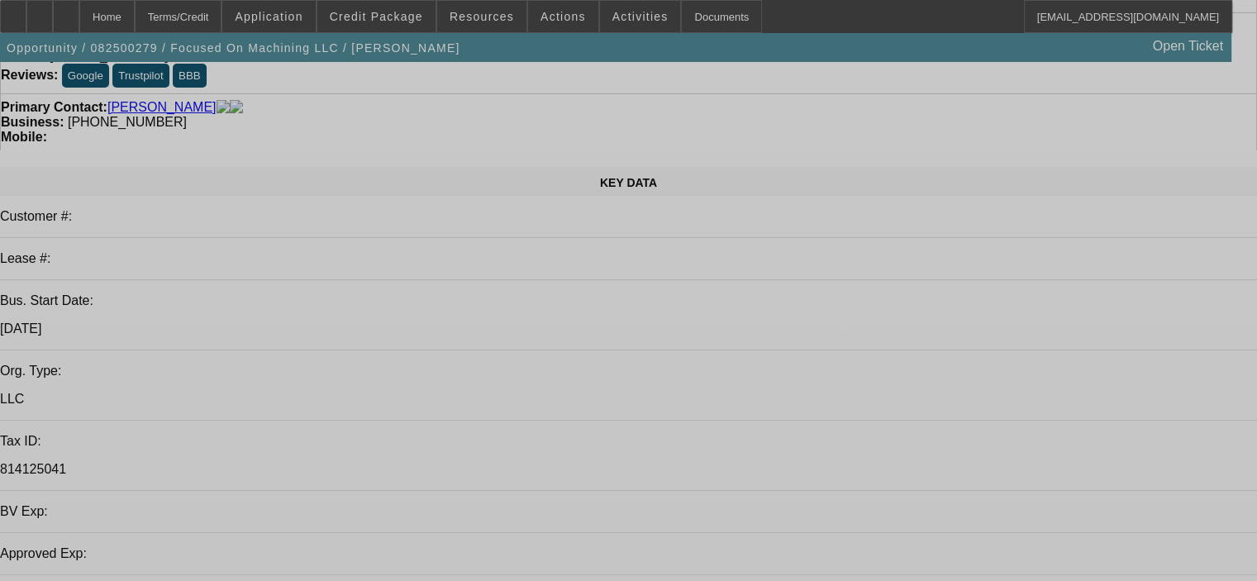
select select "0"
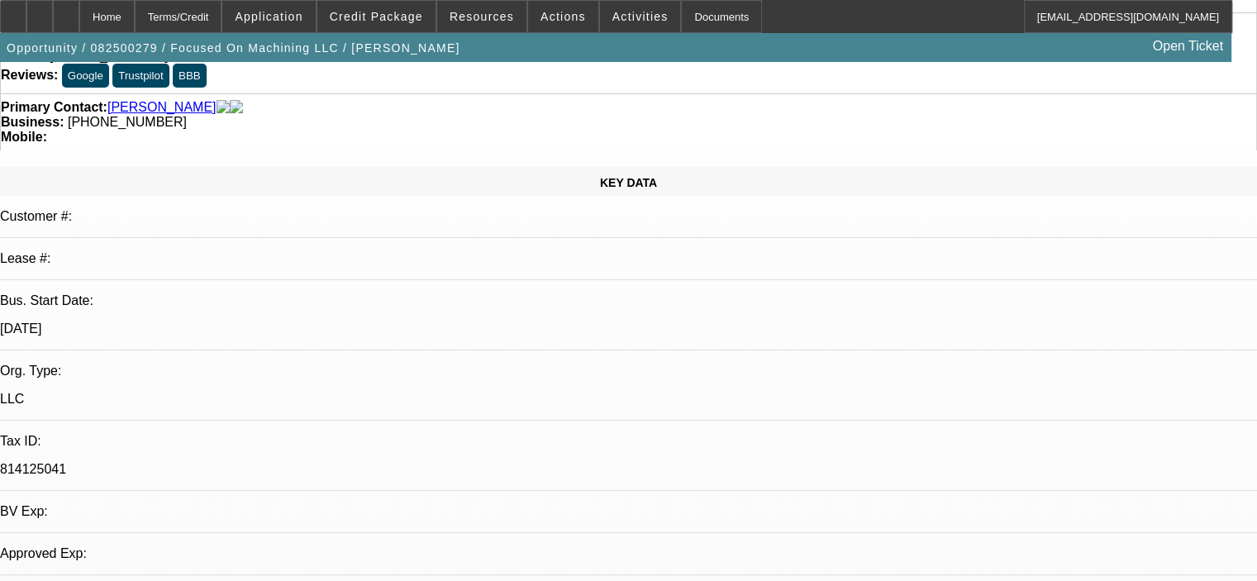
select select "0"
select select "2"
select select "0"
select select "6"
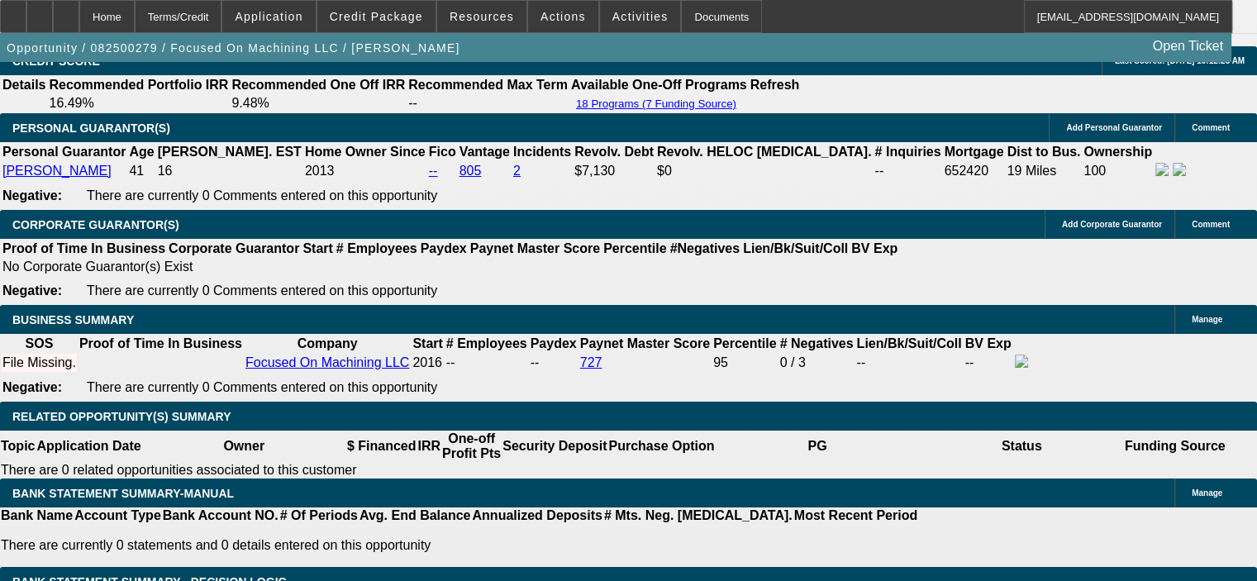
scroll to position [2479, 0]
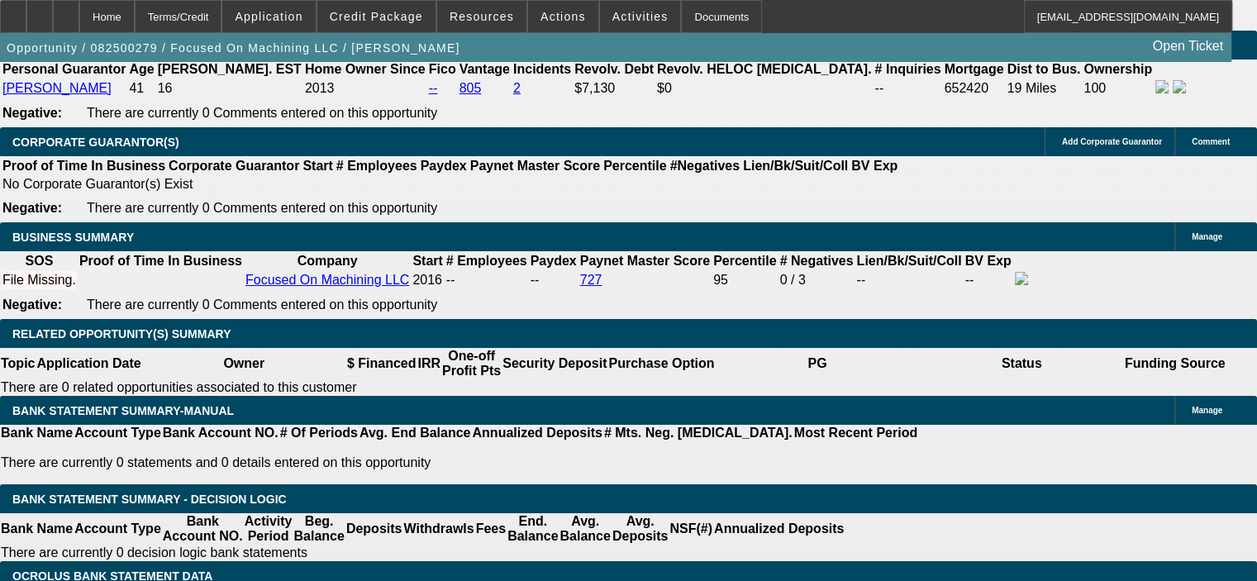
drag, startPoint x: 325, startPoint y: 173, endPoint x: 367, endPoint y: 170, distance: 42.2
type input "UNKNOWN"
type input "6"
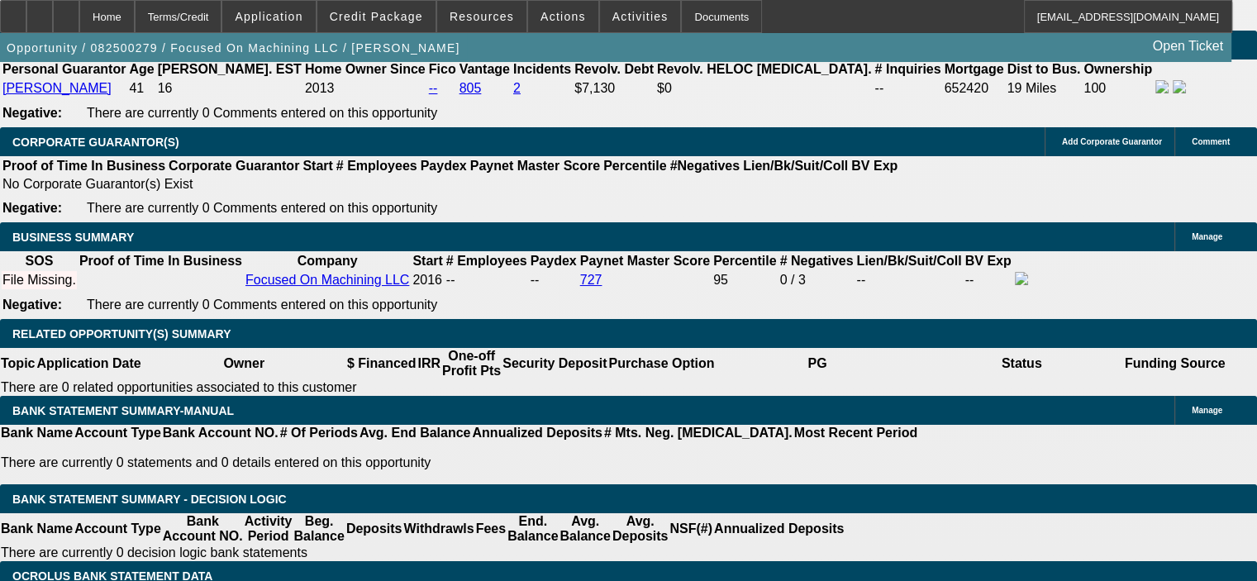
type input "$7,596.45"
type input "6.9"
type input "$7,822.80"
type input "6.9"
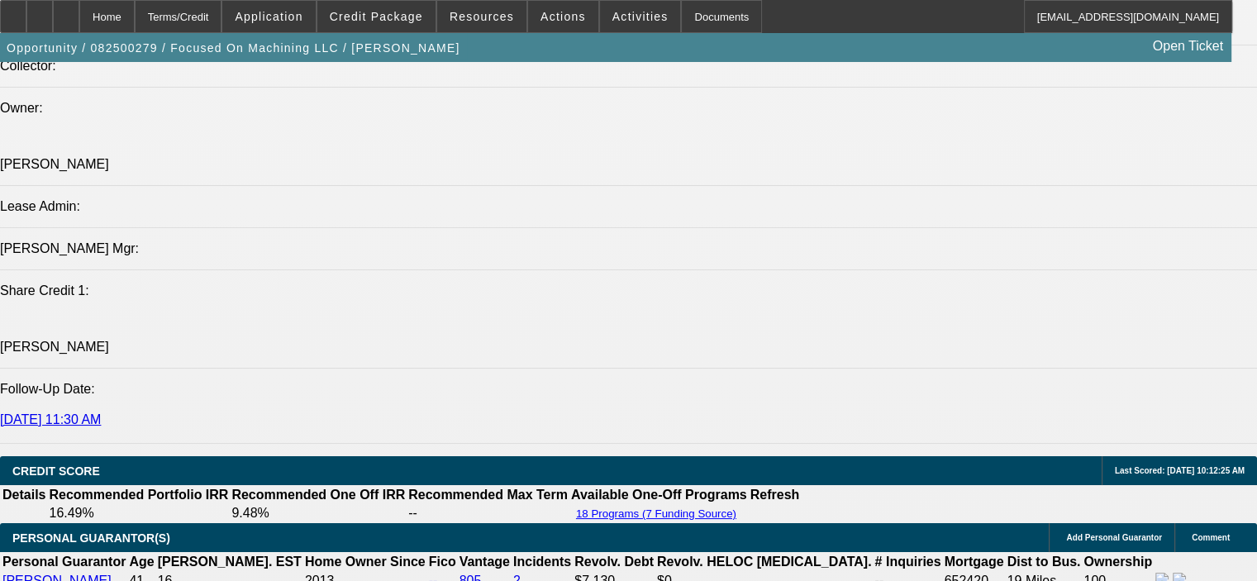
scroll to position [1983, 0]
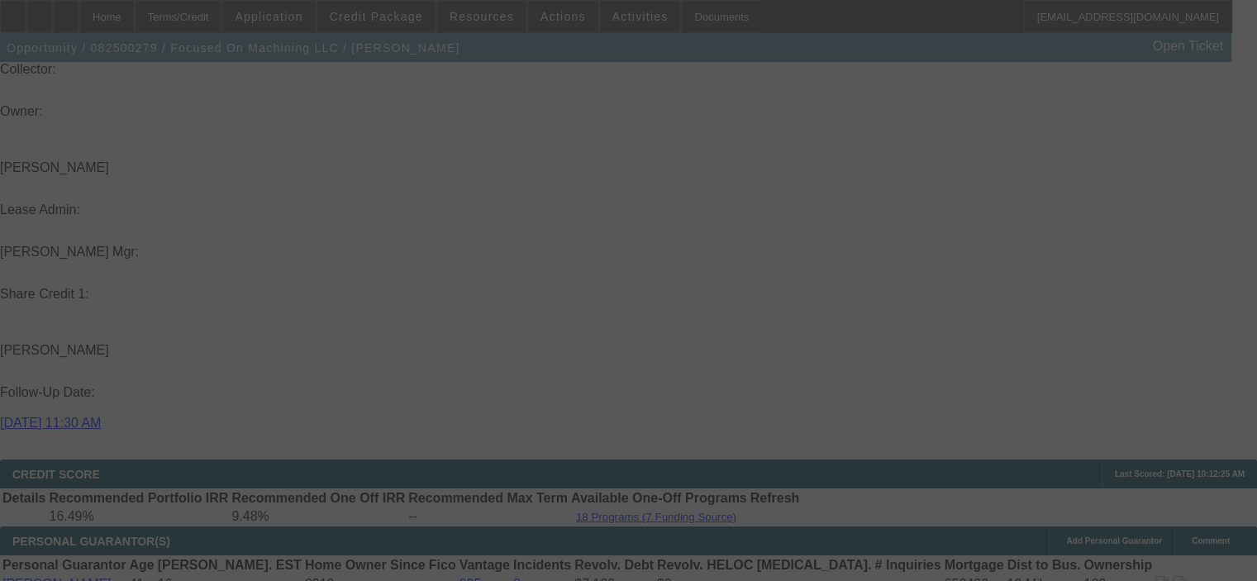
select select "0"
select select "2"
select select "0"
select select "6"
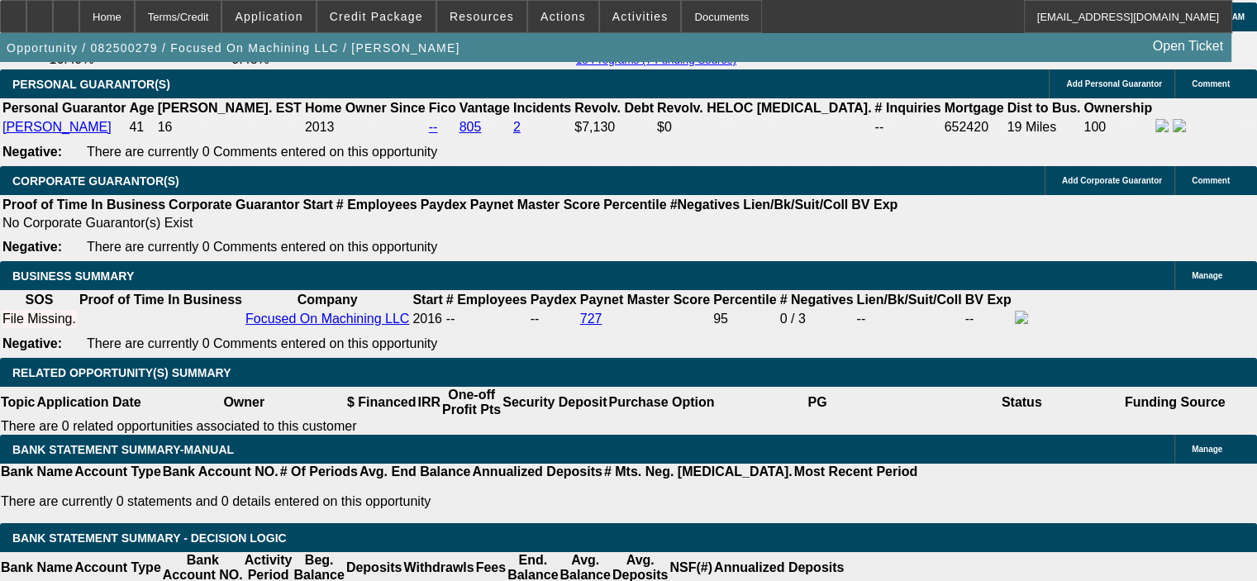
scroll to position [2479, 0]
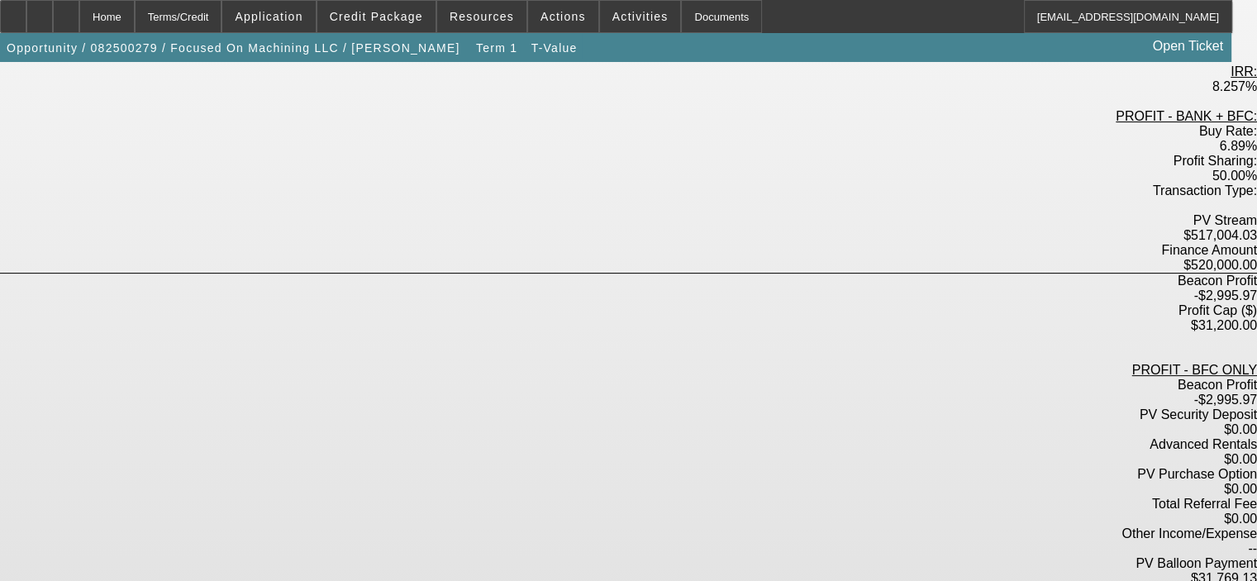
scroll to position [378, 0]
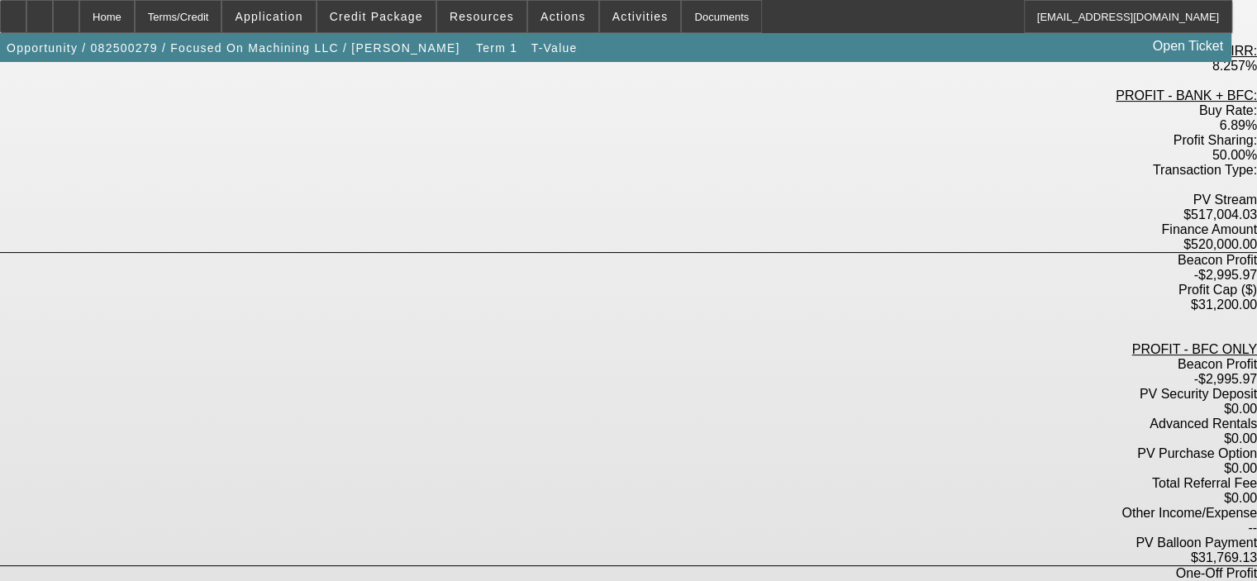
click at [135, 20] on div "Home" at bounding box center [106, 16] width 55 height 33
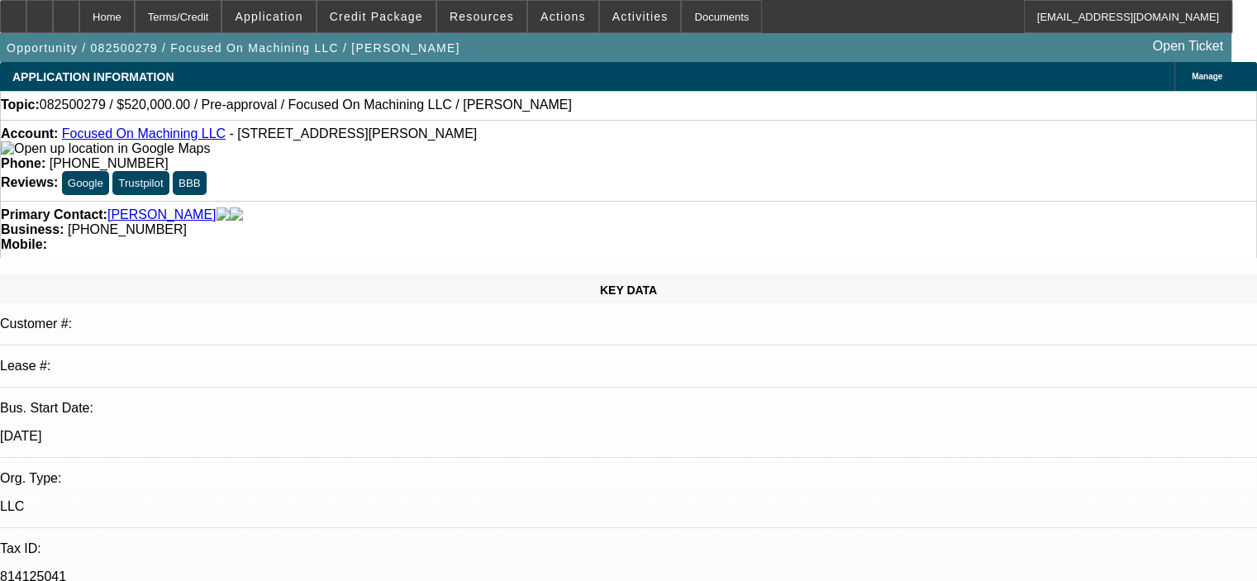
select select "0"
select select "2"
select select "0"
select select "6"
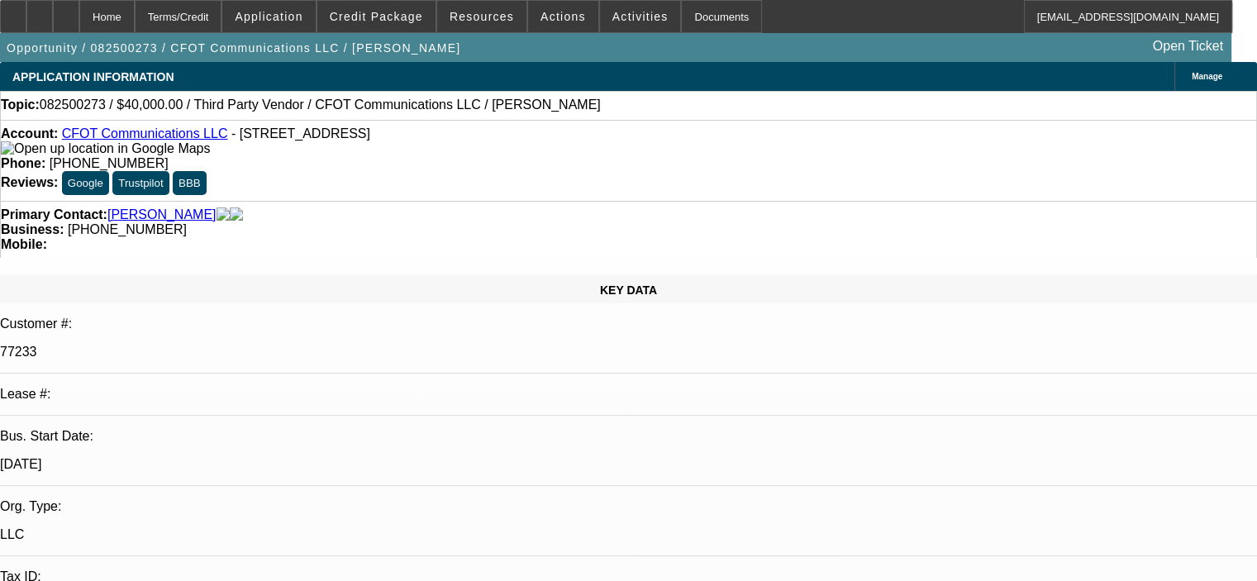
select select "0"
select select "2"
select select "0.1"
select select "4"
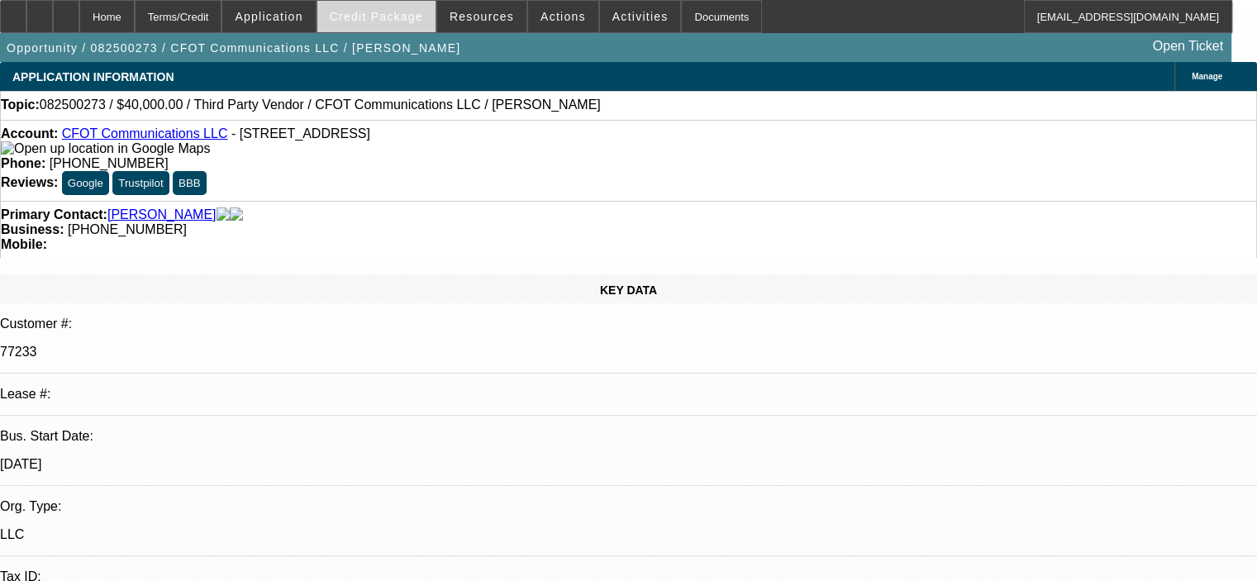
click at [396, 16] on span "Credit Package" at bounding box center [376, 16] width 93 height 13
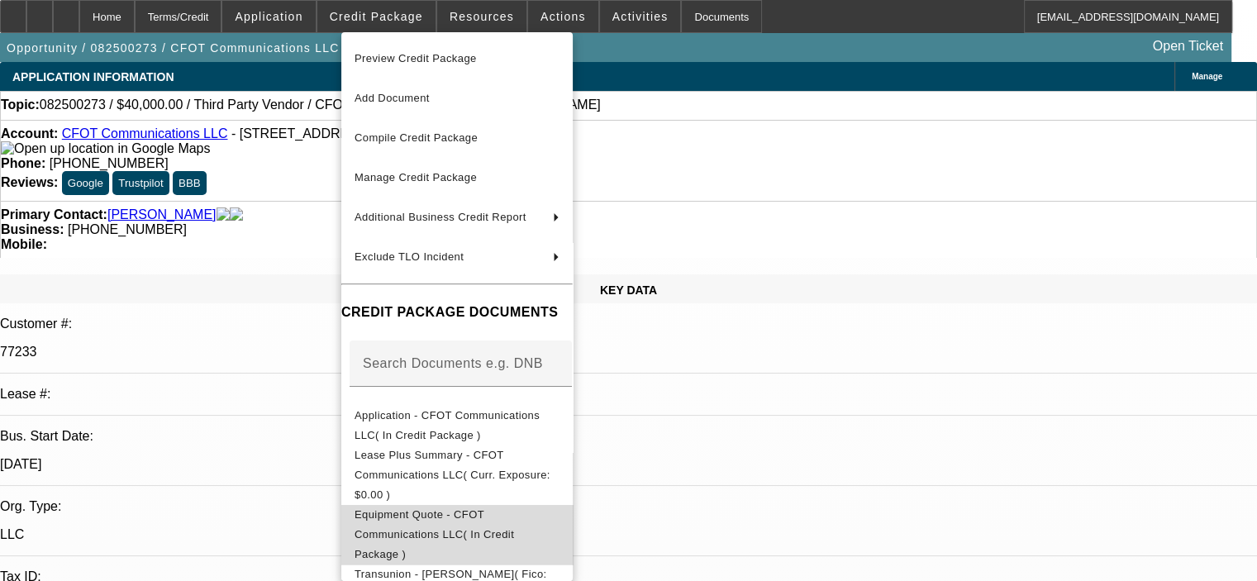
click at [505, 505] on span "Equipment Quote - CFOT Communications LLC( In Credit Package )" at bounding box center [457, 534] width 205 height 59
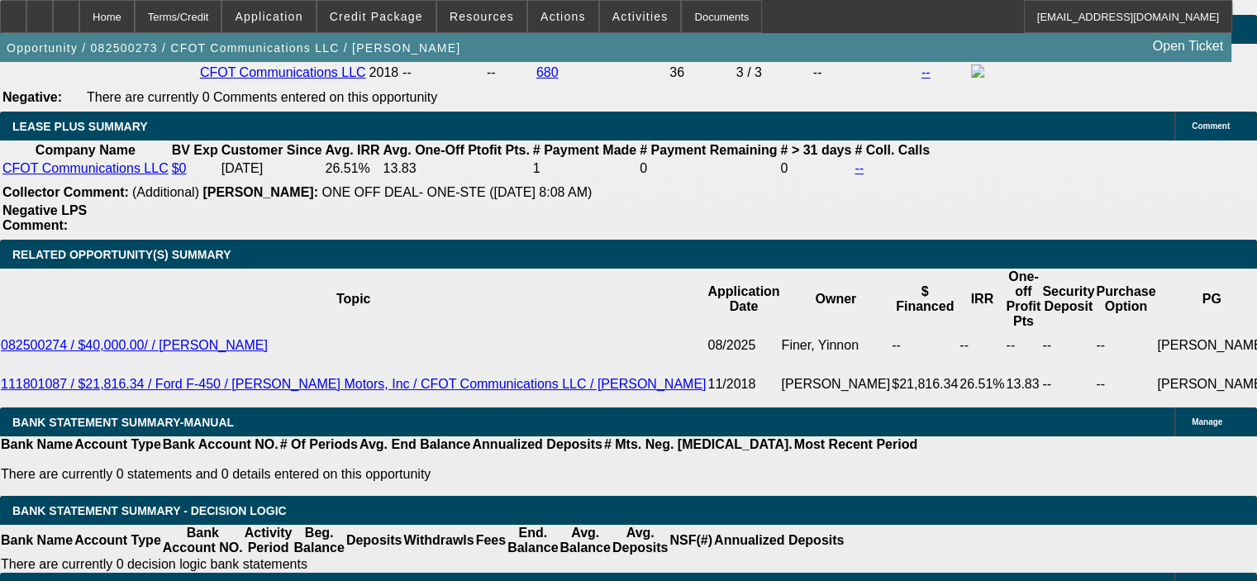
scroll to position [2810, 0]
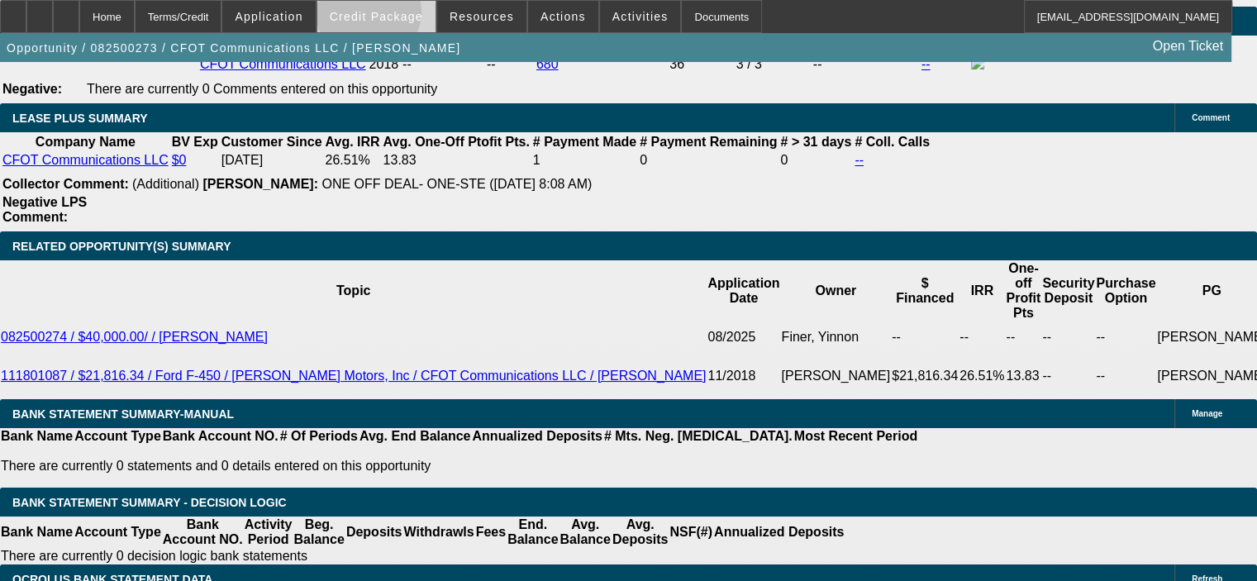
click at [393, 16] on span "Credit Package" at bounding box center [376, 16] width 93 height 13
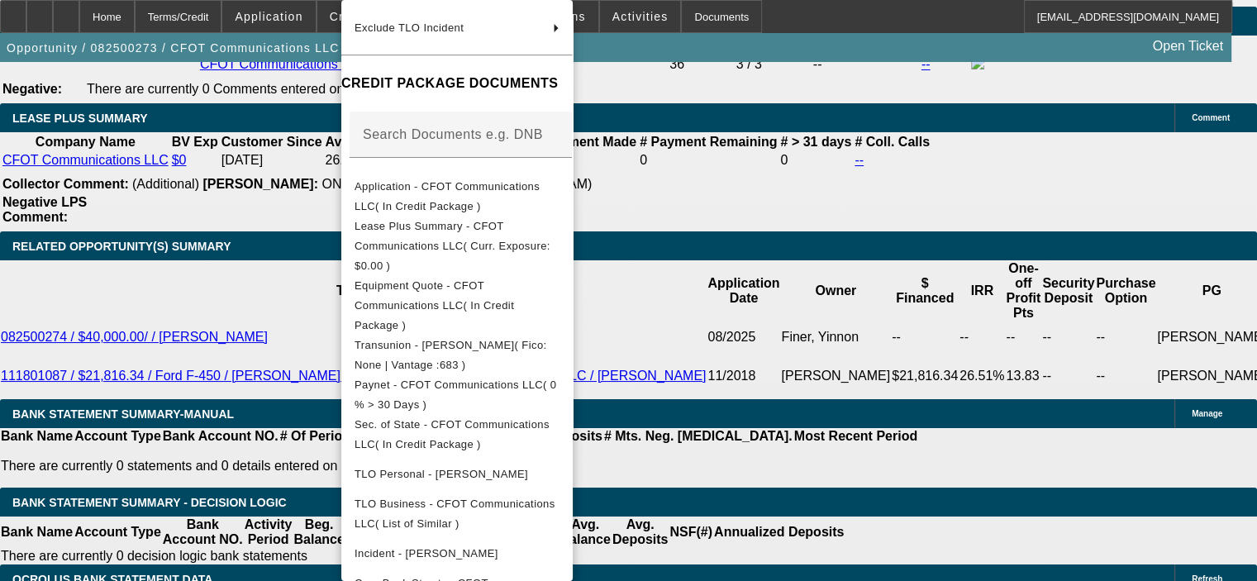
click at [288, 198] on div at bounding box center [628, 290] width 1257 height 581
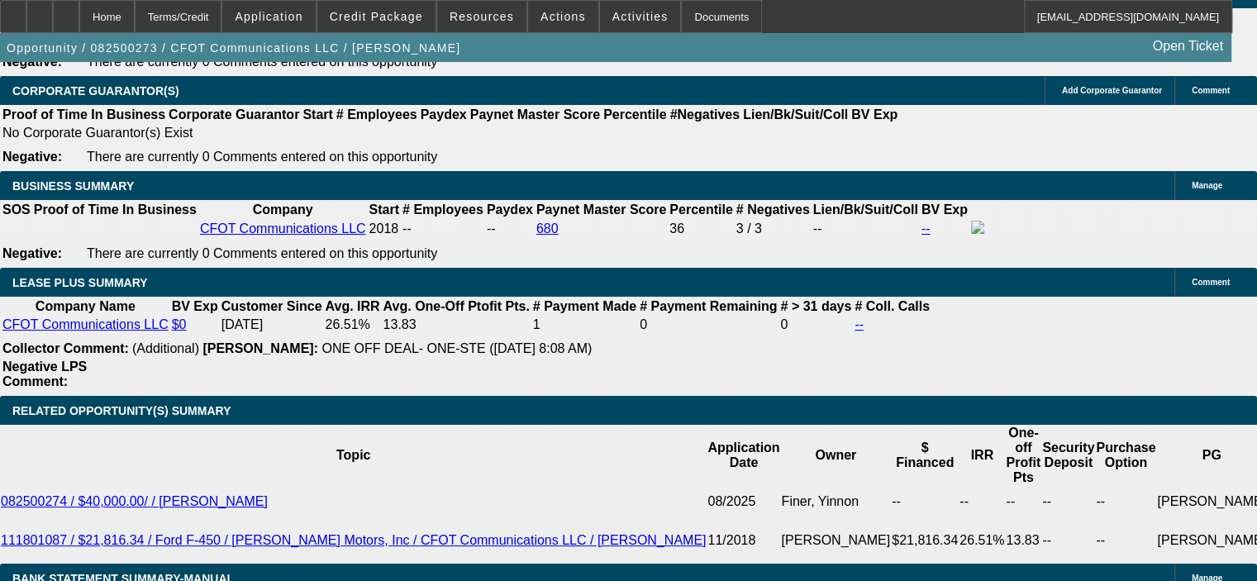
scroll to position [2644, 0]
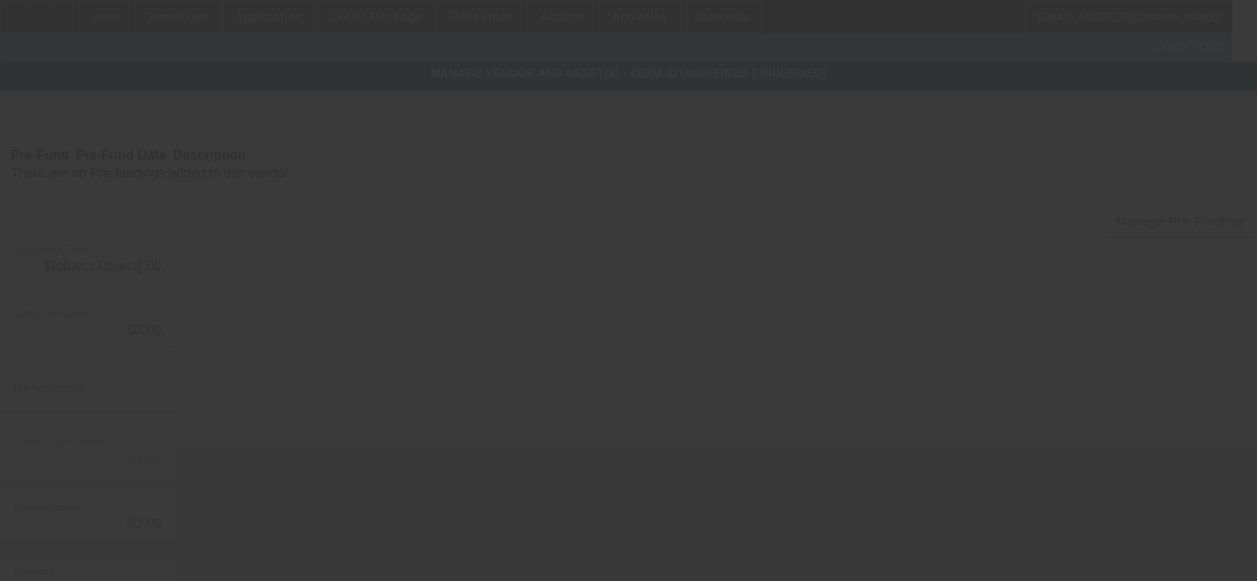
type input "$40,000.00"
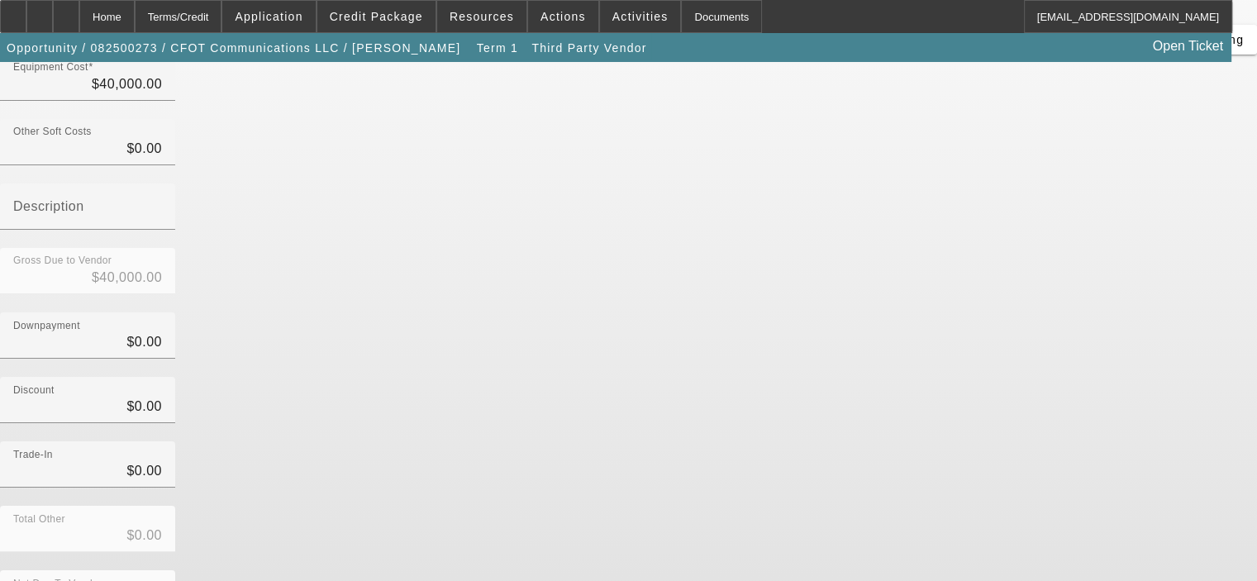
scroll to position [183, 0]
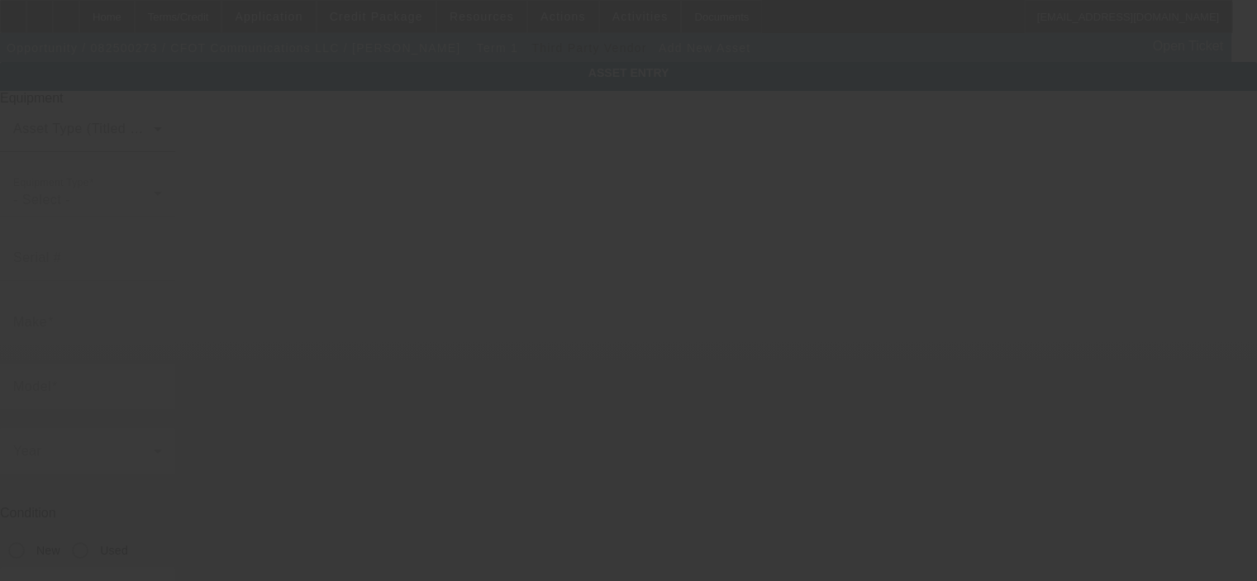
type input "5223 Jefferson St"
type input "Hollywood"
type input "33021"
type input "Broward"
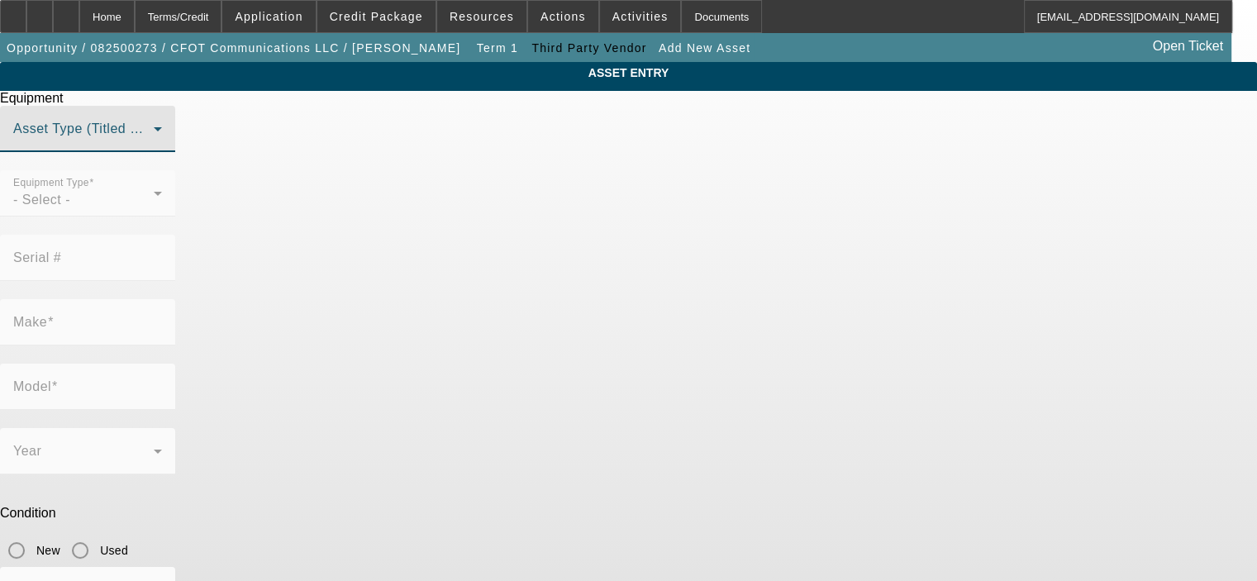
click at [154, 145] on span at bounding box center [83, 136] width 140 height 20
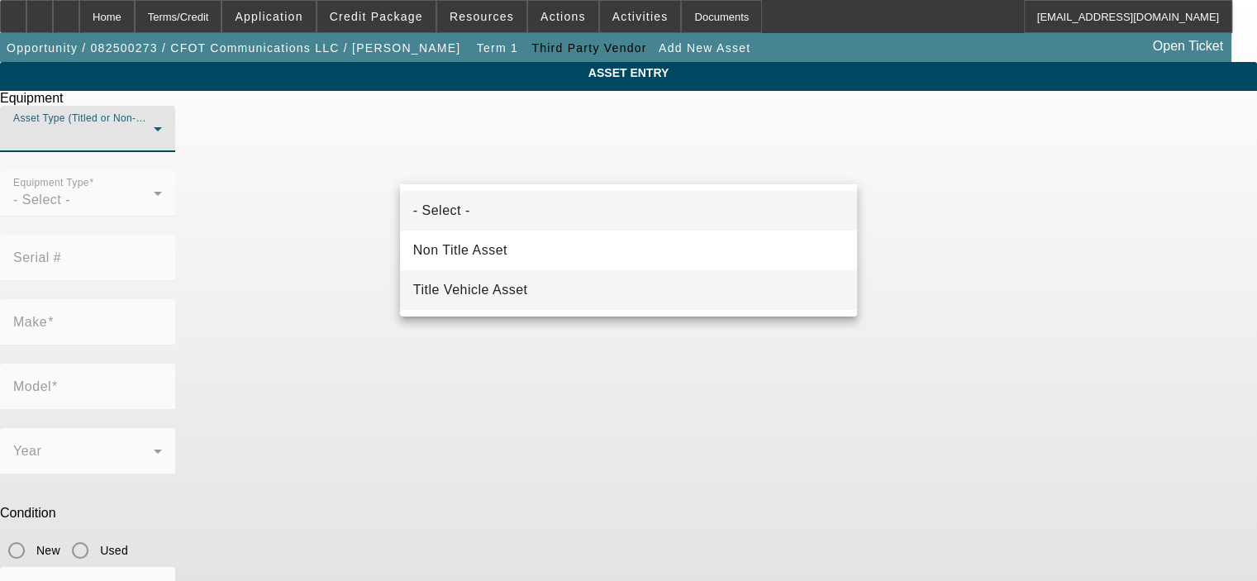
click at [539, 296] on mat-option "Title Vehicle Asset" at bounding box center [628, 290] width 457 height 40
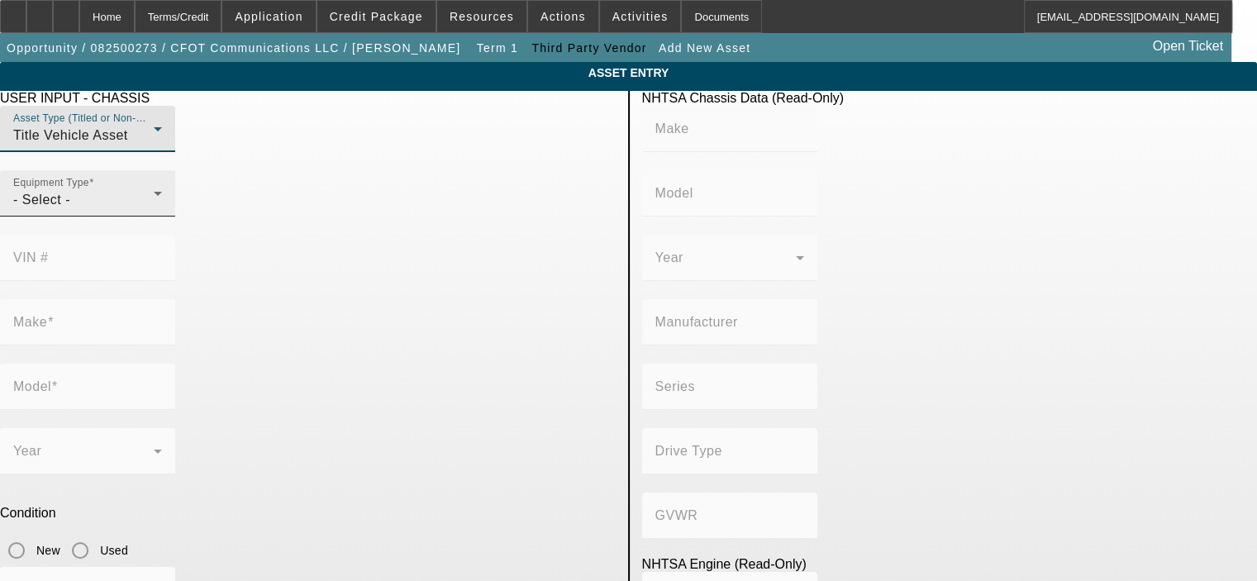
click at [154, 210] on div "- Select -" at bounding box center [83, 200] width 140 height 20
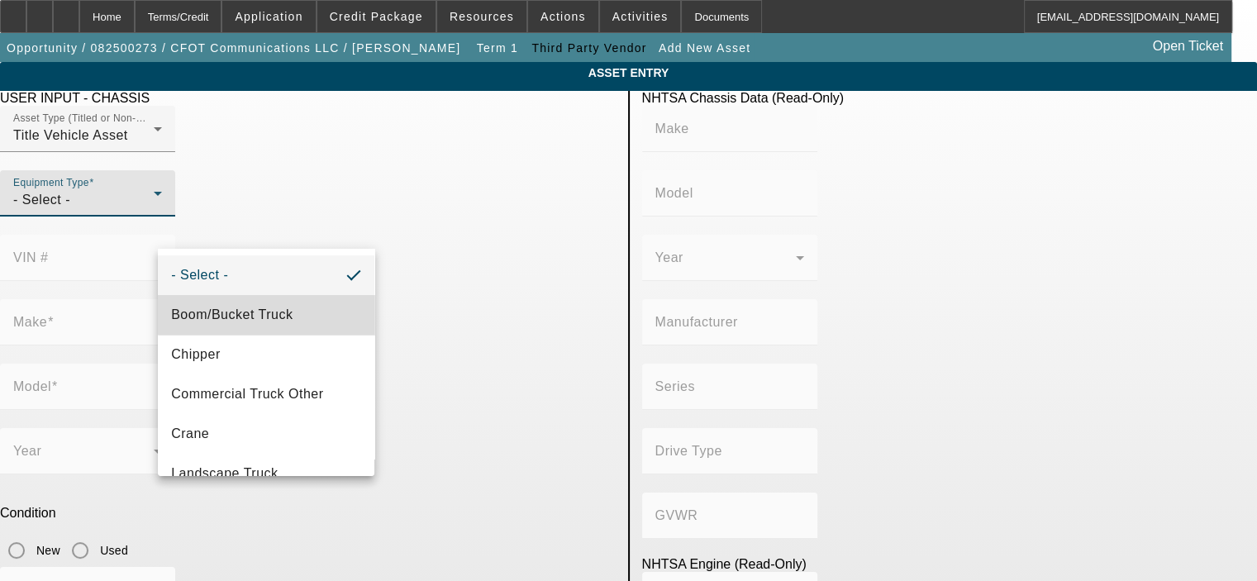
click at [294, 308] on mat-option "Boom/Bucket Truck" at bounding box center [266, 315] width 217 height 40
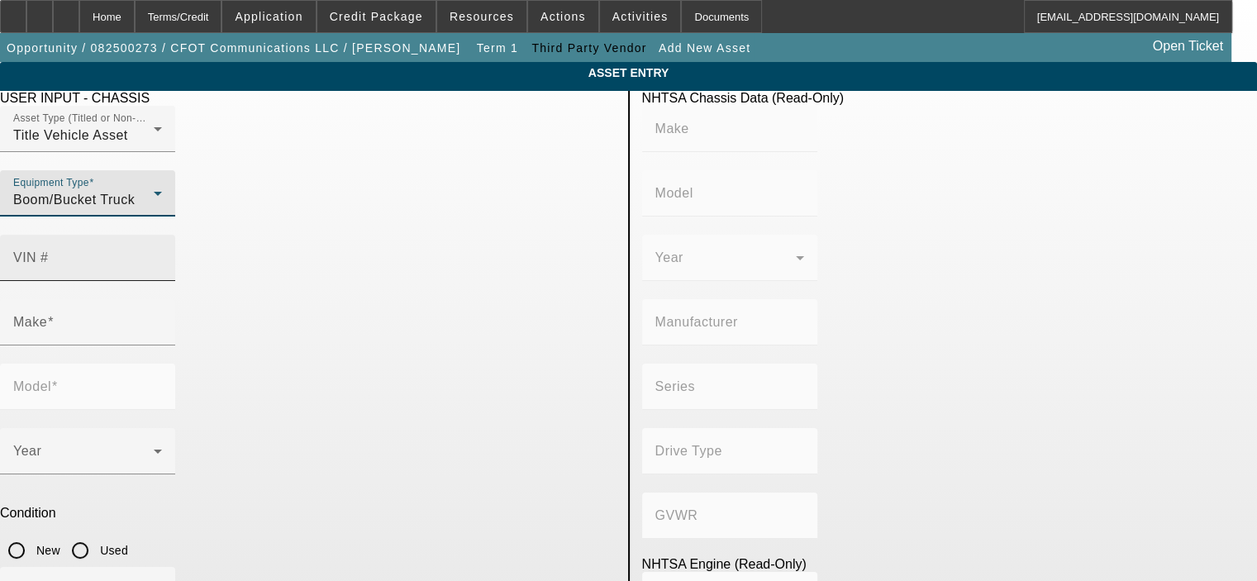
click at [162, 255] on input "VIN #" at bounding box center [87, 265] width 149 height 20
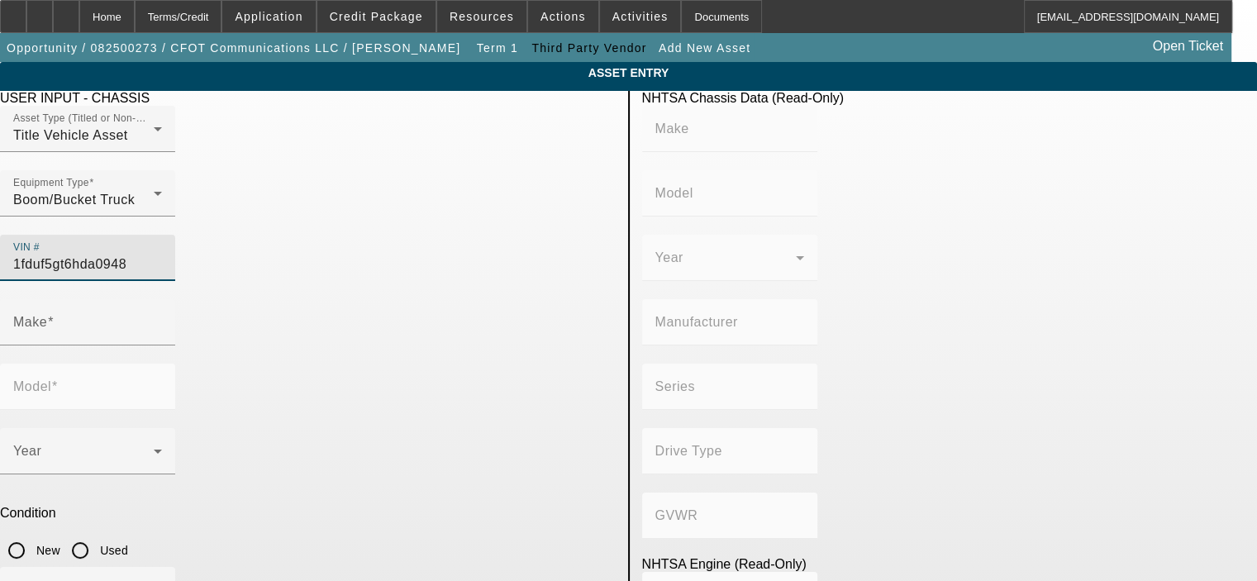
type input "1fduf5gt6hda09489"
type input "FORD"
type input "F-550"
type input "FORD MOTOR COMPANY"
type input "4x2"
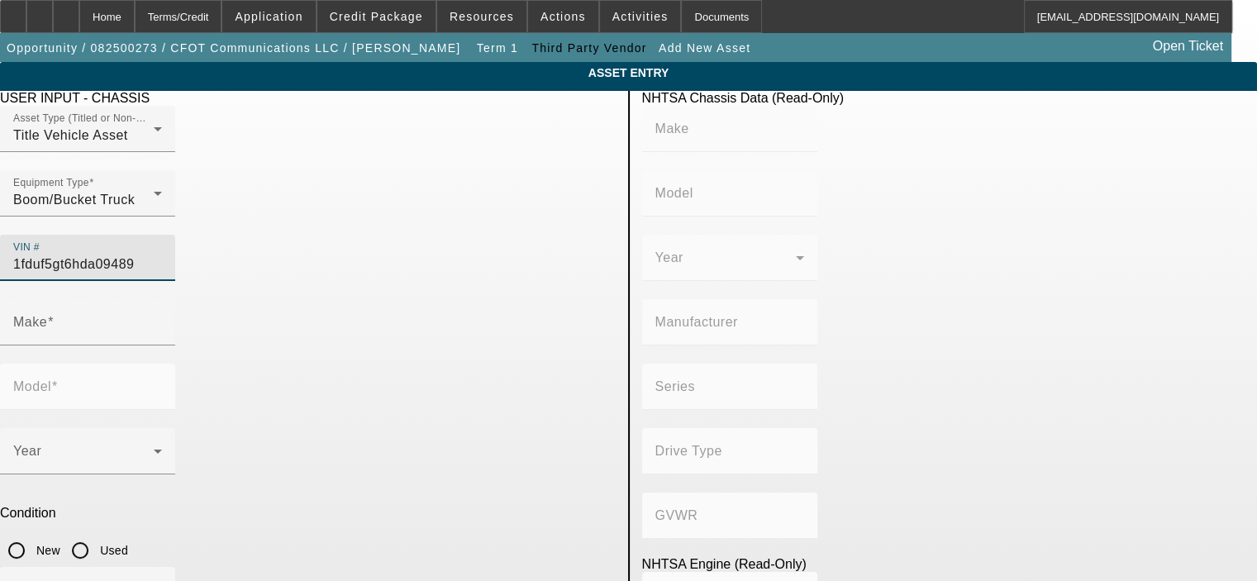
type input "Class 5: 16,001 - 19,500 lb (7,258 - 8,845 kg)"
type input "8"
type input "Diesel"
type input "408.85908543470"
type input "6.7"
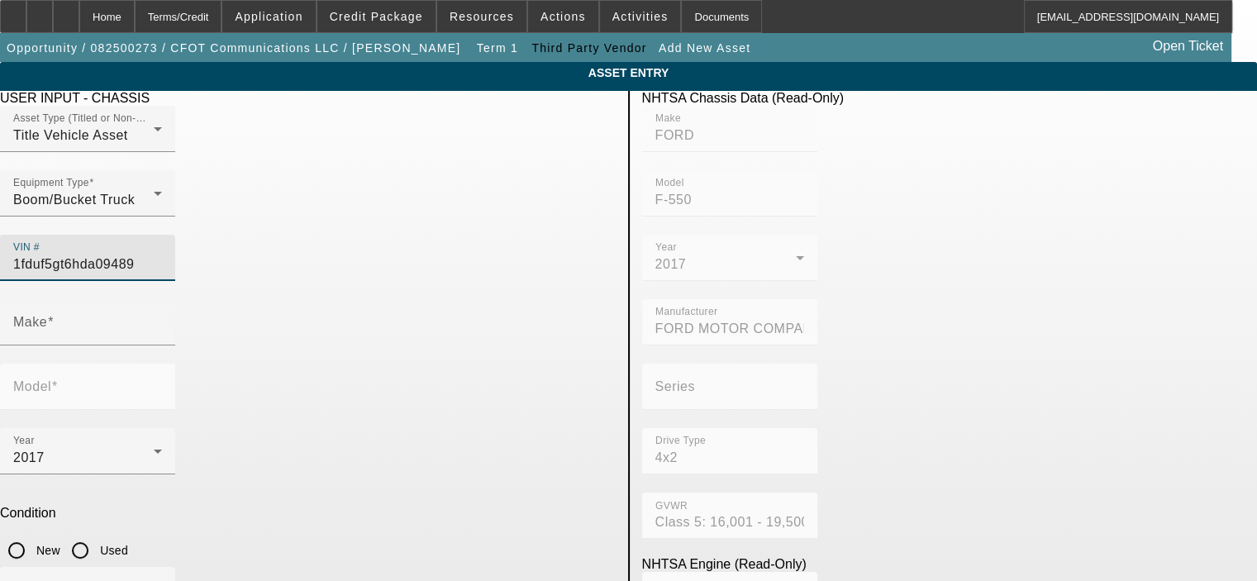
type input "FORD"
type input "F-550"
type input "1FDUF5GT6HDA09489"
click at [97, 534] on input "Used" at bounding box center [80, 550] width 33 height 33
radio input "true"
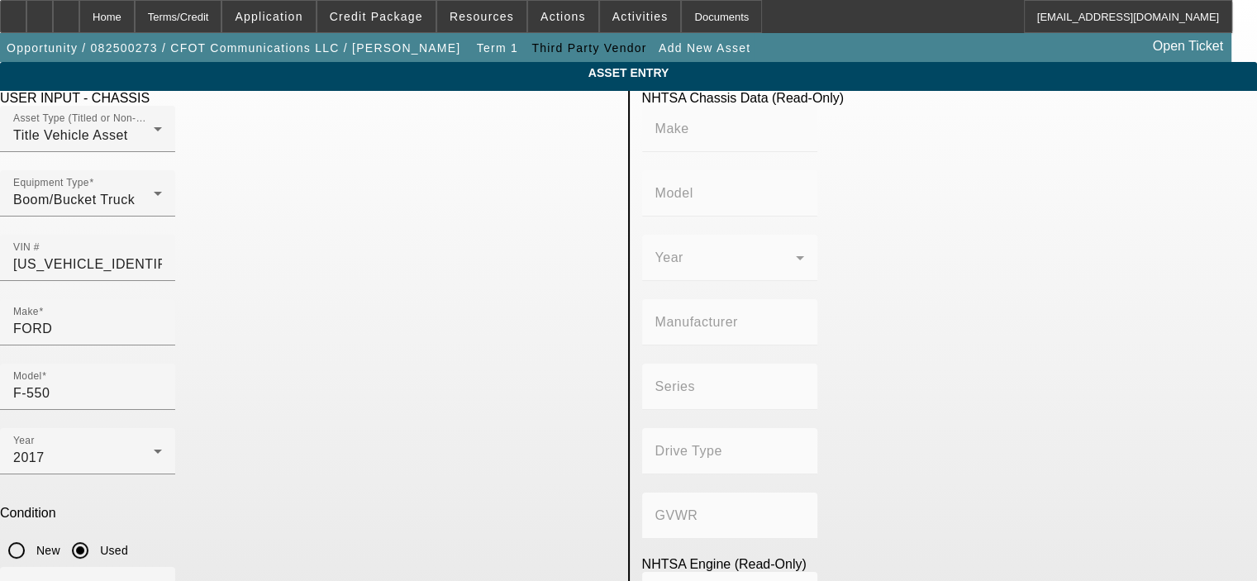
type input "FORD"
type input "F-550"
type input "FORD MOTOR COMPANY"
type input "4x2"
type input "Class 5: 16,001 - 19,500 lb (7,258 - 8,845 kg)"
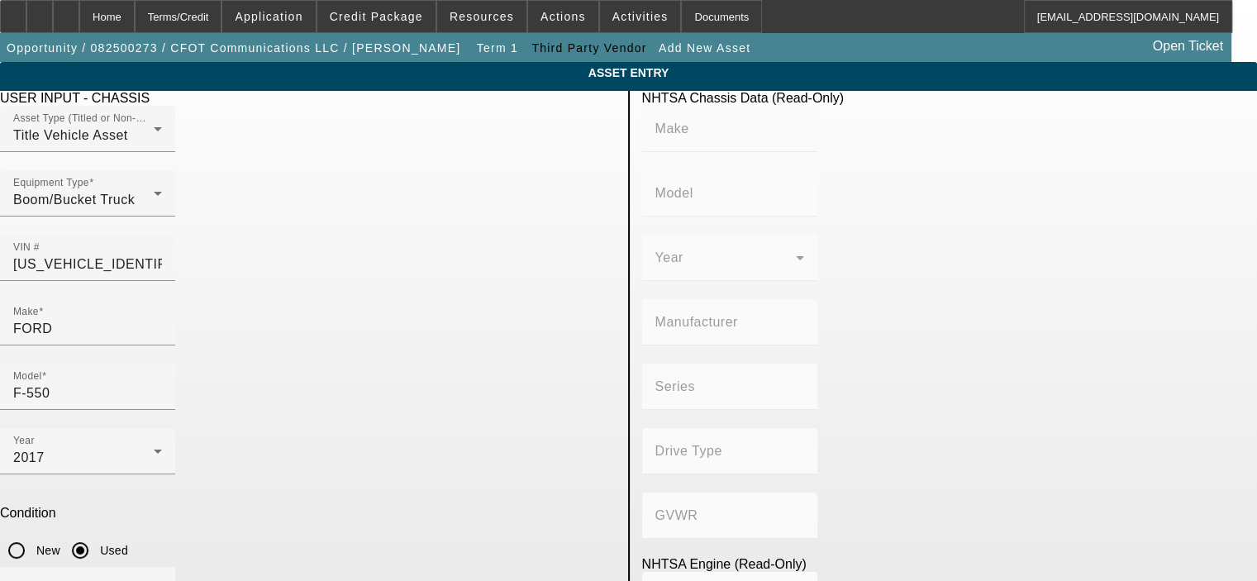
type input "8"
type input "Diesel"
type input "408.85908543470"
type input "6.7"
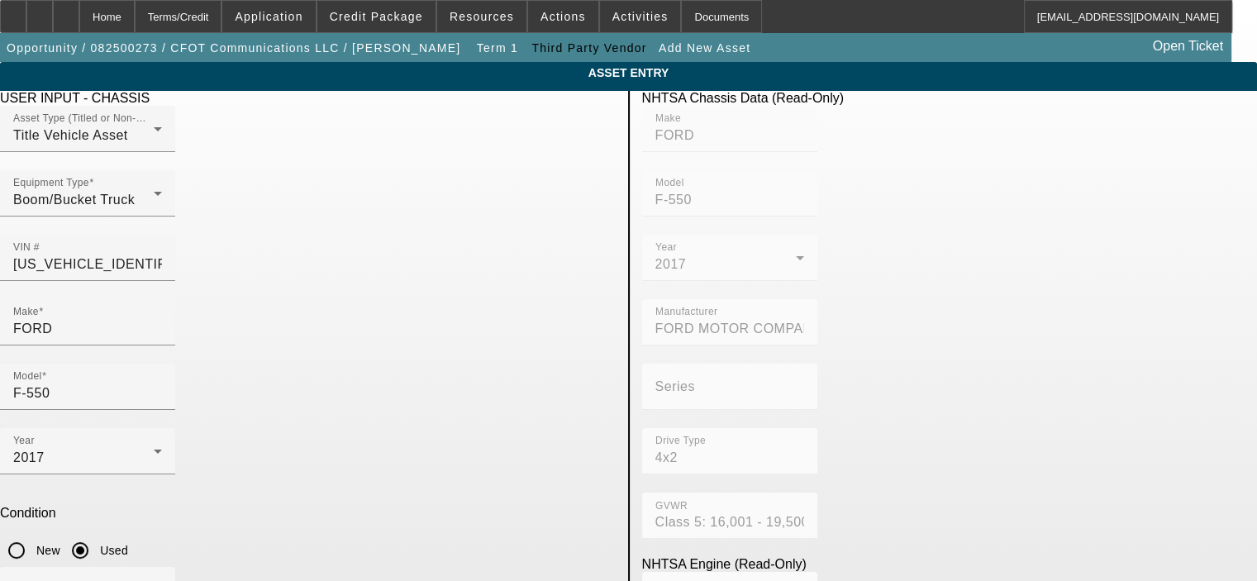
type input "96000"
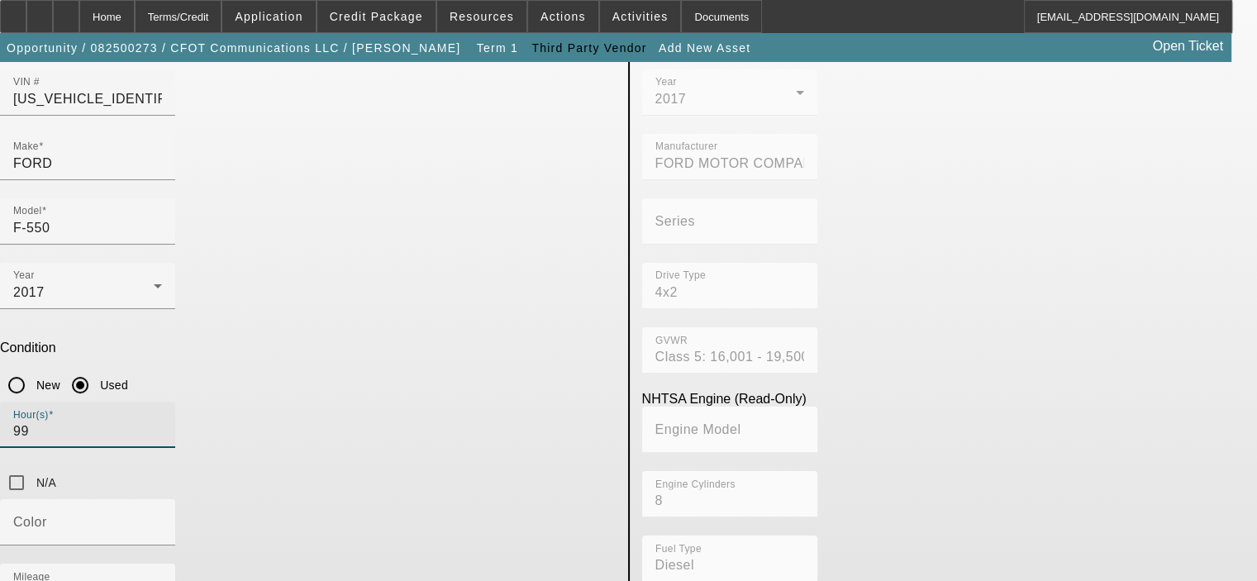
scroll to position [199, 0]
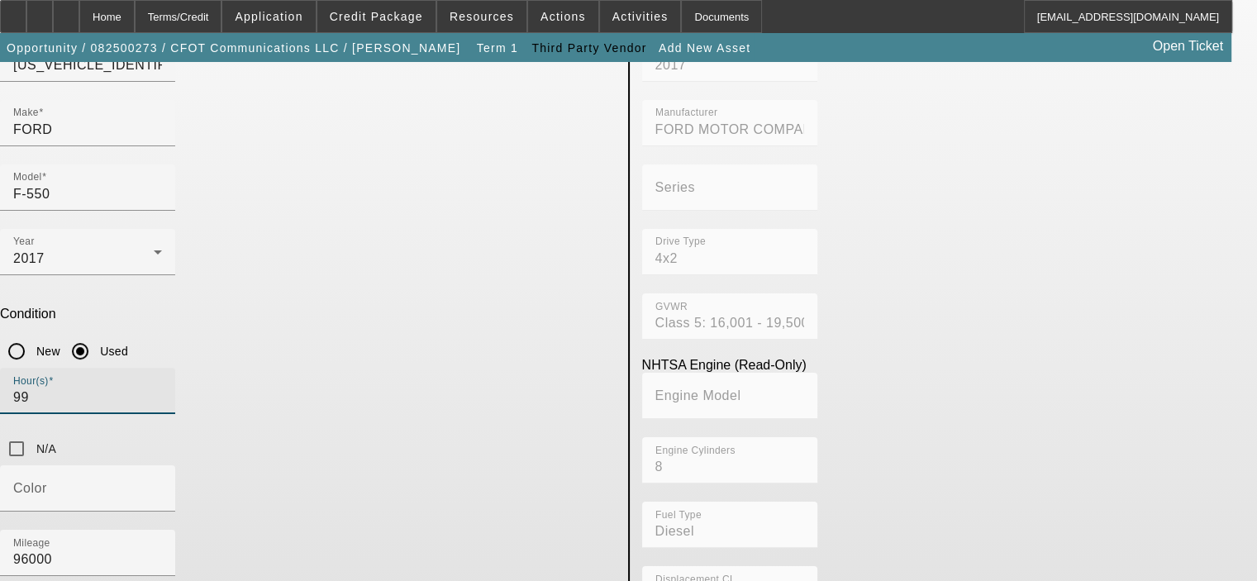
type input "99"
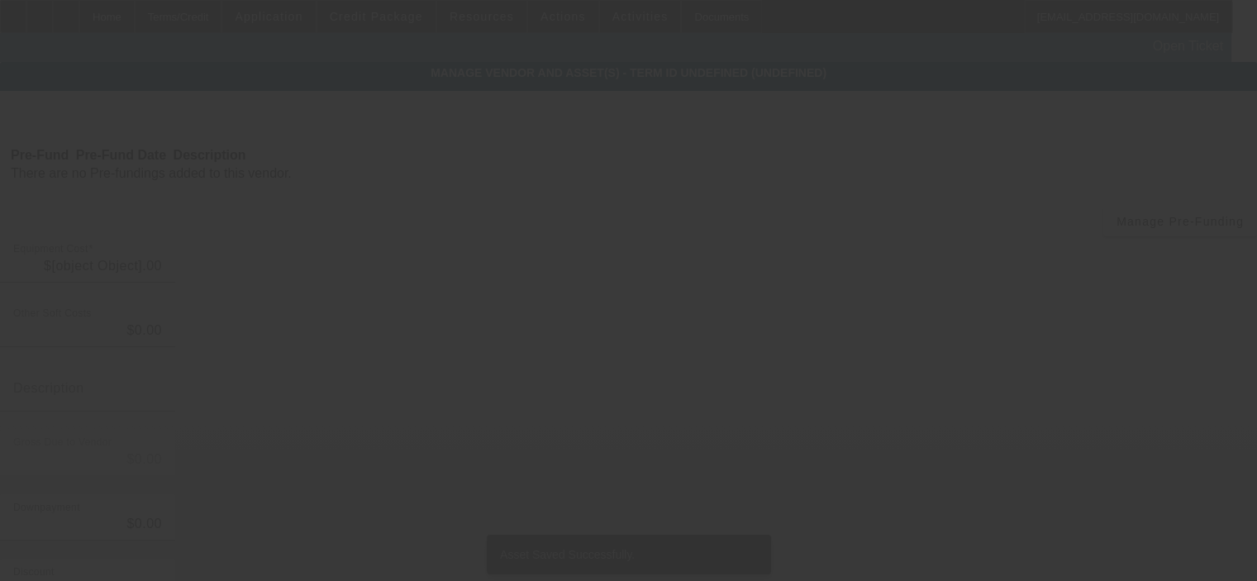
type input "$40,000.00"
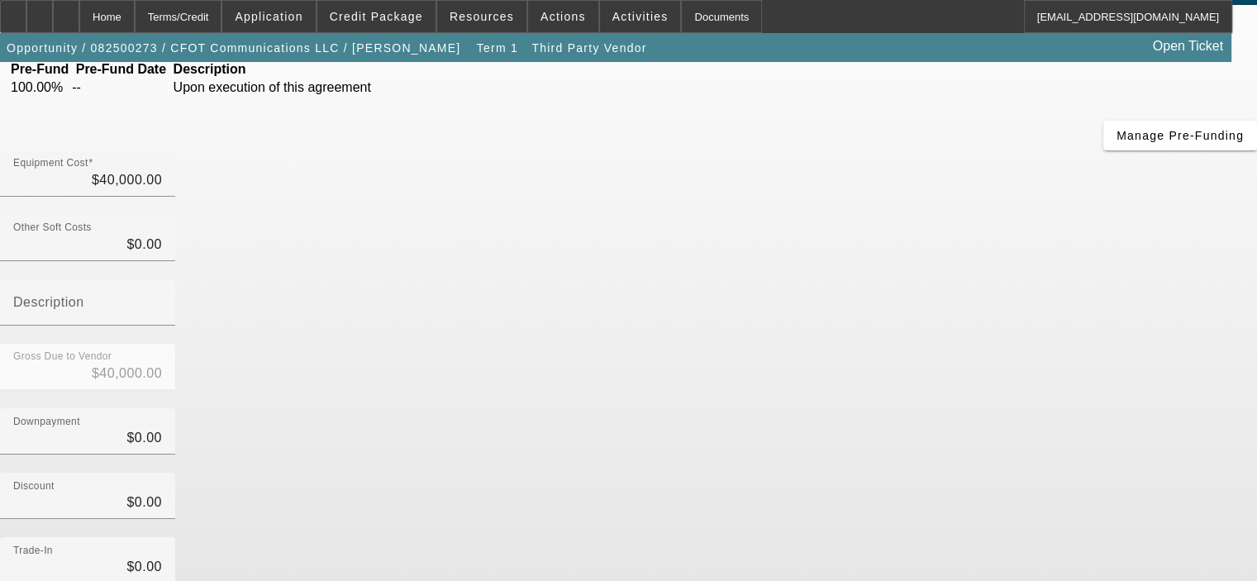
scroll to position [189, 0]
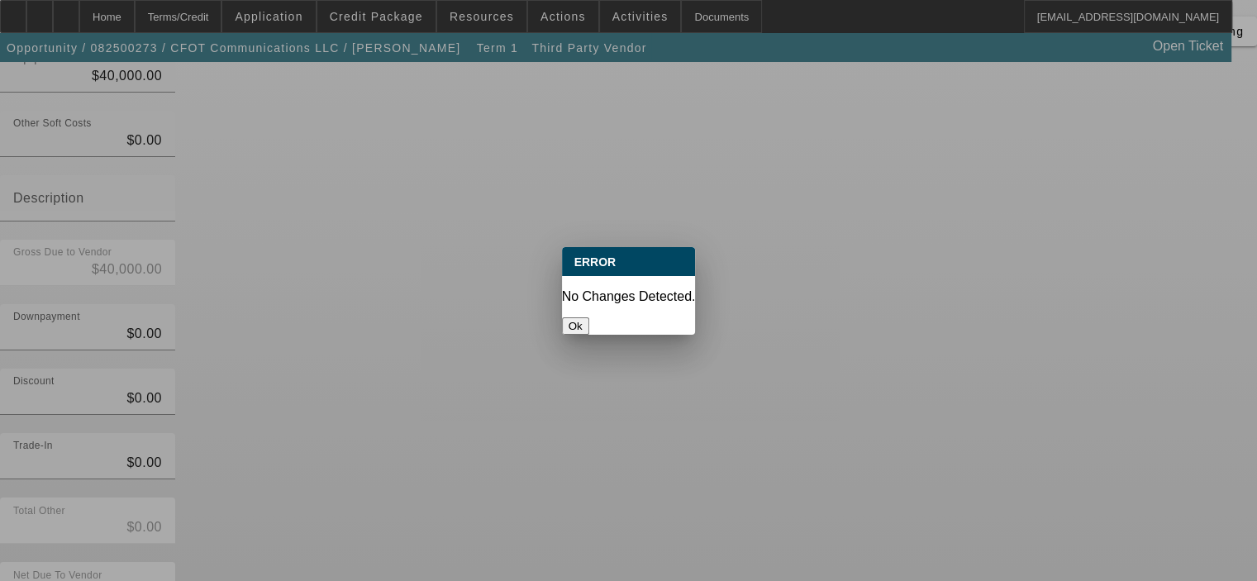
click at [589, 317] on button "Ok" at bounding box center [575, 325] width 27 height 17
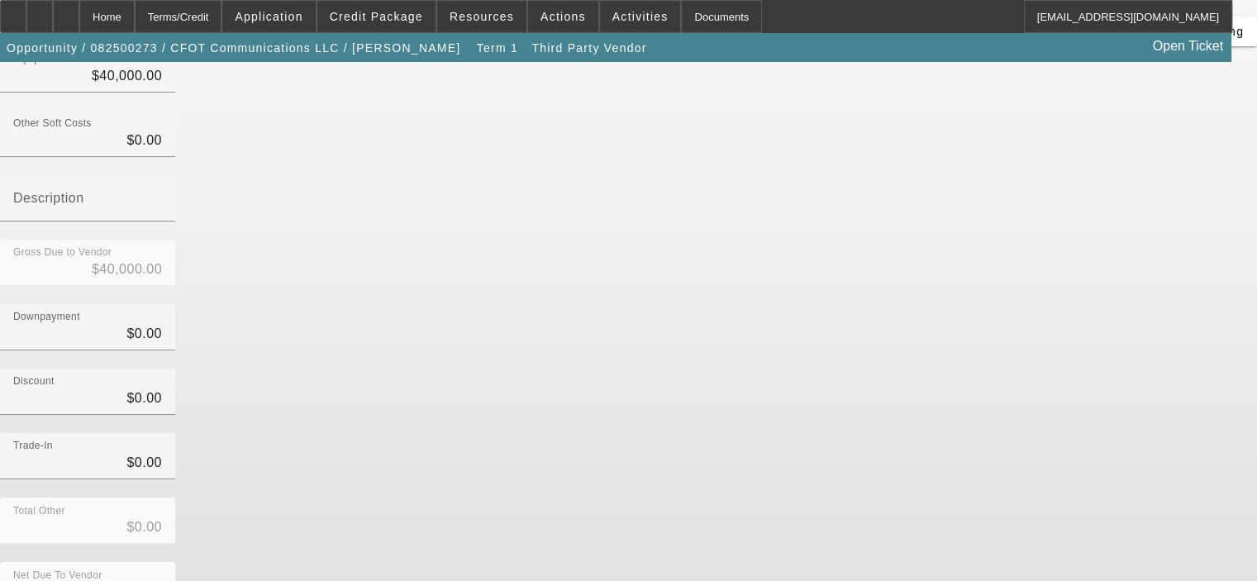
scroll to position [189, 0]
click at [127, 21] on div "Home" at bounding box center [106, 16] width 55 height 33
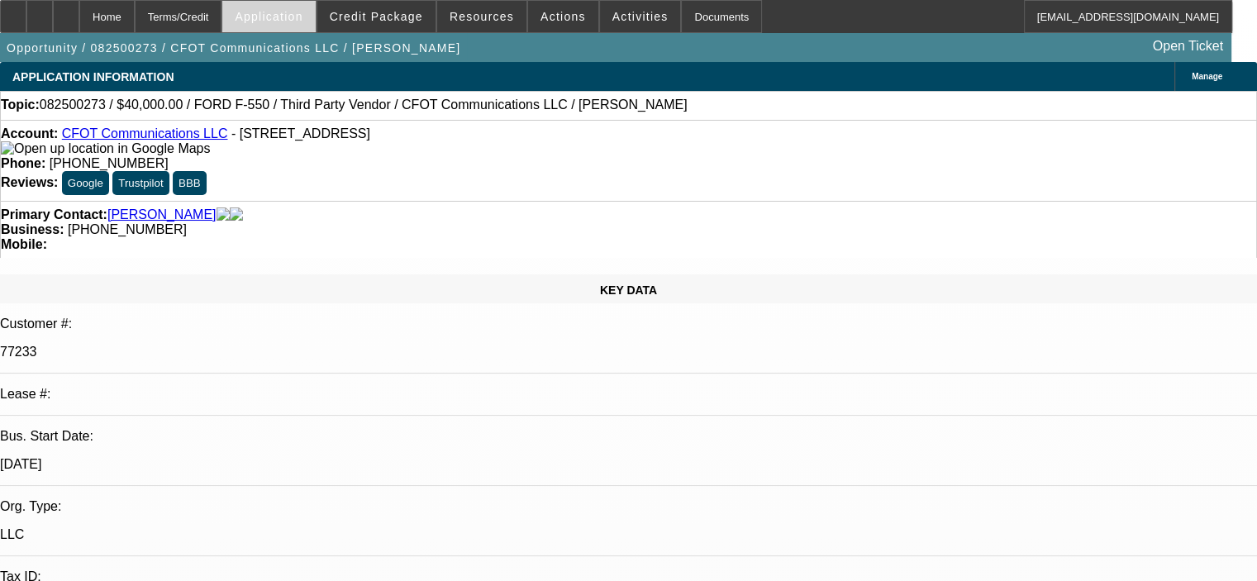
select select "0"
select select "2"
select select "0.1"
select select "4"
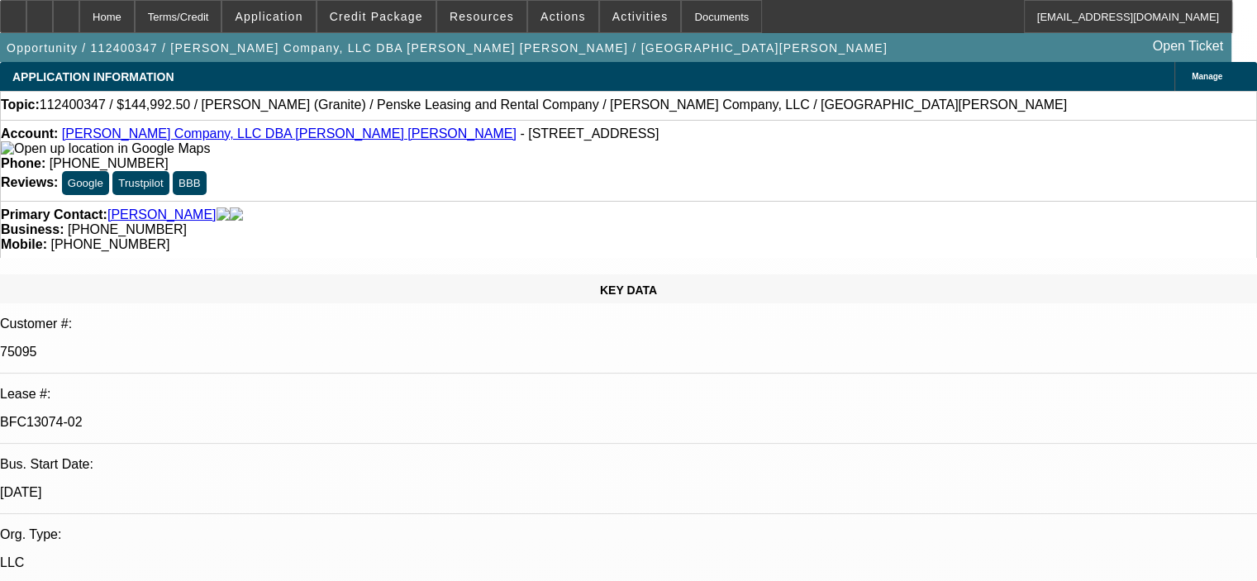
select select "0"
select select "2"
select select "0"
select select "6"
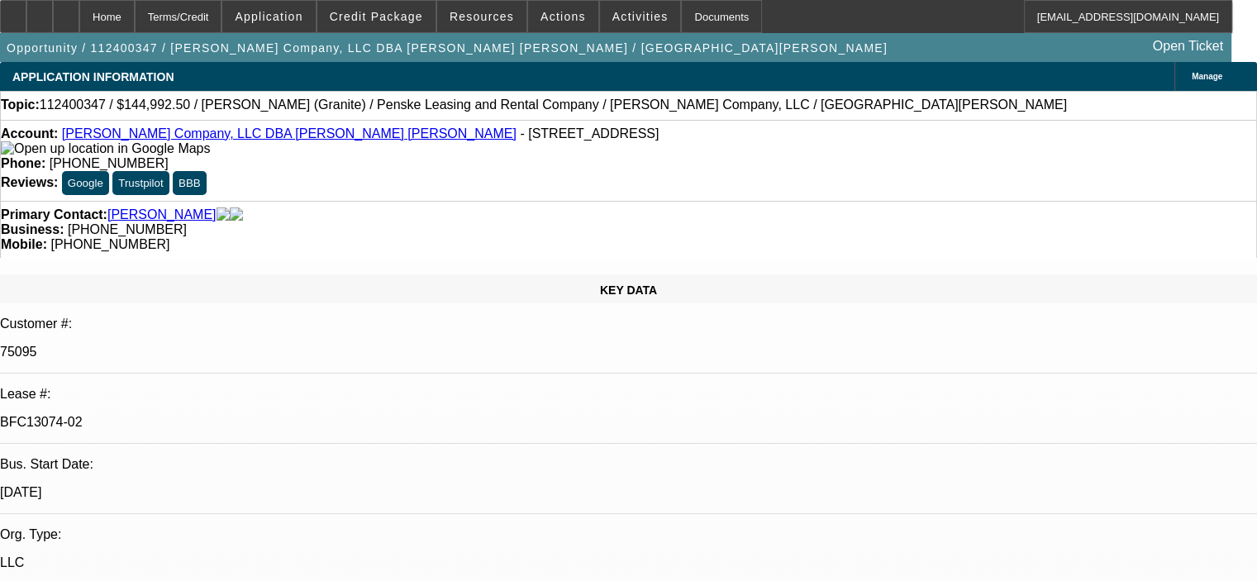
select select "0"
select select "2"
select select "0"
select select "6"
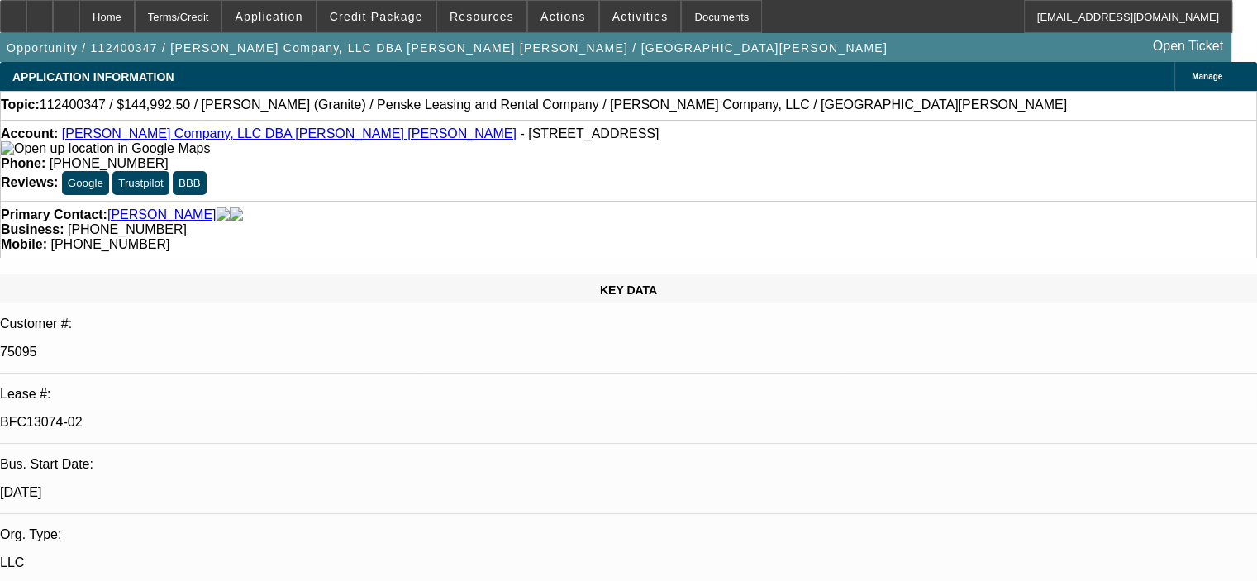
select select "0"
select select "2"
select select "0"
select select "6"
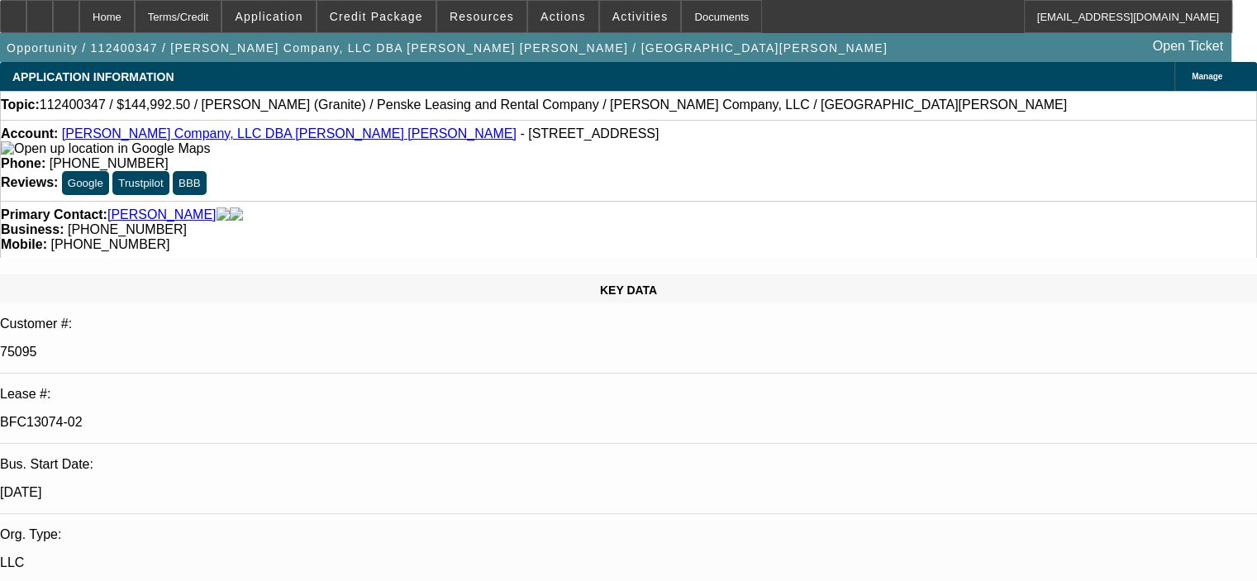
select select "0"
select select "2"
select select "0"
select select "6"
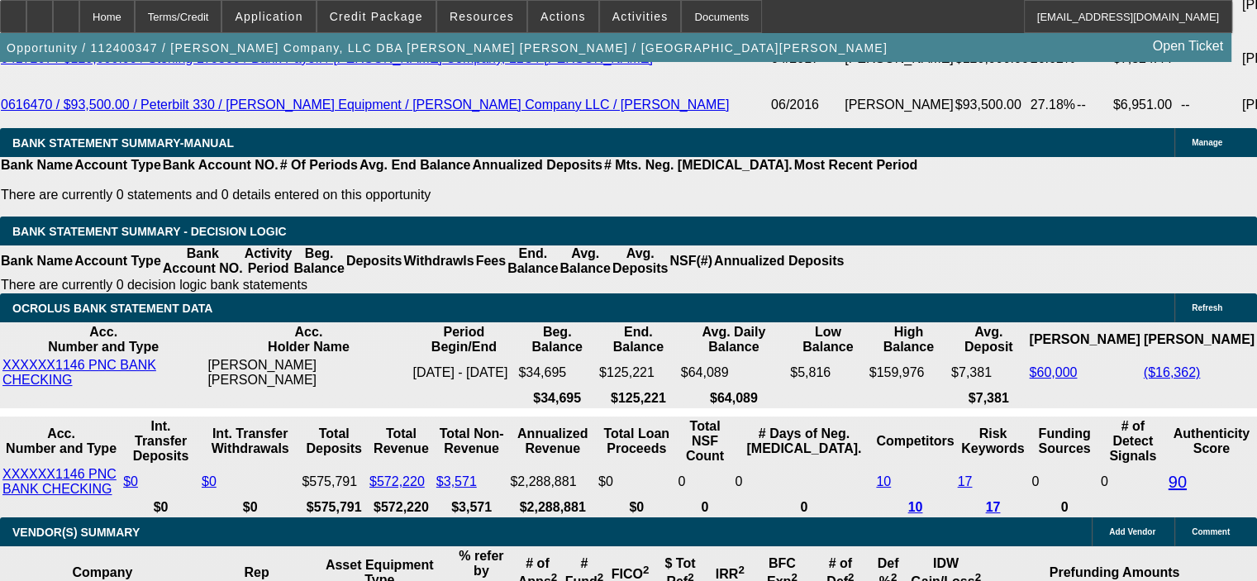
scroll to position [3223, 0]
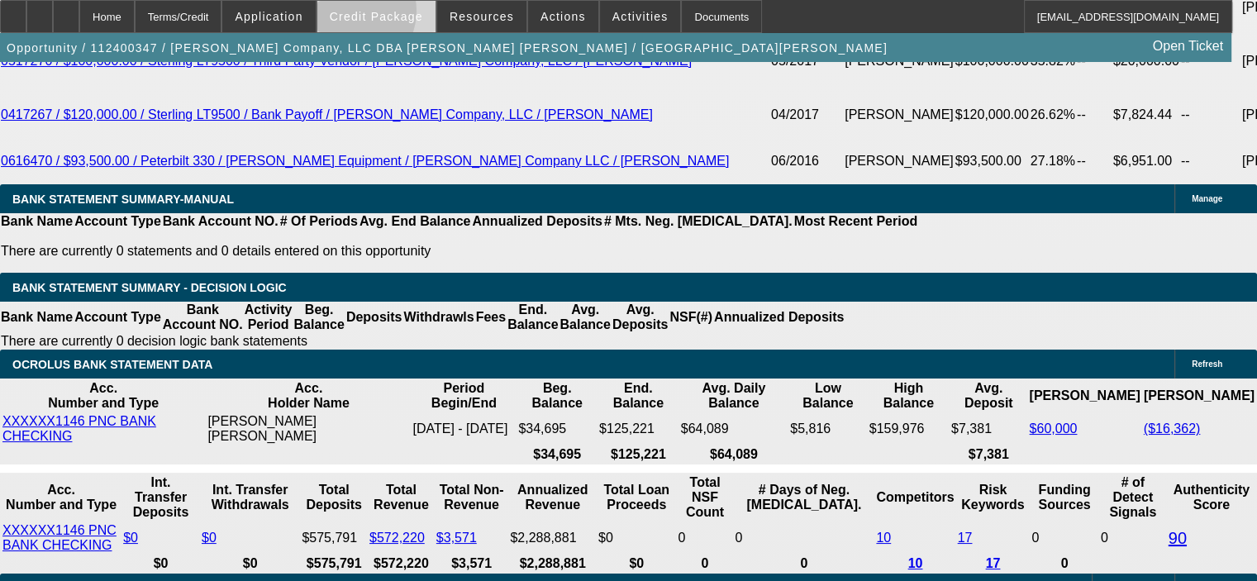
click at [373, 14] on span "Credit Package" at bounding box center [376, 16] width 93 height 13
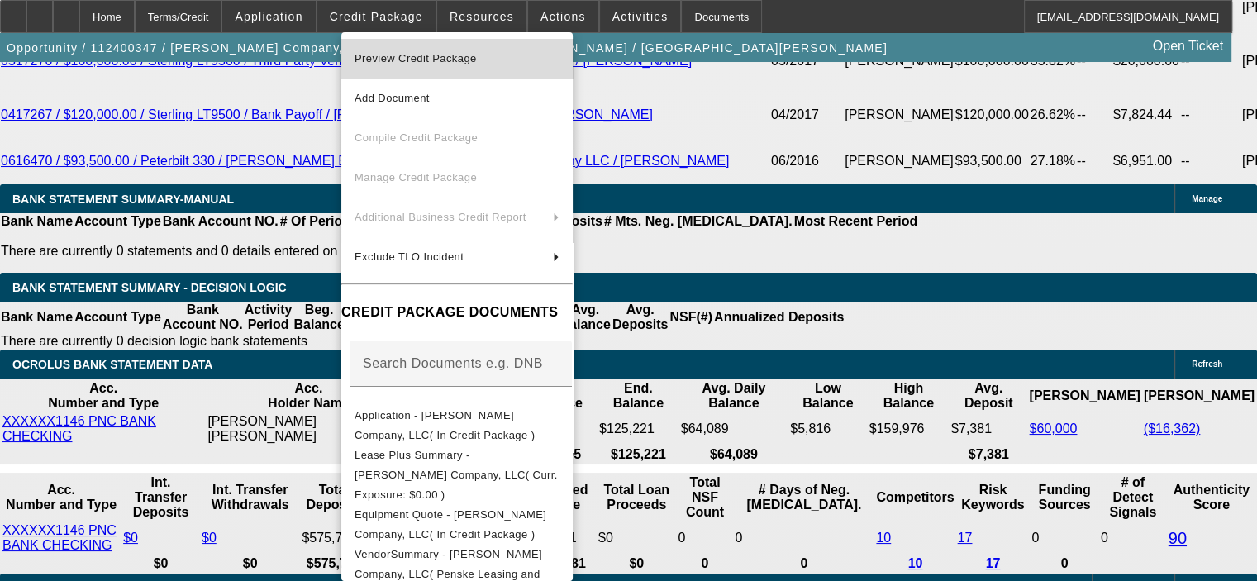
click at [393, 59] on span "Preview Credit Package" at bounding box center [416, 58] width 122 height 12
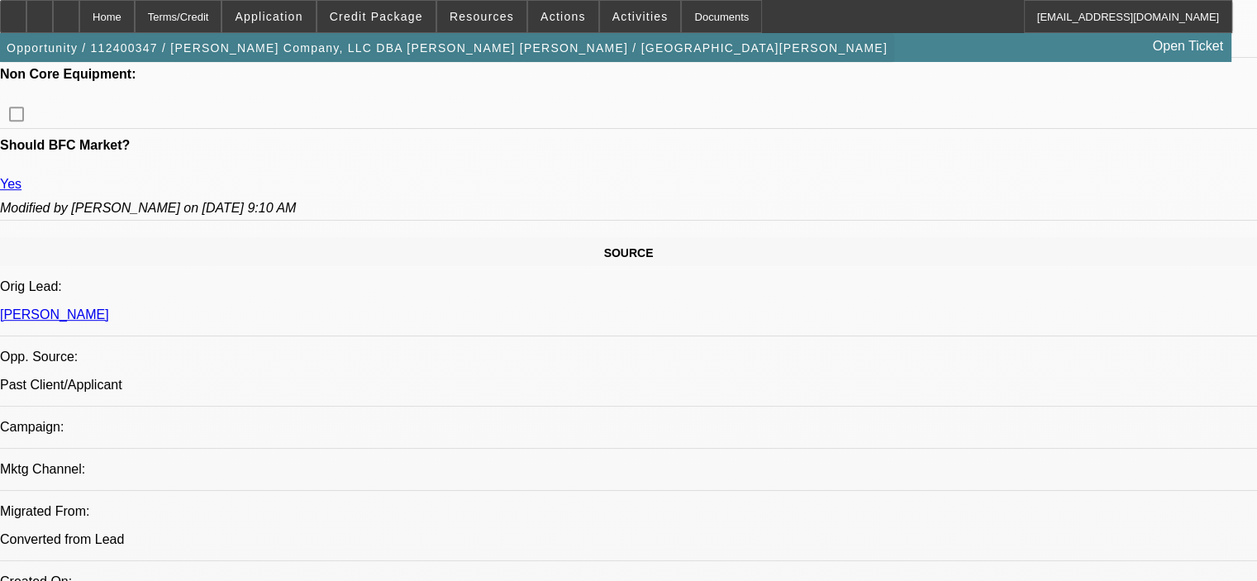
scroll to position [744, 0]
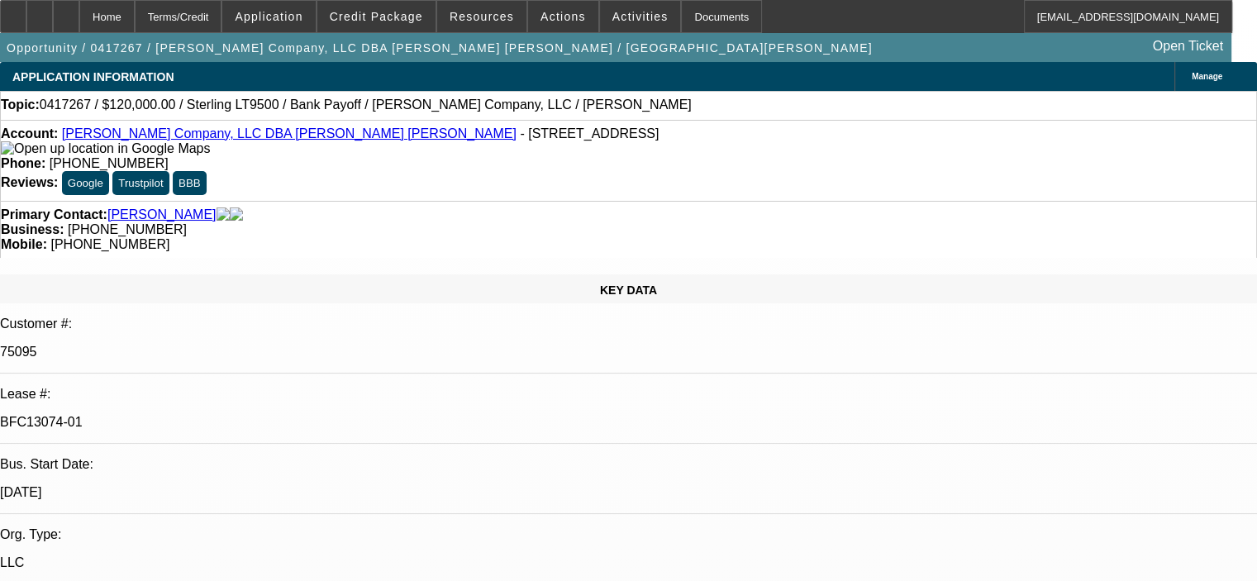
select select "0"
select select "2"
select select "0"
select select "6"
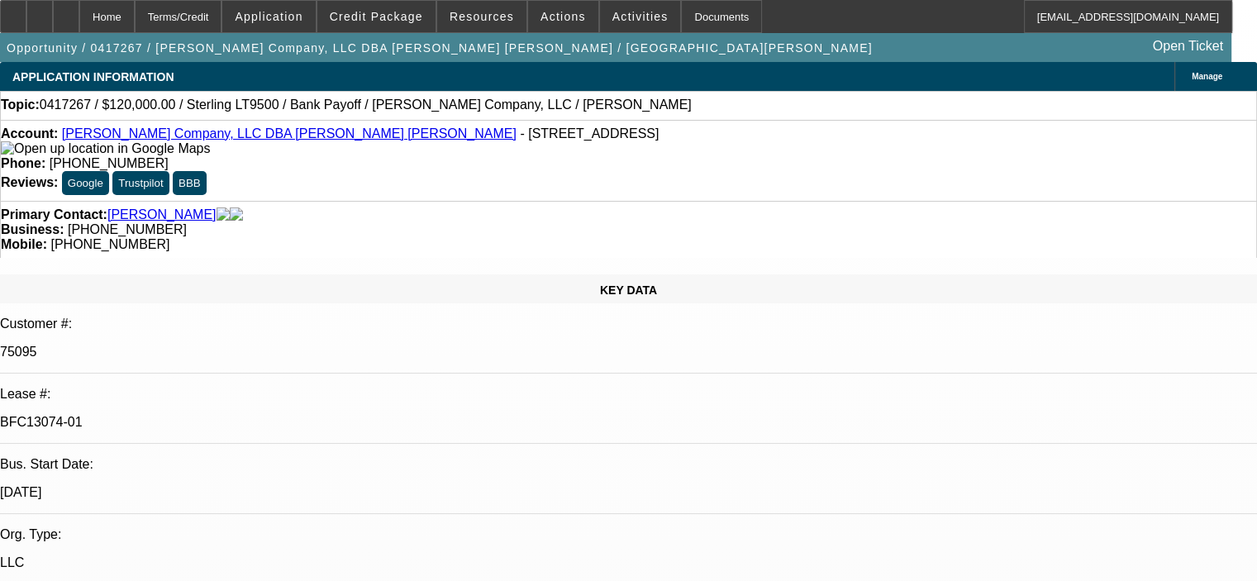
select select "0"
select select "2"
select select "0"
select select "6"
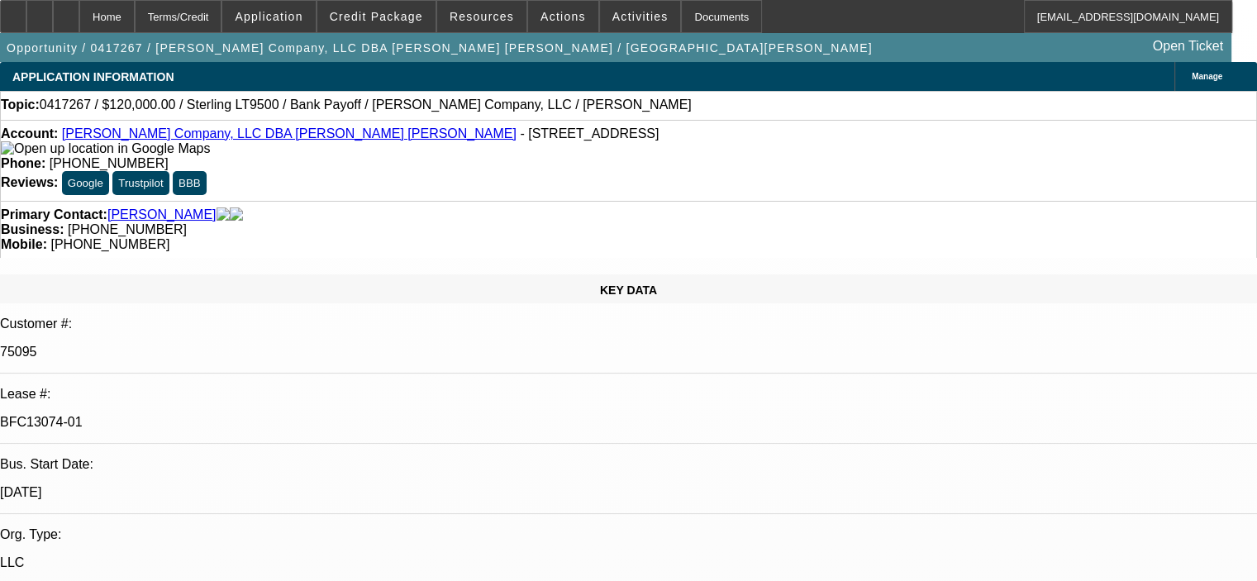
select select "0"
select select "2"
select select "0"
select select "6"
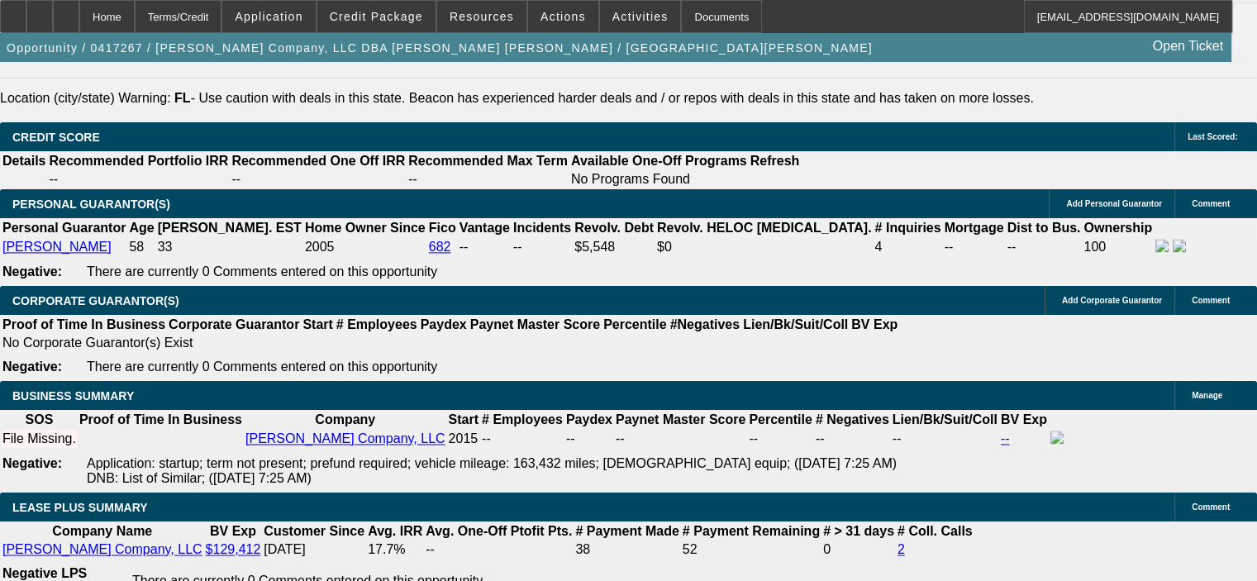
scroll to position [2479, 0]
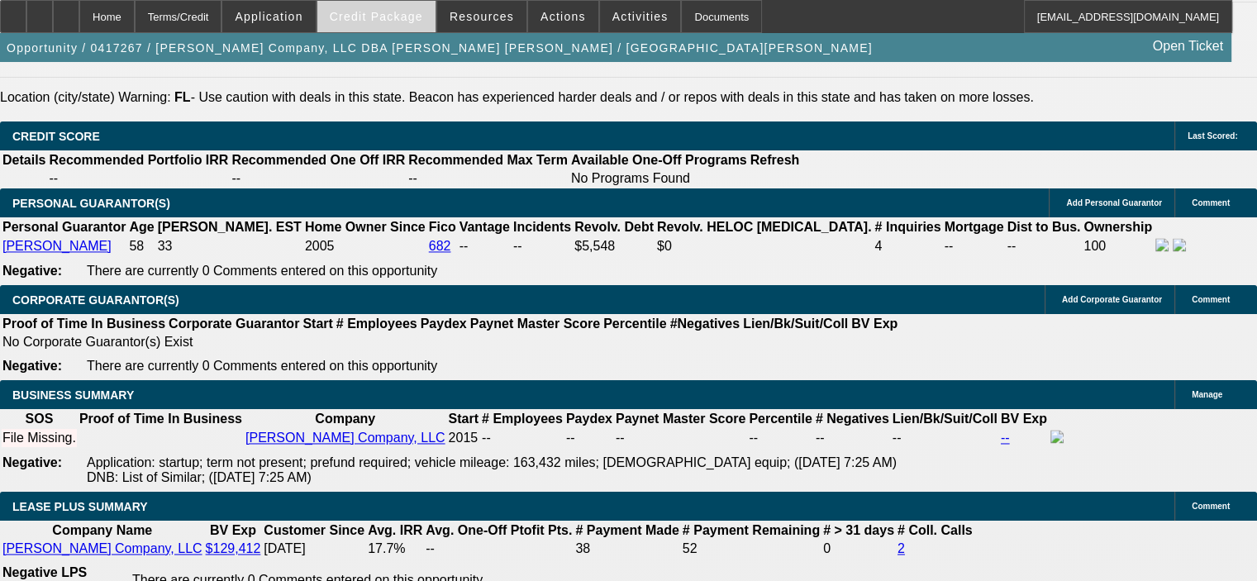
click at [402, 15] on span "Credit Package" at bounding box center [376, 16] width 93 height 13
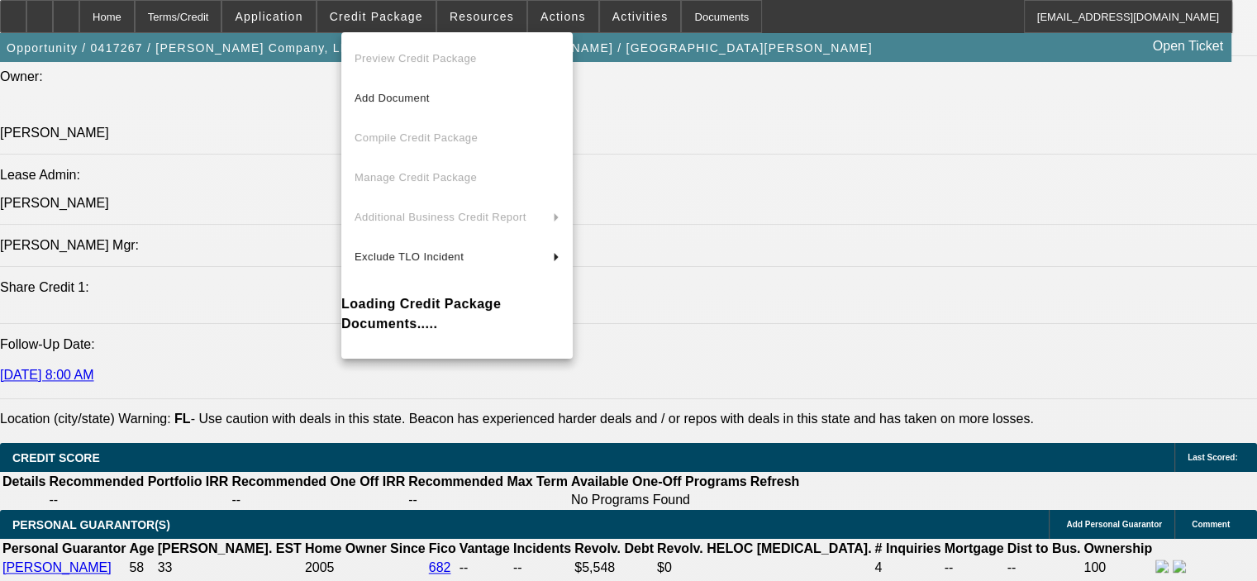
scroll to position [2149, 0]
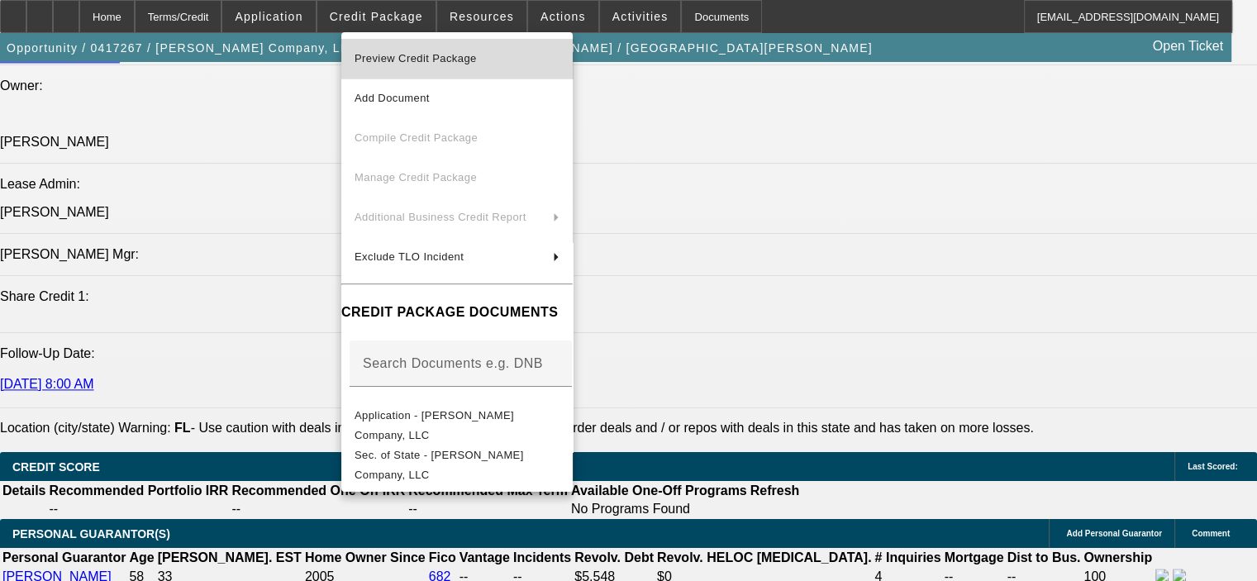
click at [437, 57] on span "Preview Credit Package" at bounding box center [416, 58] width 122 height 12
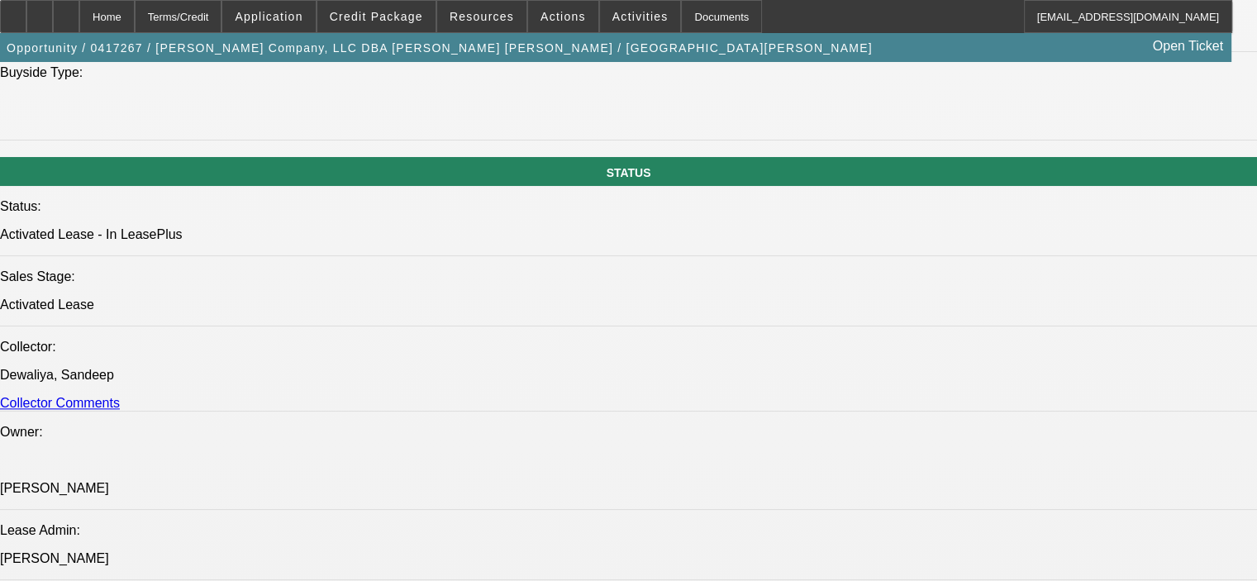
scroll to position [2432, 0]
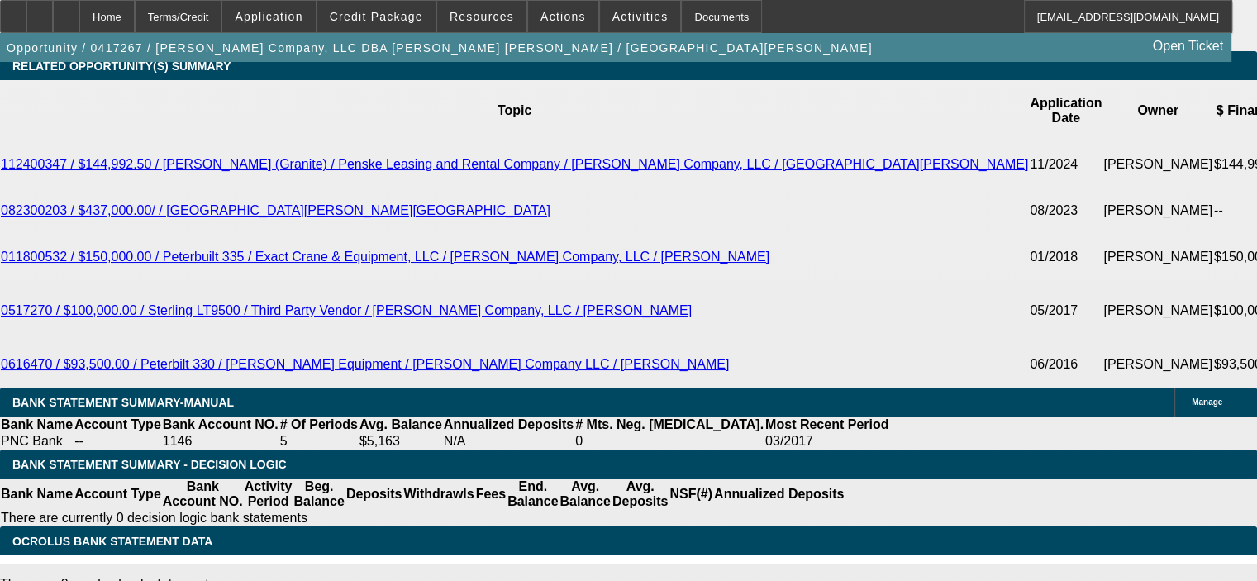
scroll to position [3042, 0]
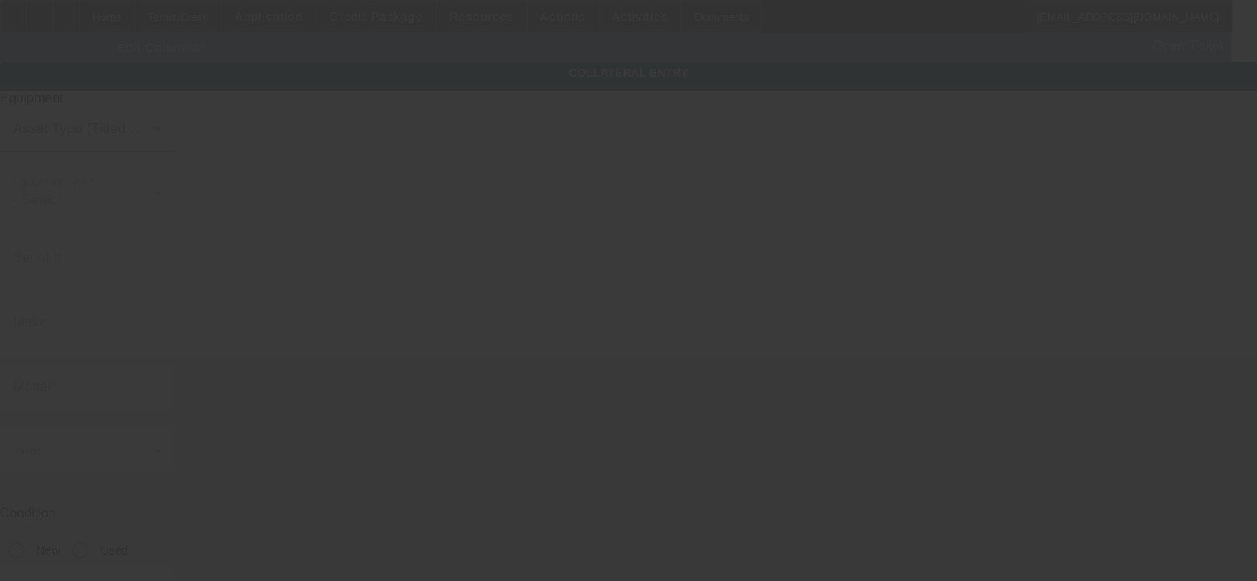
type input "[US_VEHICLE_IDENTIFICATION_NUMBER]"
radio input "true"
type textarea "includes: all options, attachments and accessories"
type input "7588 Excitement Drive"
type input "Reunion"
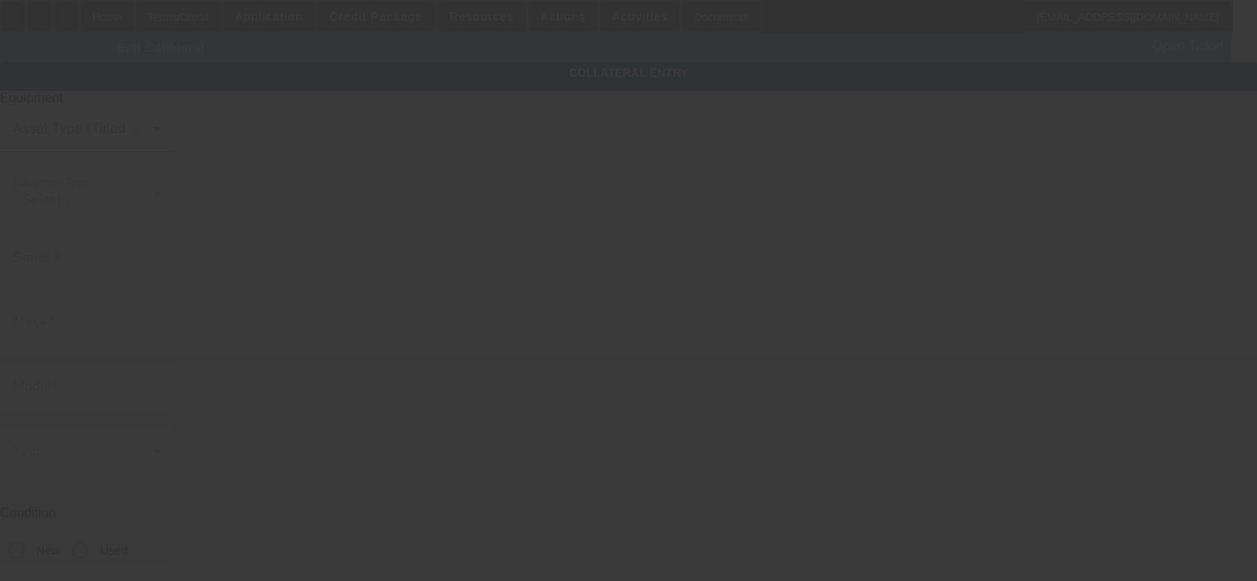
type input "34747"
type input "Osceola"
